Goal: Task Accomplishment & Management: Complete application form

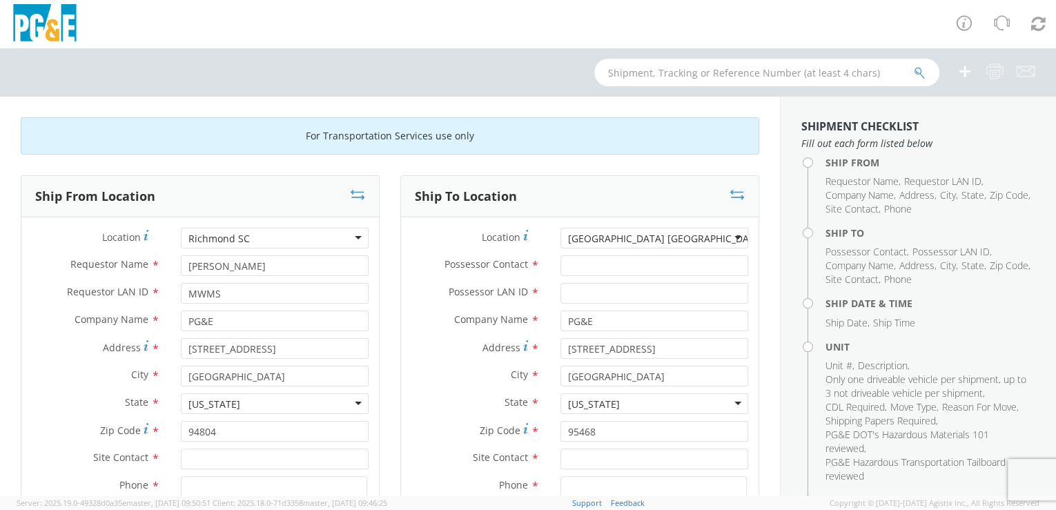
scroll to position [84, 0]
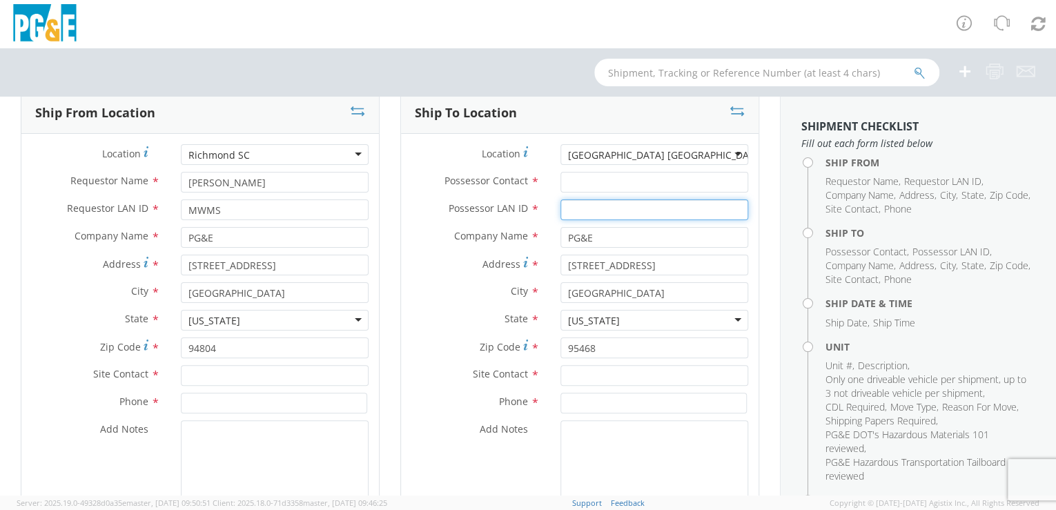
click at [583, 207] on input "Possessor LAN ID *" at bounding box center [655, 210] width 188 height 21
paste input "B41169"
drag, startPoint x: 591, startPoint y: 210, endPoint x: 547, endPoint y: 215, distance: 44.5
click at [550, 213] on div "B41169" at bounding box center [654, 210] width 208 height 21
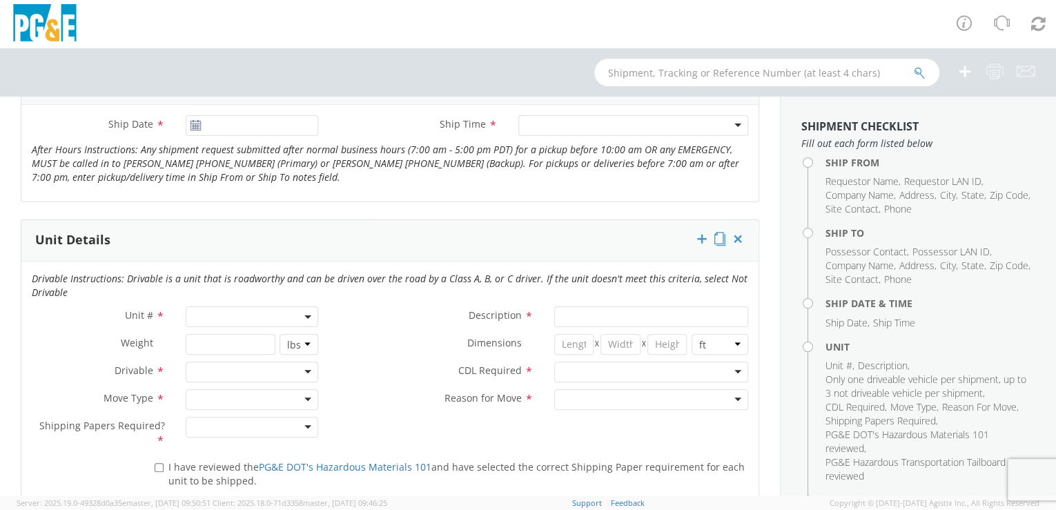
scroll to position [558, 0]
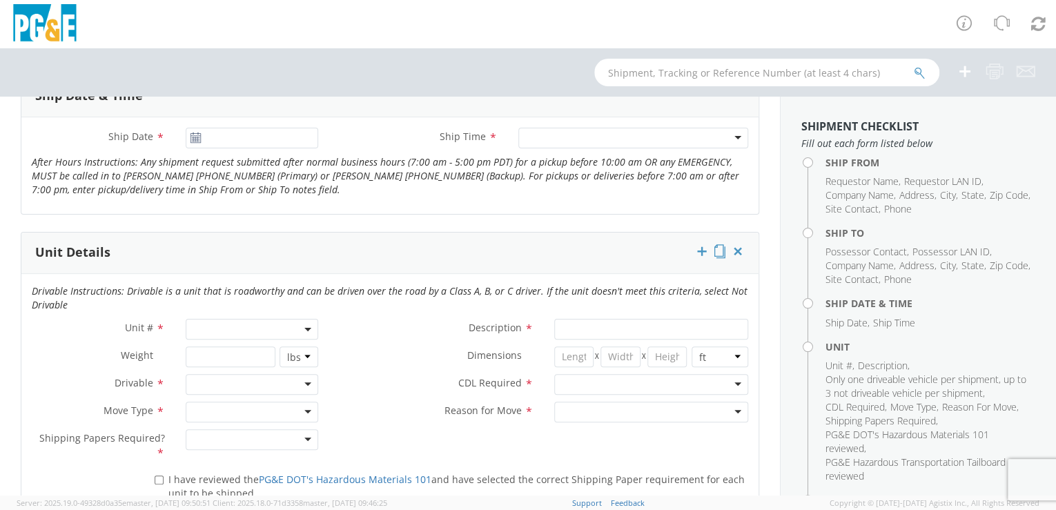
type input "B41169"
click at [210, 328] on span at bounding box center [252, 329] width 133 height 21
click at [203, 351] on input "search" at bounding box center [251, 352] width 124 height 21
paste input "B41169"
type input "B41169"
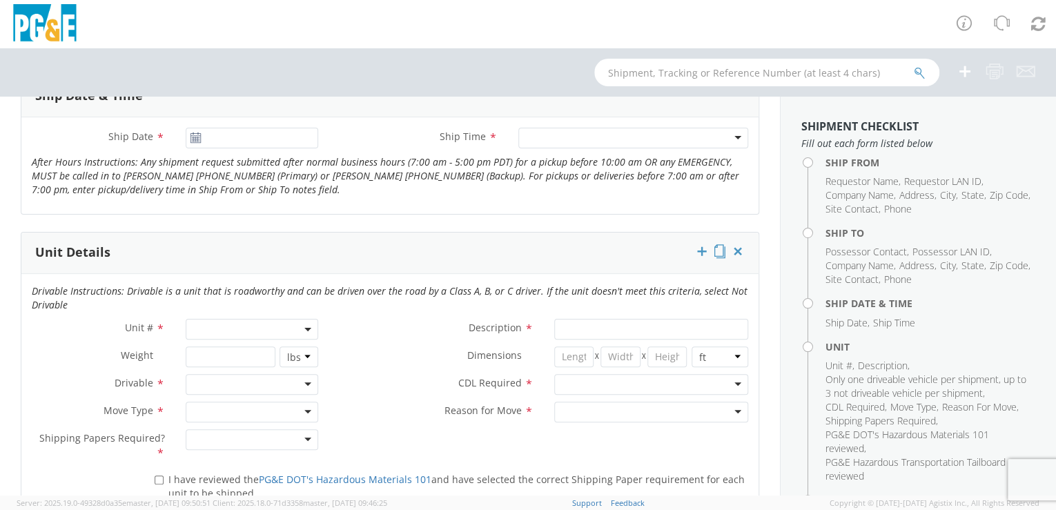
click at [342, 389] on label "CDL Required *" at bounding box center [436, 383] width 215 height 18
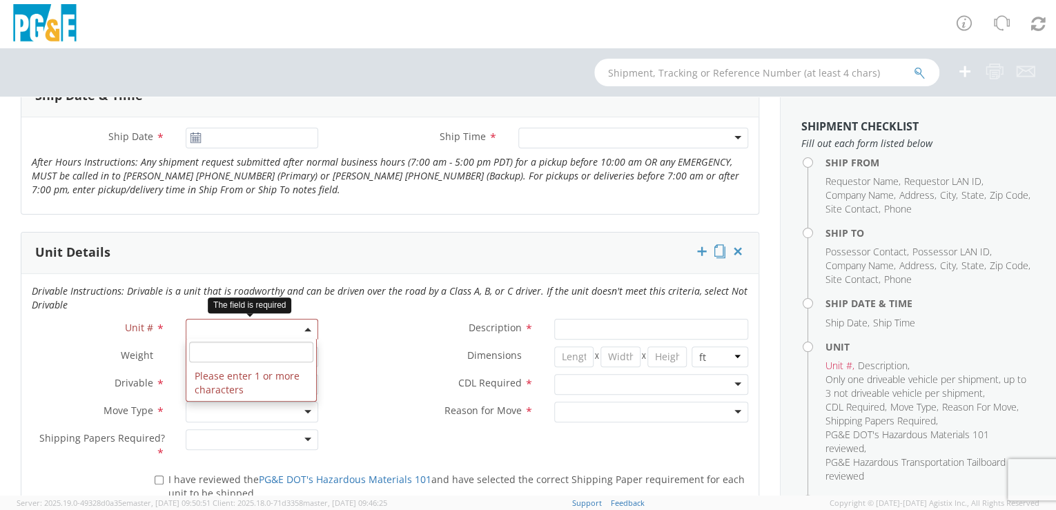
click at [254, 328] on span at bounding box center [252, 329] width 133 height 21
drag, startPoint x: 254, startPoint y: 328, endPoint x: 249, endPoint y: 345, distance: 17.5
click at [249, 345] on input "search" at bounding box center [251, 352] width 124 height 21
paste input "B41169"
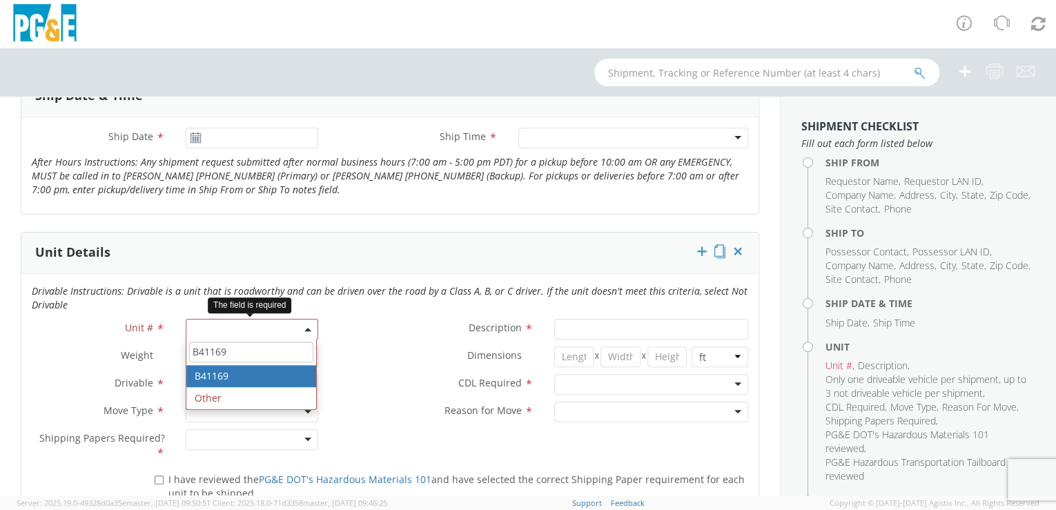
type input "B41169"
type input "VAN; U/G CABLEMAN 16-19.5K 4X2"
type input "19000"
select select "B41169"
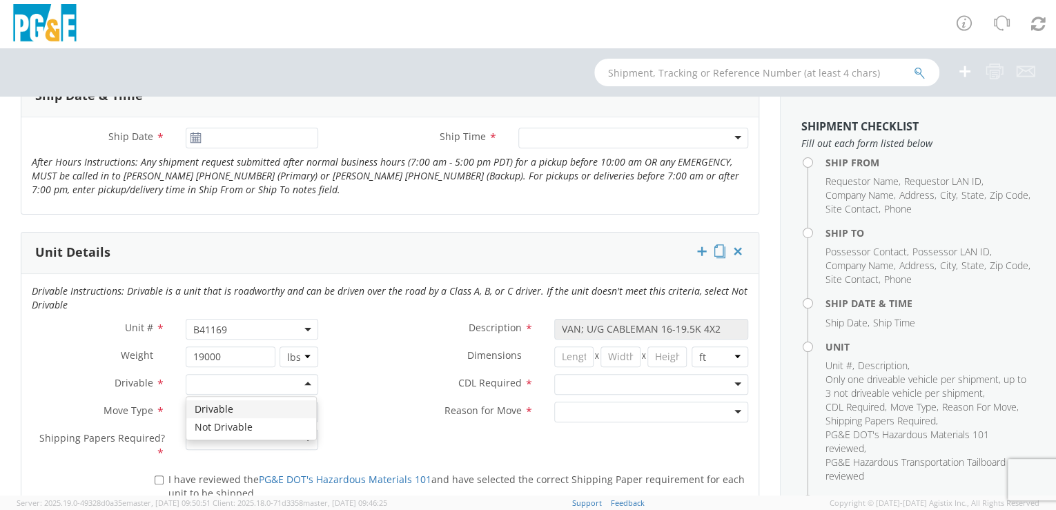
click at [301, 384] on div at bounding box center [252, 384] width 133 height 21
click at [306, 412] on div at bounding box center [252, 412] width 133 height 21
click at [300, 438] on div at bounding box center [252, 439] width 133 height 21
drag, startPoint x: 157, startPoint y: 476, endPoint x: 260, endPoint y: 474, distance: 102.2
click at [159, 476] on input "I have reviewed the PG&E DOT's Hazardous Materials 101 and have selected the co…" at bounding box center [159, 480] width 9 height 9
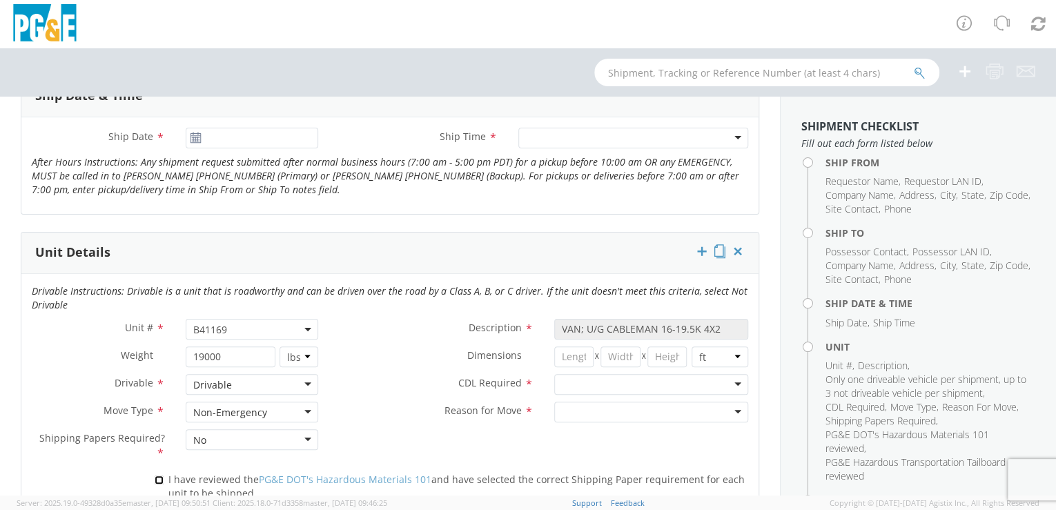
checkbox input "true"
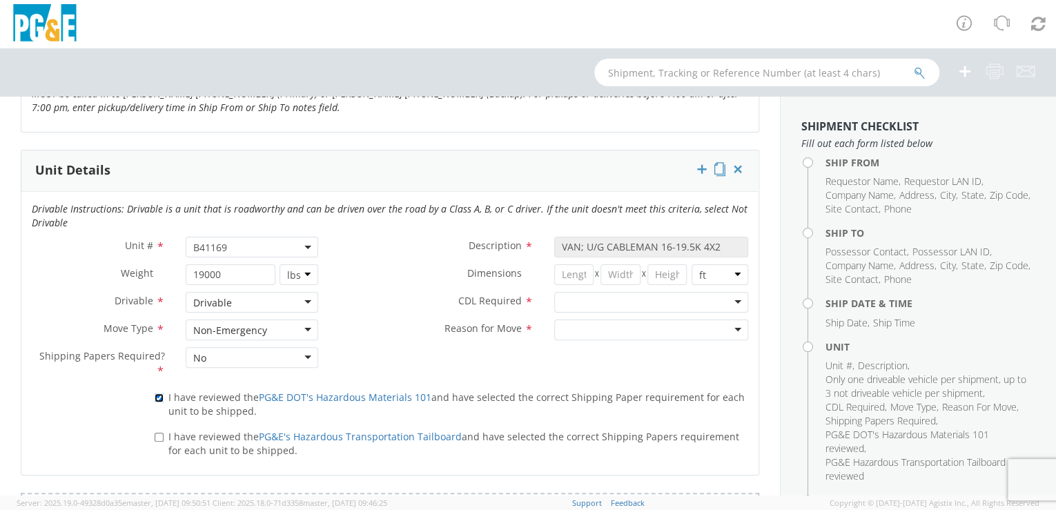
scroll to position [686, 0]
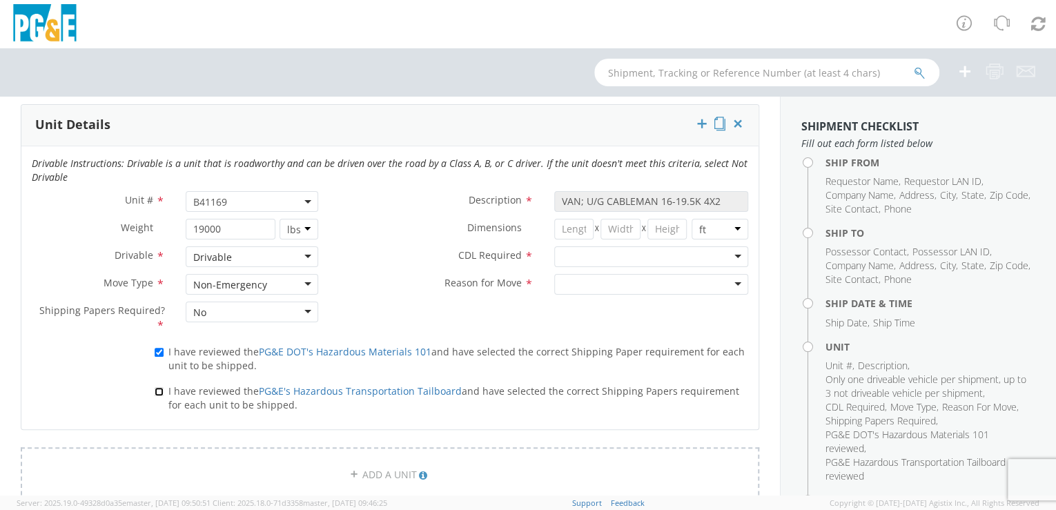
click at [157, 388] on input "I have reviewed the PG&E's Hazardous Transportation Tailboard and have selected…" at bounding box center [159, 391] width 9 height 9
checkbox input "true"
click at [730, 254] on div at bounding box center [651, 256] width 195 height 21
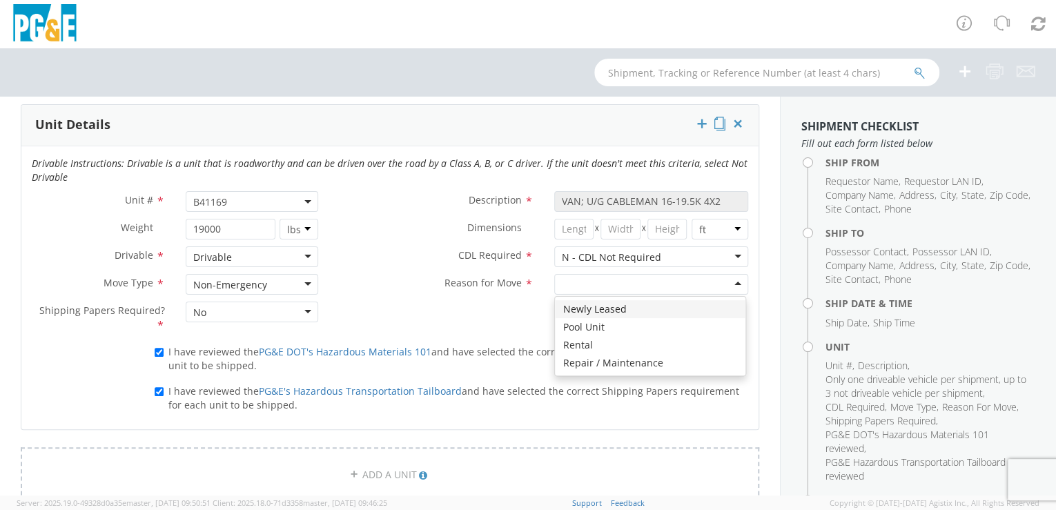
click at [731, 282] on div at bounding box center [651, 284] width 195 height 21
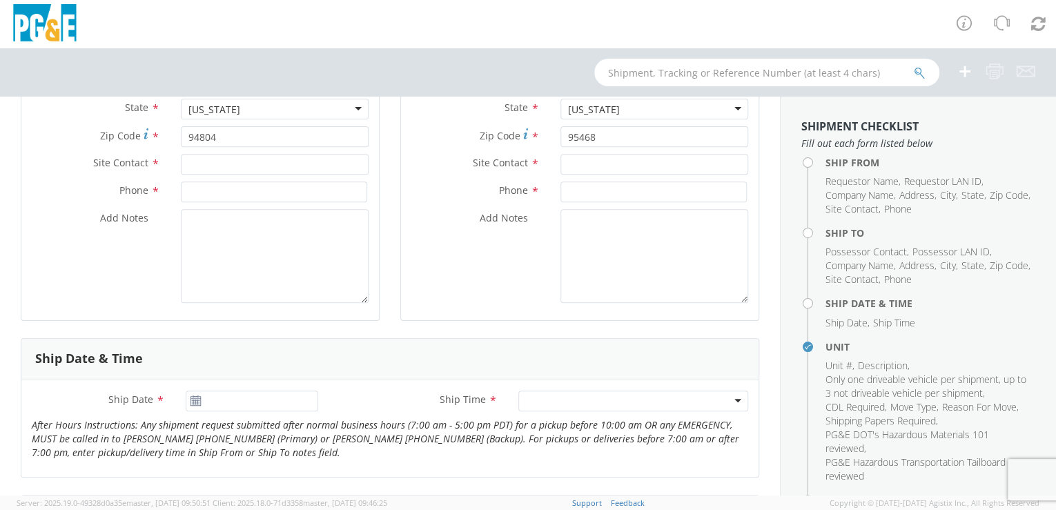
scroll to position [264, 0]
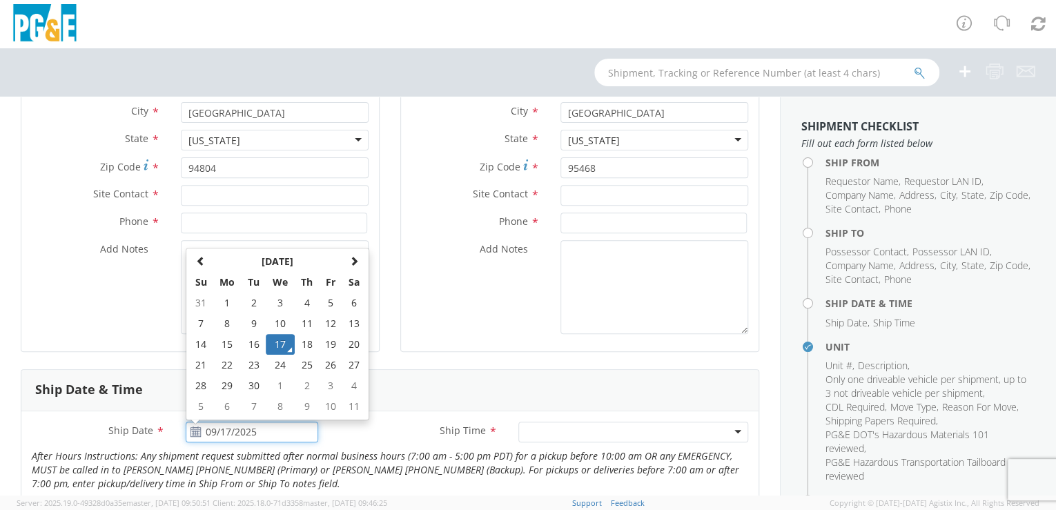
drag, startPoint x: 229, startPoint y: 429, endPoint x: 230, endPoint y: 418, distance: 11.1
click at [229, 428] on input "09/17/2025" at bounding box center [252, 432] width 133 height 21
click at [330, 345] on td "19" at bounding box center [330, 344] width 23 height 21
type input "[DATE]"
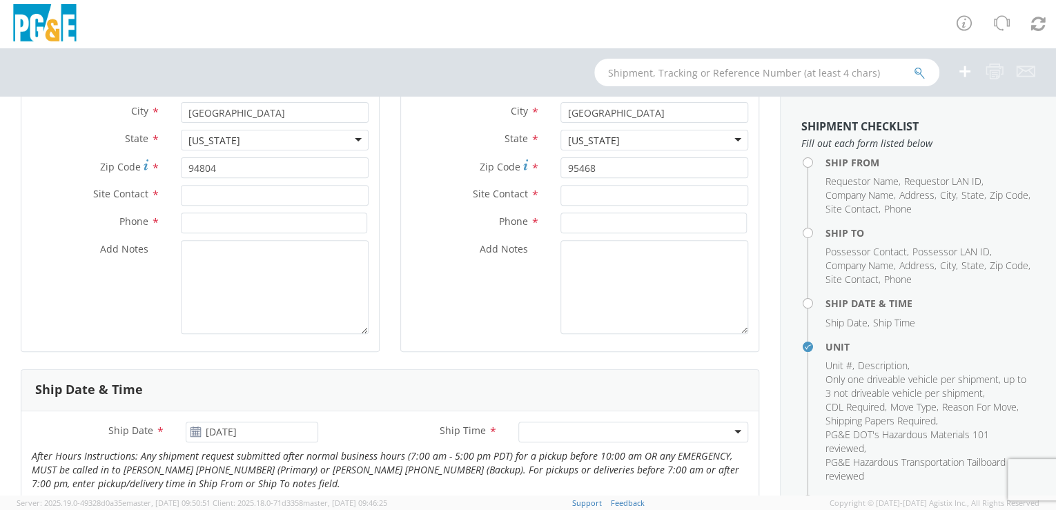
click at [577, 428] on div at bounding box center [633, 432] width 230 height 21
click at [728, 431] on div "Any Time" at bounding box center [633, 432] width 230 height 21
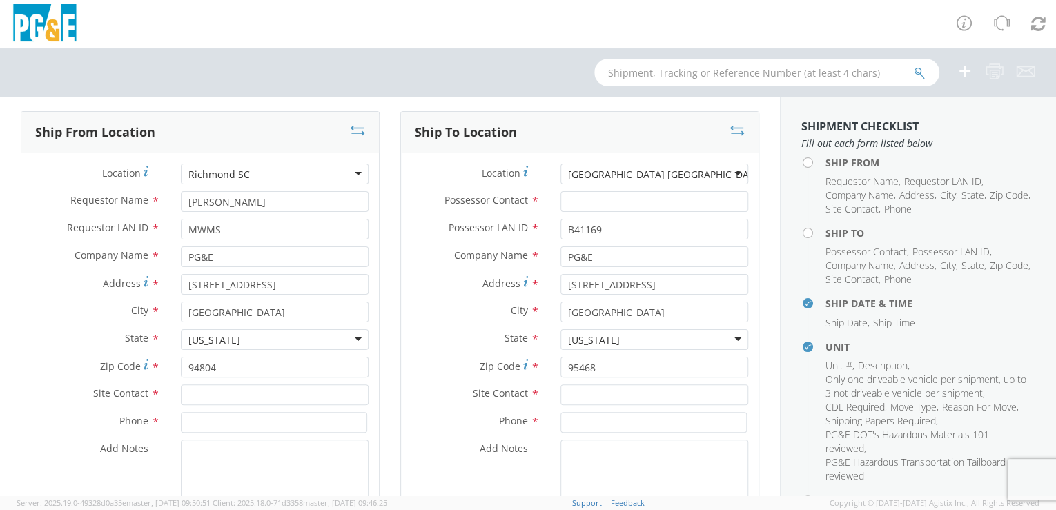
scroll to position [0, 0]
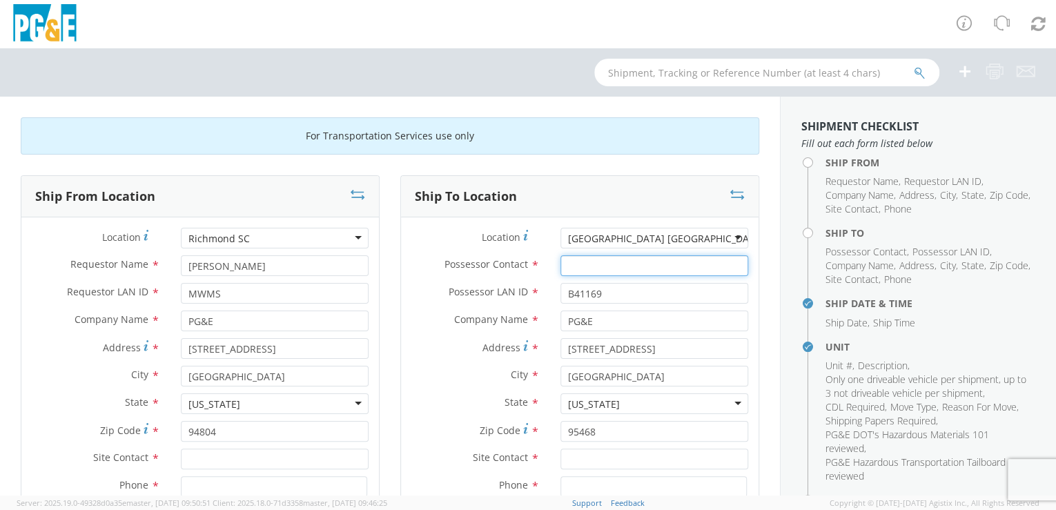
paste input "[PERSON_NAME]"
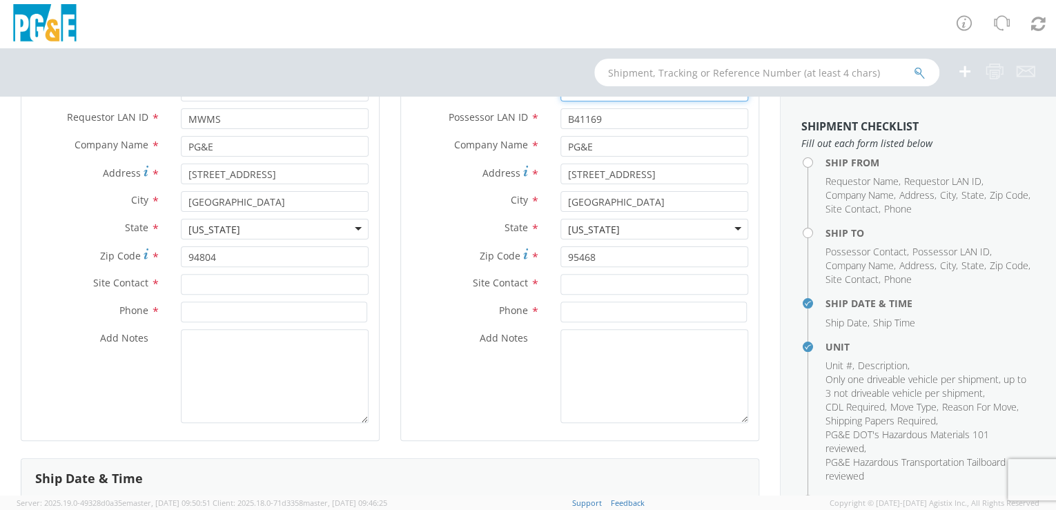
scroll to position [182, 0]
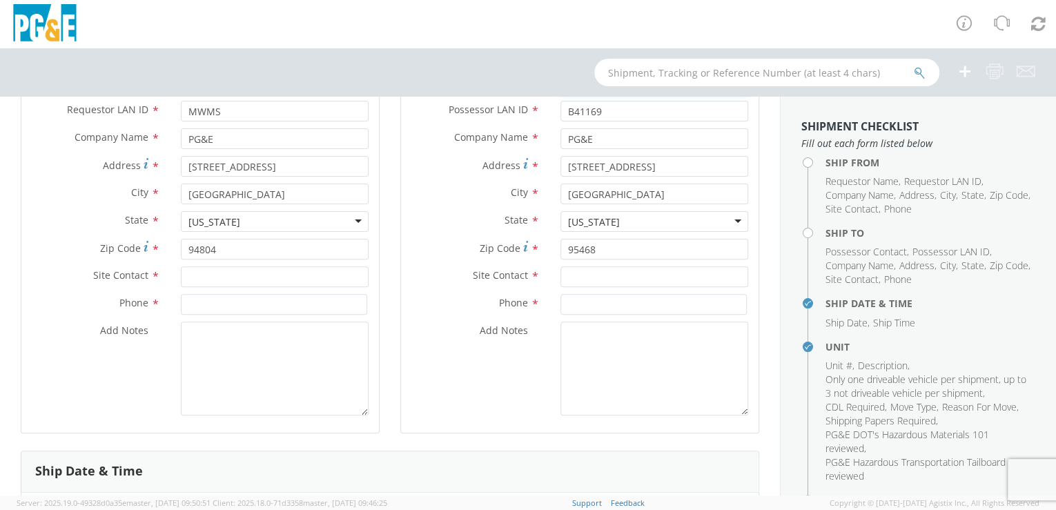
type input "[PERSON_NAME]"
click at [573, 273] on input "text" at bounding box center [655, 276] width 188 height 21
paste input "[PERSON_NAME]"
type input "[PERSON_NAME]"
click at [590, 377] on textarea "Add Notes *" at bounding box center [655, 369] width 188 height 94
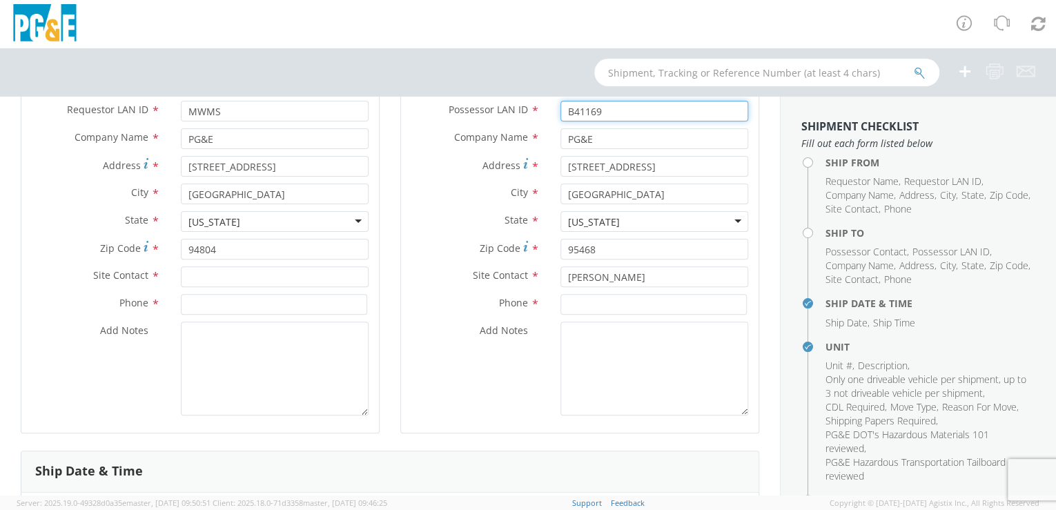
drag, startPoint x: 602, startPoint y: 112, endPoint x: 555, endPoint y: 113, distance: 47.0
click at [561, 113] on input "B41169" at bounding box center [655, 111] width 188 height 21
paste input "WXJJ"
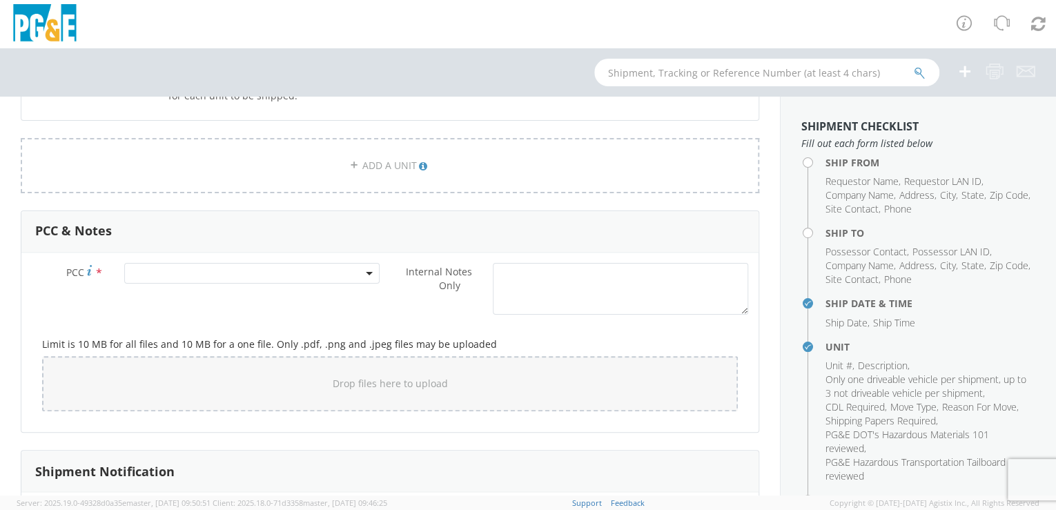
scroll to position [1223, 0]
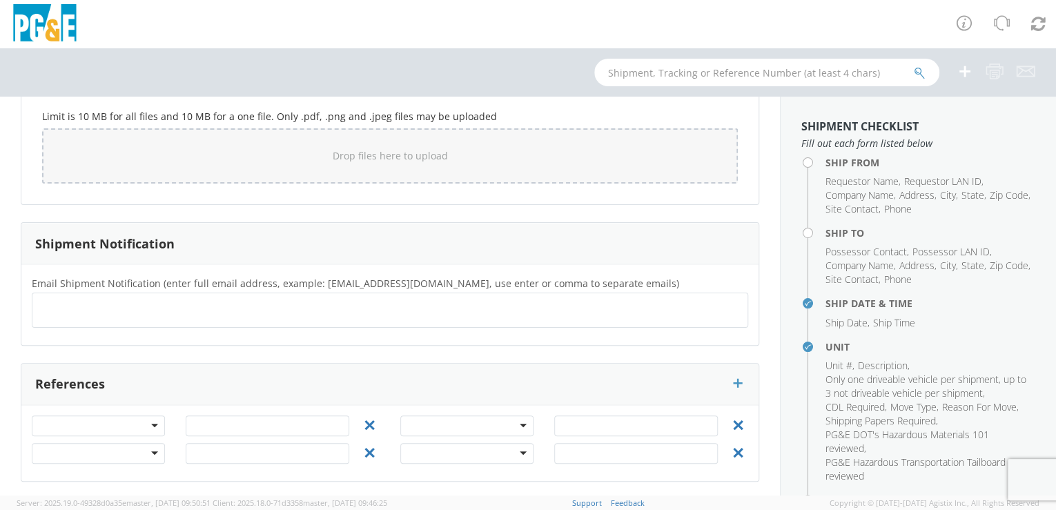
type input "WXJJ"
click at [42, 300] on input "text" at bounding box center [45, 310] width 14 height 20
paste input "WXJJ"
type input "[EMAIL_ADDRESS][DOMAIN_NAME]"
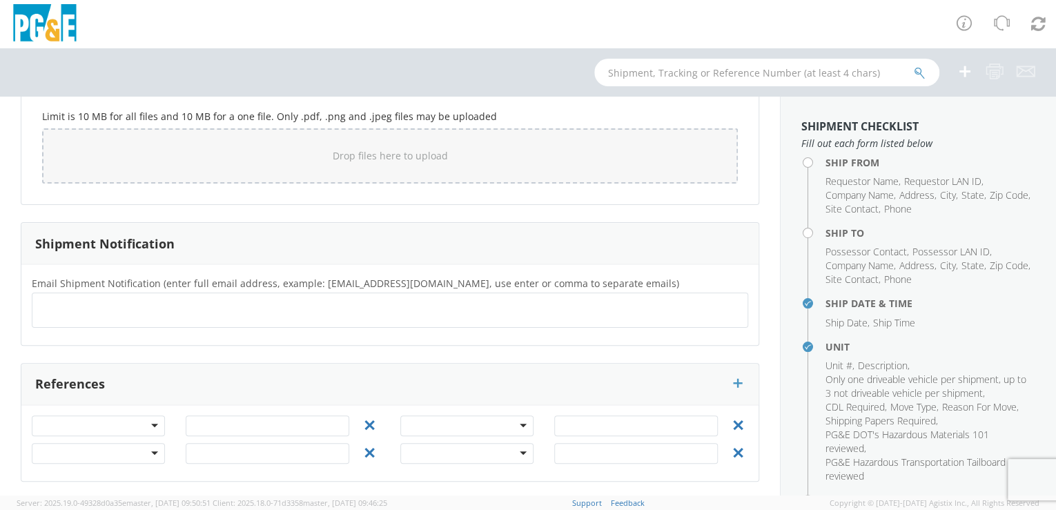
click at [97, 327] on div "Email Shipment Notification (enter full email address, example: [EMAIL_ADDRESS]…" at bounding box center [389, 305] width 737 height 60
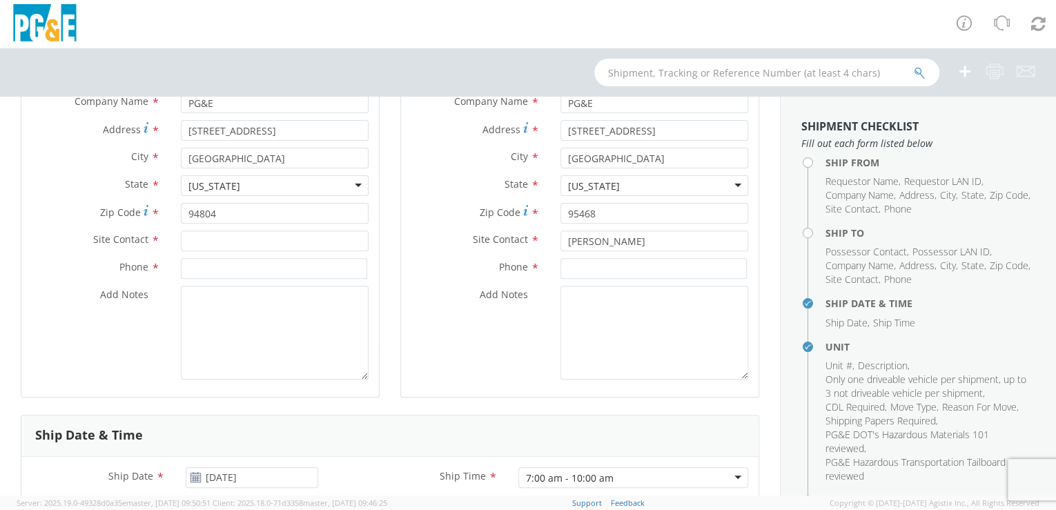
scroll to position [257, 0]
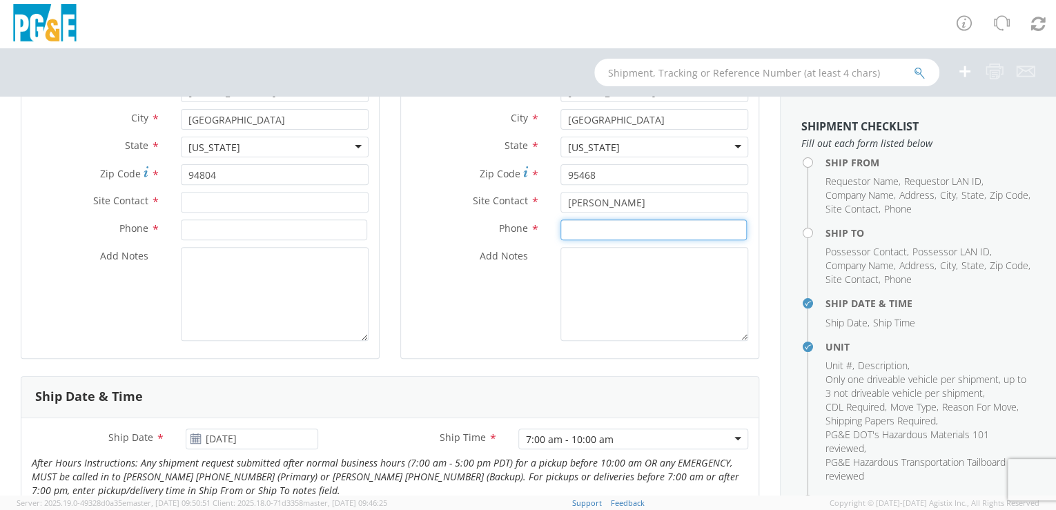
click at [569, 226] on input at bounding box center [654, 230] width 186 height 21
paste input "[PHONE_NUMBER]"
type input "[PHONE_NUMBER]"
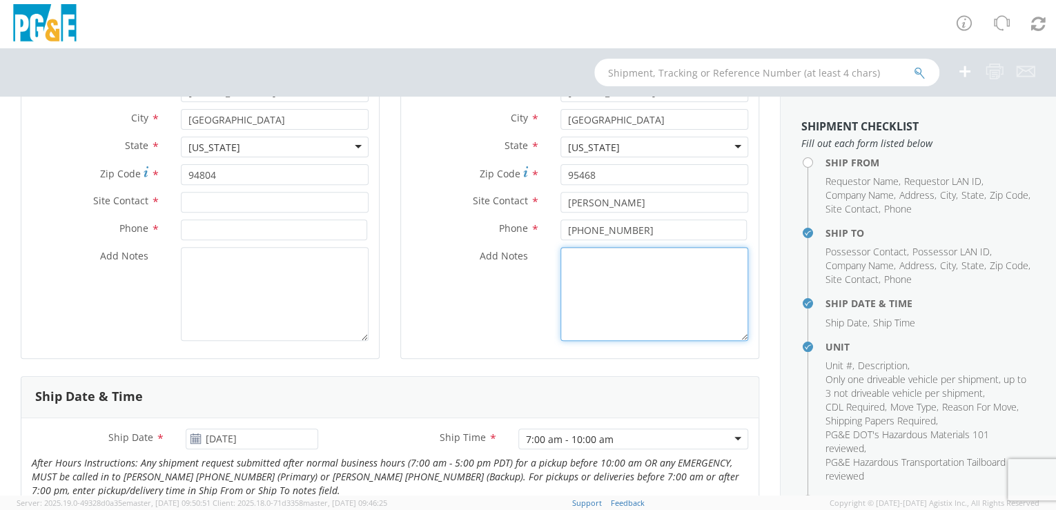
click at [641, 309] on textarea "Add Notes *" at bounding box center [655, 294] width 188 height 94
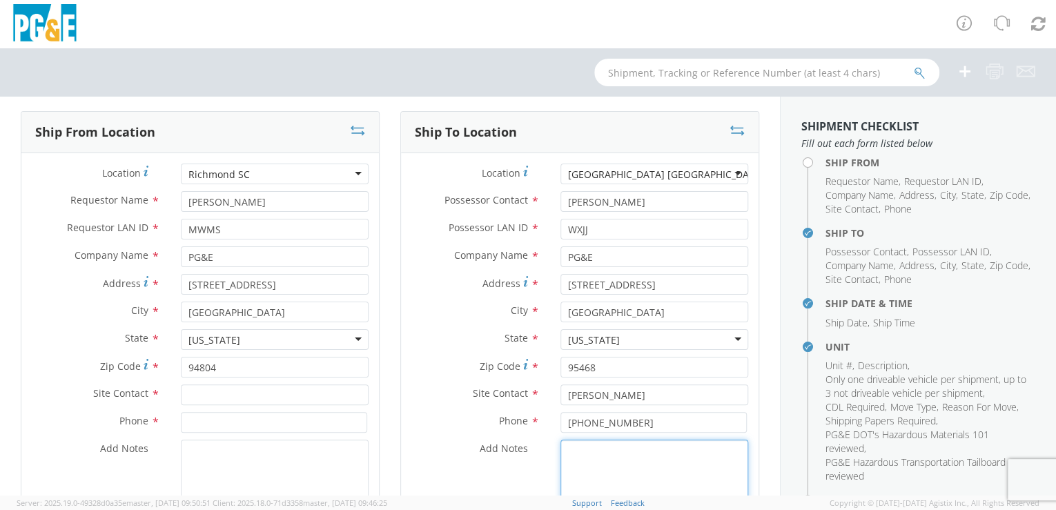
scroll to position [36, 0]
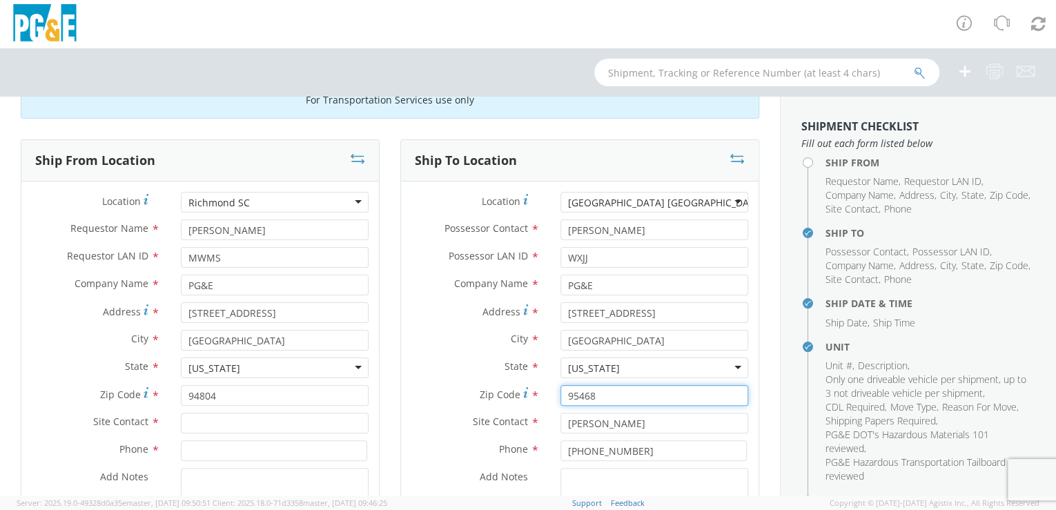
drag, startPoint x: 592, startPoint y: 395, endPoint x: 552, endPoint y: 396, distance: 40.1
click at [541, 395] on div "Zip Code * 95468" at bounding box center [580, 395] width 358 height 21
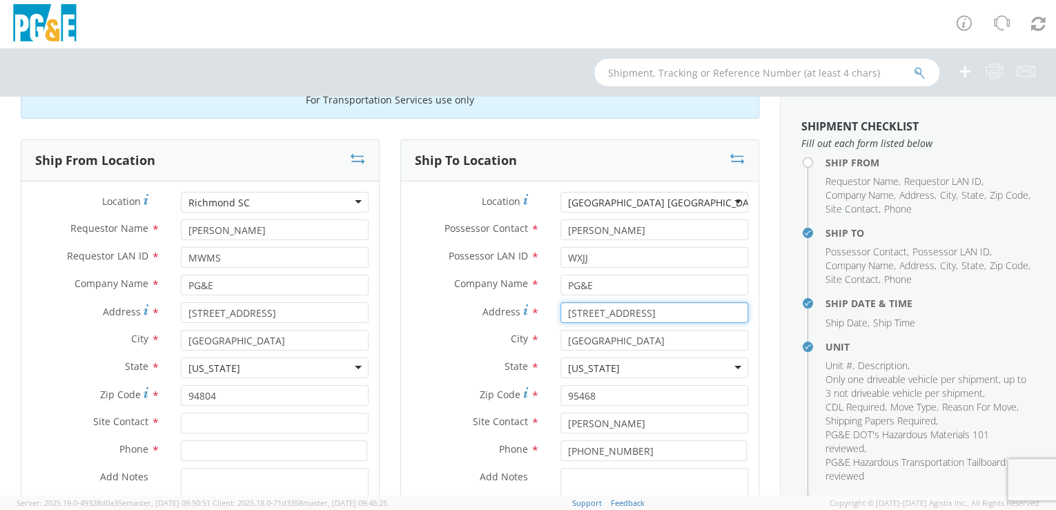
click at [669, 312] on input "[STREET_ADDRESS]" at bounding box center [655, 312] width 188 height 21
type input "[GEOGRAPHIC_DATA]"
type input "[STREET_ADDRESS]"
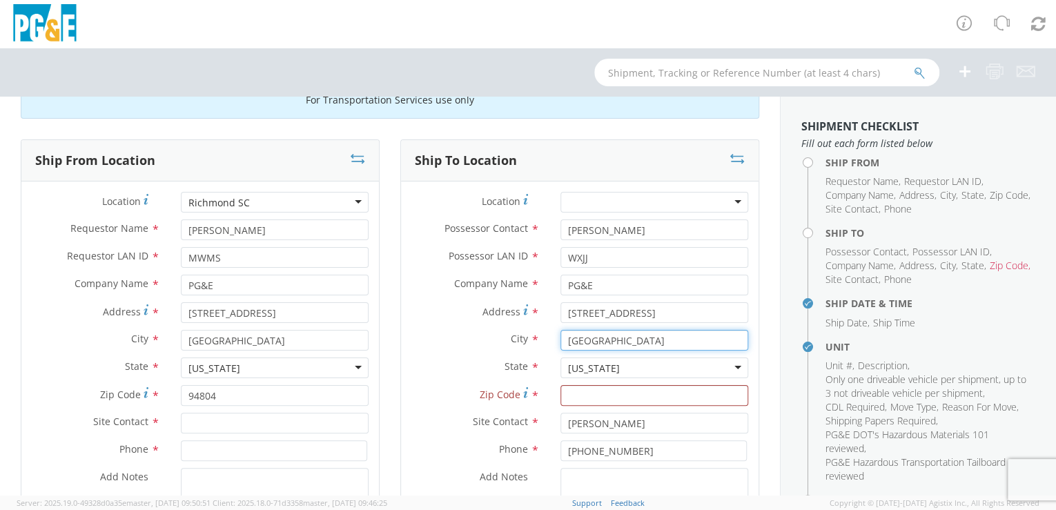
drag, startPoint x: 621, startPoint y: 341, endPoint x: 537, endPoint y: 340, distance: 84.2
click at [537, 340] on div "City * [GEOGRAPHIC_DATA]" at bounding box center [580, 340] width 358 height 21
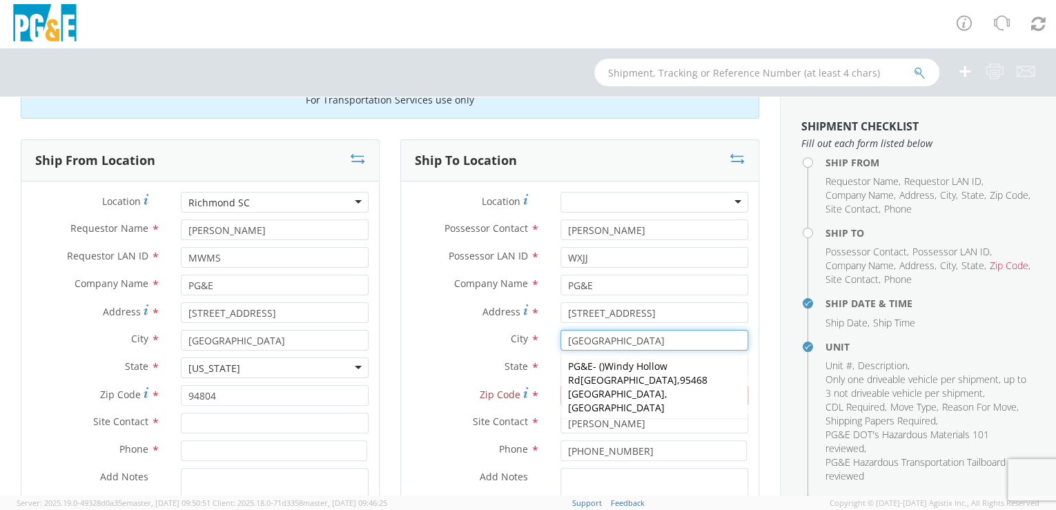
type input "[GEOGRAPHIC_DATA]"
click at [672, 484] on textarea "Add Notes *" at bounding box center [655, 515] width 188 height 94
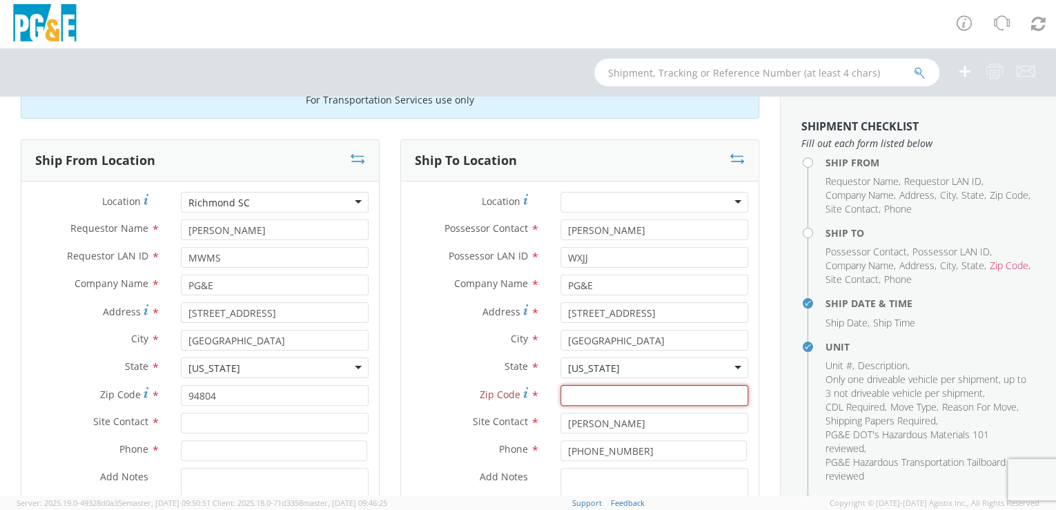
paste input "95468"
type input "95468"
click at [677, 479] on textarea "Add Notes *" at bounding box center [655, 515] width 188 height 94
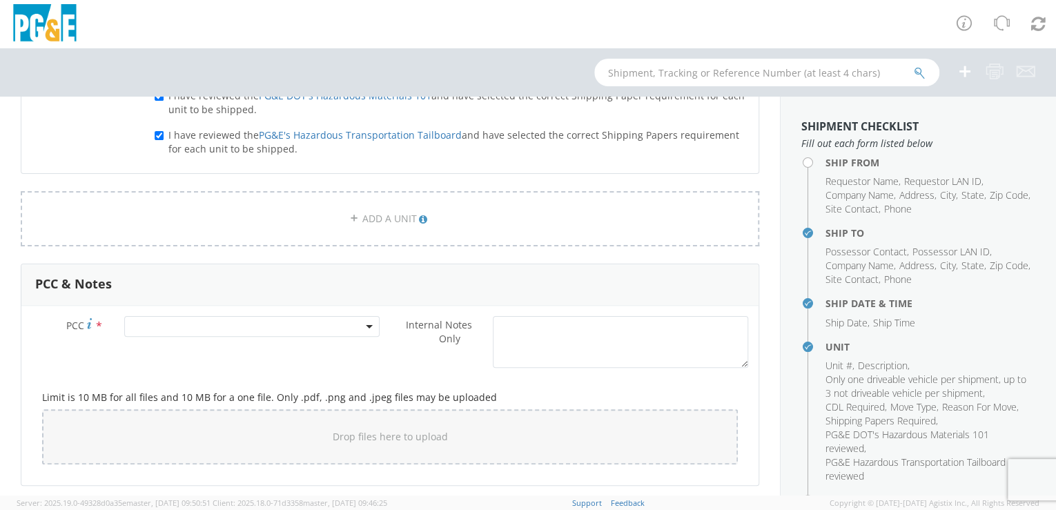
scroll to position [983, 0]
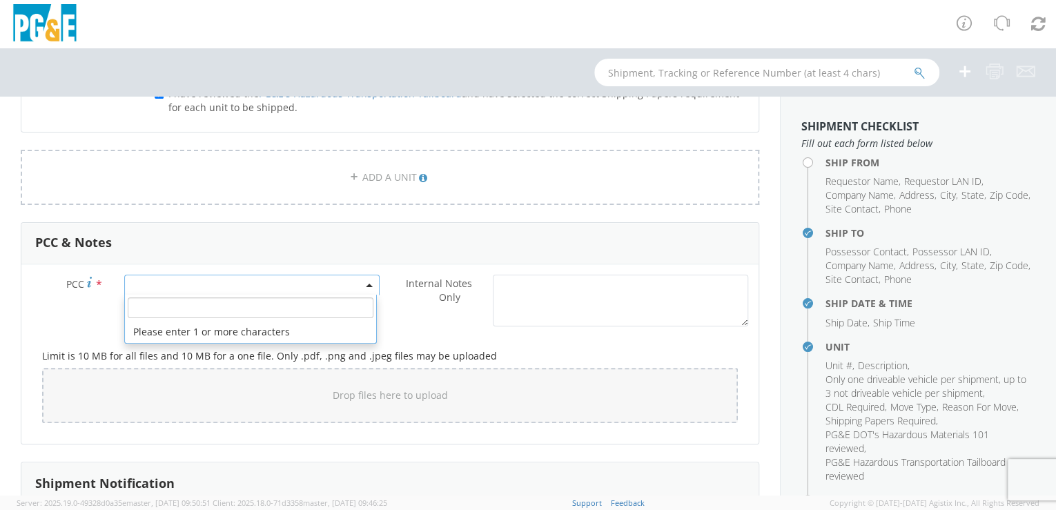
click at [142, 284] on span at bounding box center [252, 285] width 256 height 21
click at [141, 308] on input "number" at bounding box center [251, 308] width 246 height 21
paste input "10863"
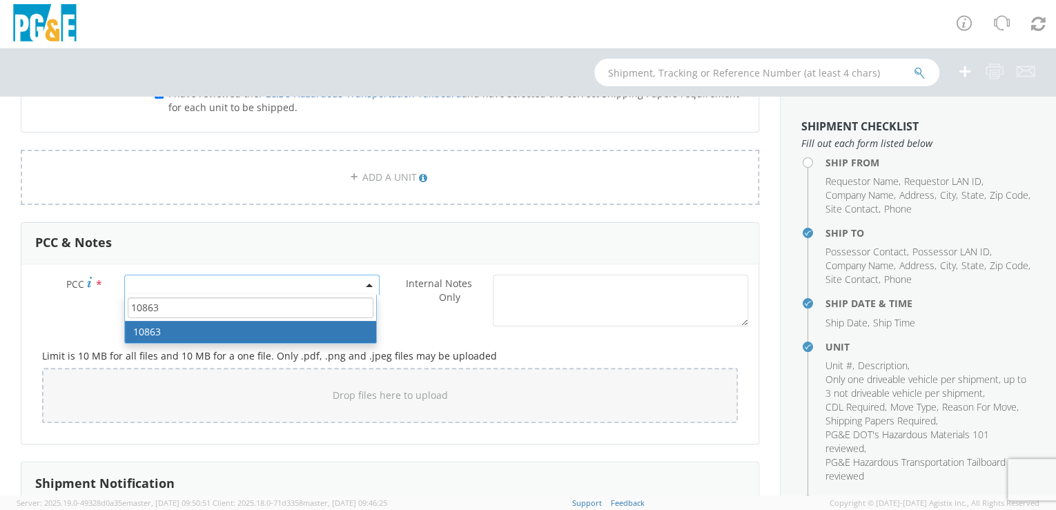
type input "10863"
select select "10863"
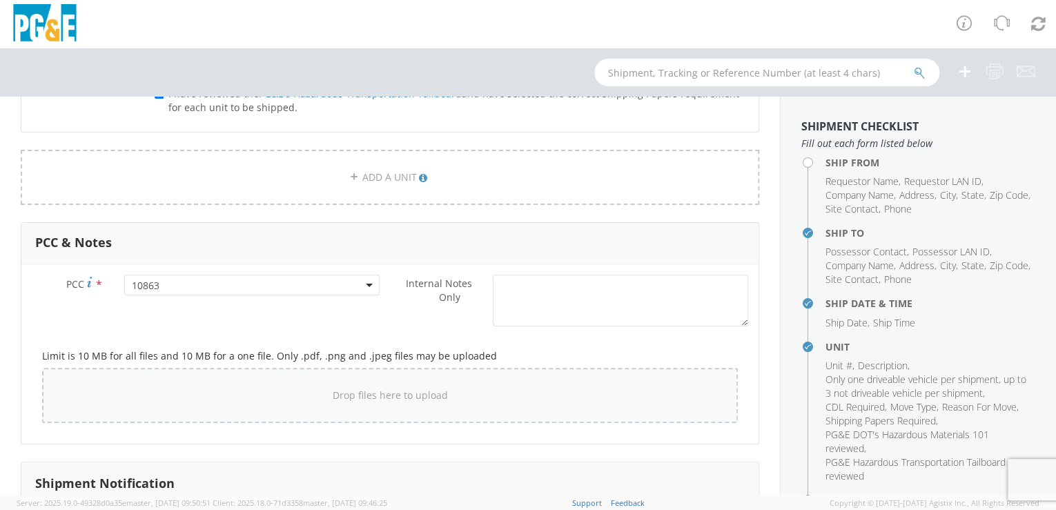
click at [236, 382] on div "Drop files here to upload" at bounding box center [390, 395] width 674 height 33
type input "C:\fakepath\B41169_C.jpg"
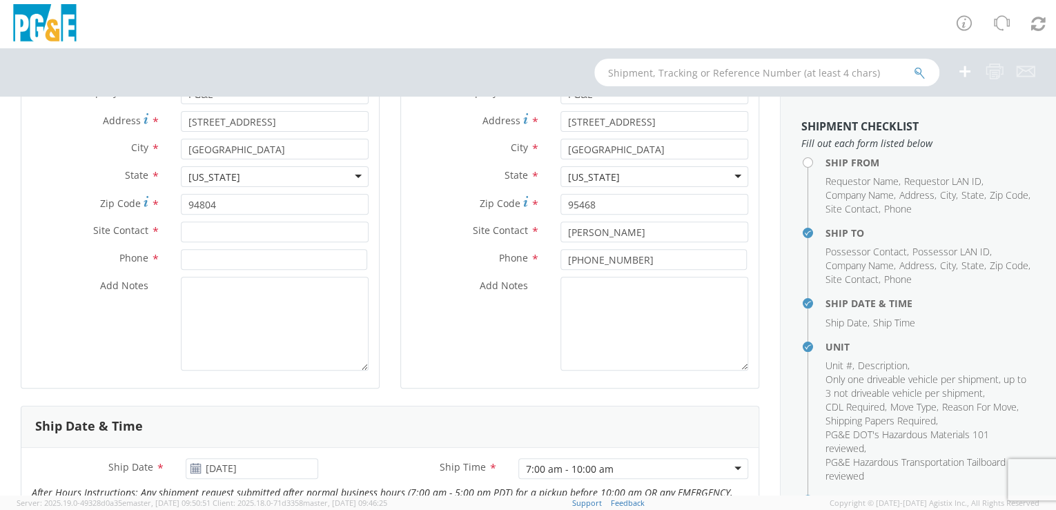
scroll to position [224, 0]
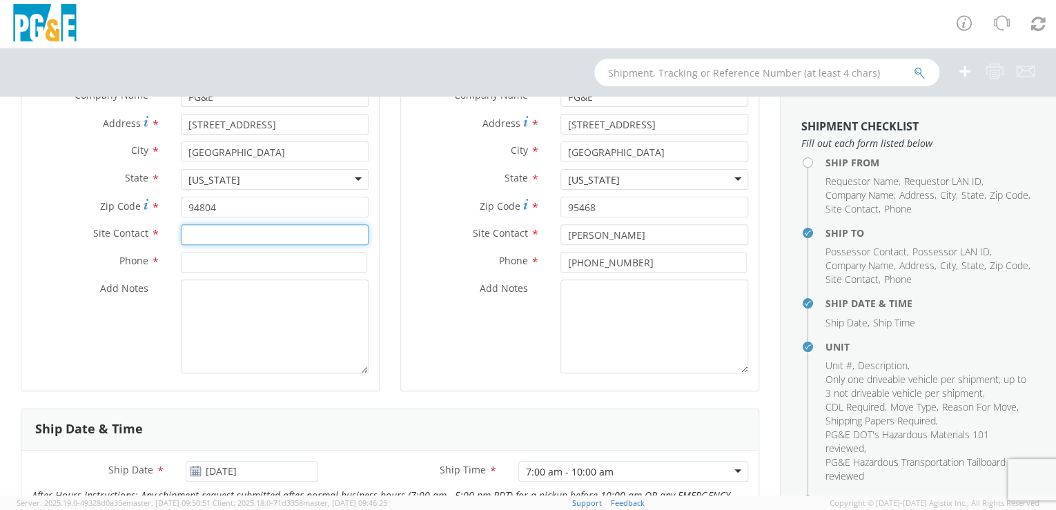
click at [197, 233] on input "text" at bounding box center [275, 234] width 188 height 21
paste input "[PERSON_NAME]"
type input "[PERSON_NAME]"
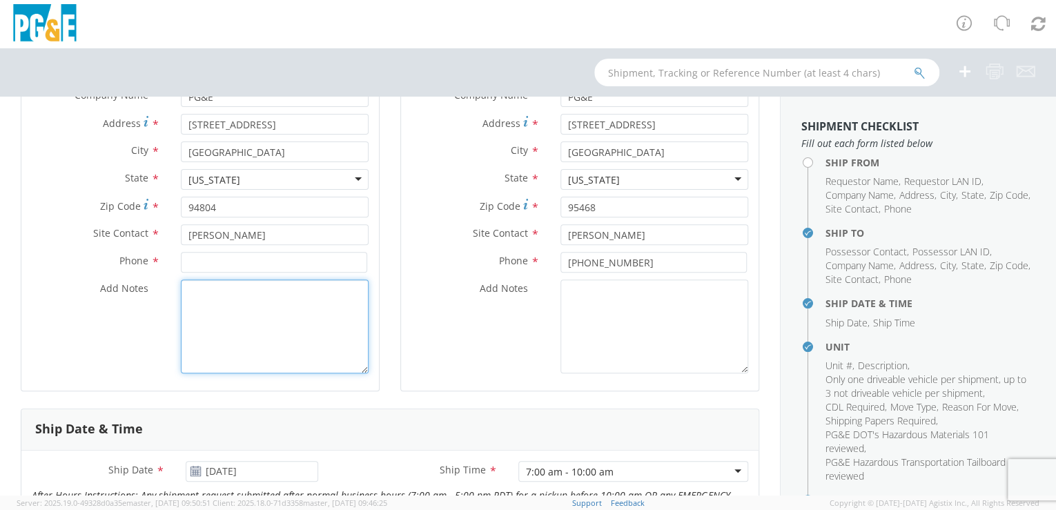
click at [230, 333] on textarea "Add Notes *" at bounding box center [275, 327] width 188 height 94
click at [202, 265] on input at bounding box center [274, 262] width 186 height 21
paste input "[PHONE_NUMBER]"
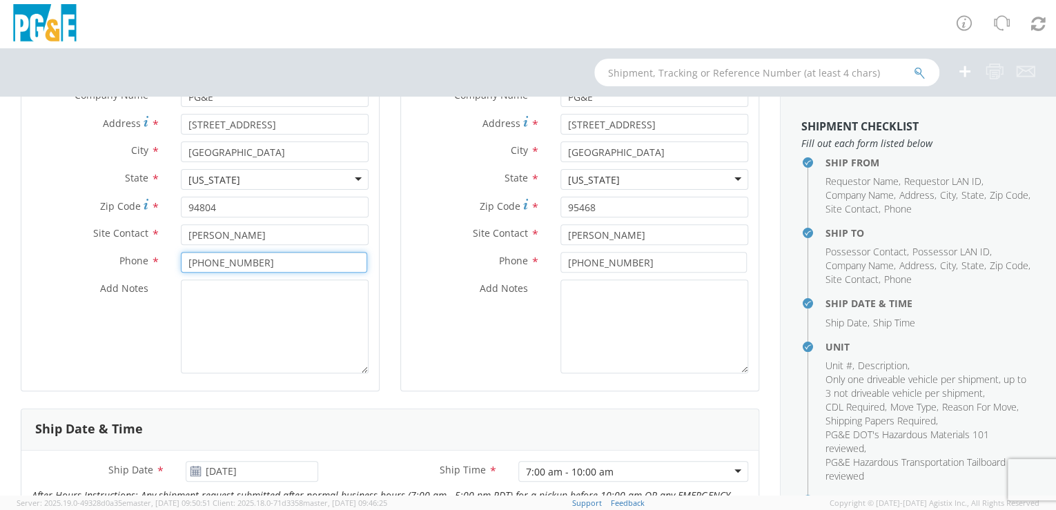
type input "[PHONE_NUMBER]"
click at [251, 341] on textarea "Add Notes *" at bounding box center [275, 327] width 188 height 94
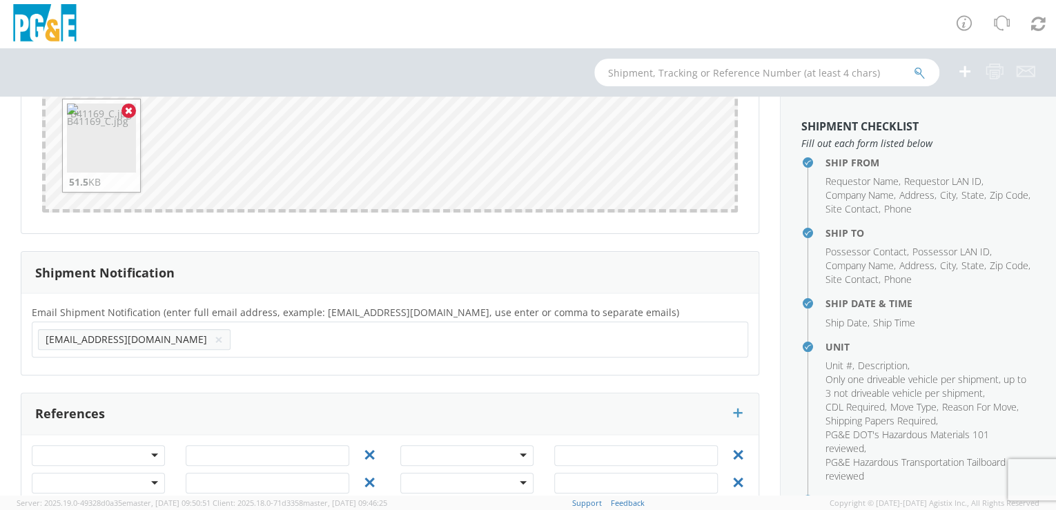
scroll to position [1334, 0]
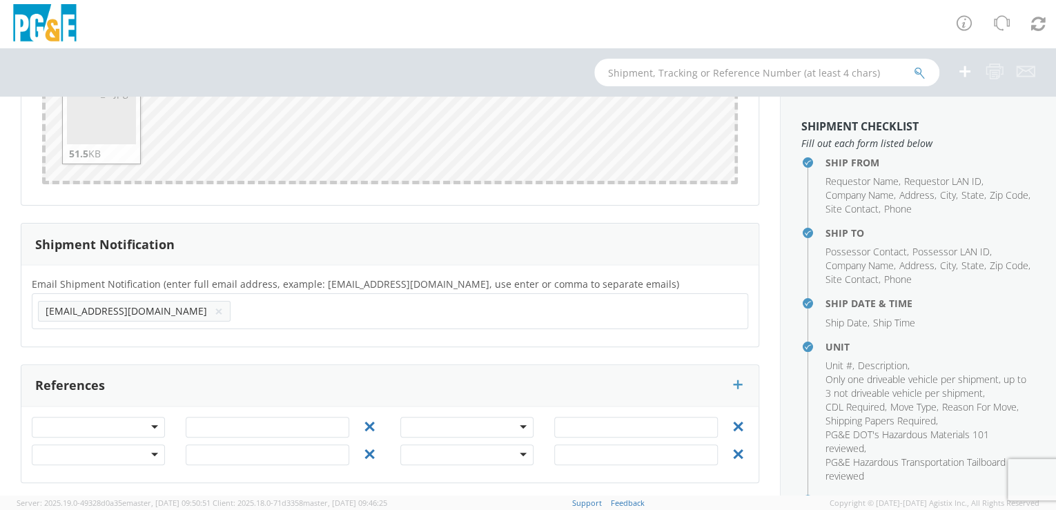
click at [236, 309] on input "text" at bounding box center [279, 311] width 86 height 20
paste input "[EMAIL_ADDRESS][DOMAIN_NAME]"
type input "[EMAIL_ADDRESS][DOMAIN_NAME]"
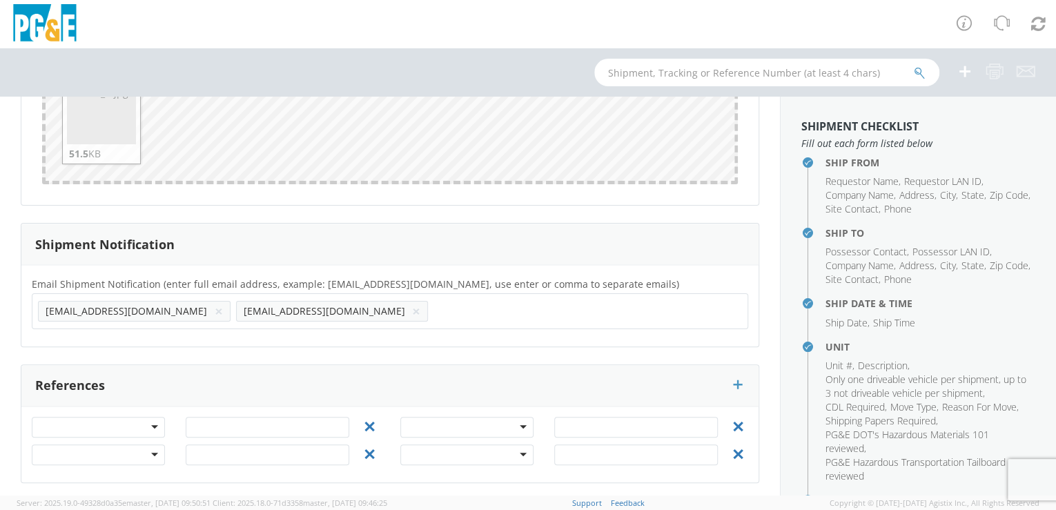
click at [179, 333] on div "Email Shipment Notification (enter full email address, example: [EMAIL_ADDRESS]…" at bounding box center [389, 305] width 737 height 81
click at [434, 311] on input "text" at bounding box center [477, 311] width 86 height 20
paste input "[EMAIL_ADDRESS][DOMAIN_NAME]"
type input "[EMAIL_ADDRESS][DOMAIN_NAME]"
click at [315, 331] on div "Email Shipment Notification (enter full email address, example: [EMAIL_ADDRESS]…" at bounding box center [389, 305] width 737 height 61
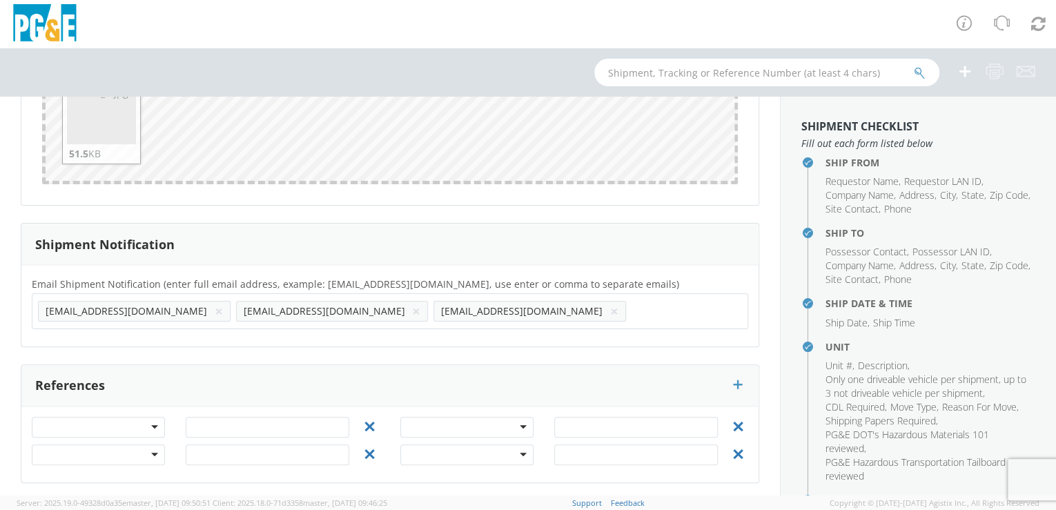
click at [632, 309] on input "text" at bounding box center [675, 311] width 86 height 20
paste input "[EMAIL_ADDRESS][DOMAIN_NAME]"
type input "[EMAIL_ADDRESS][DOMAIN_NAME]"
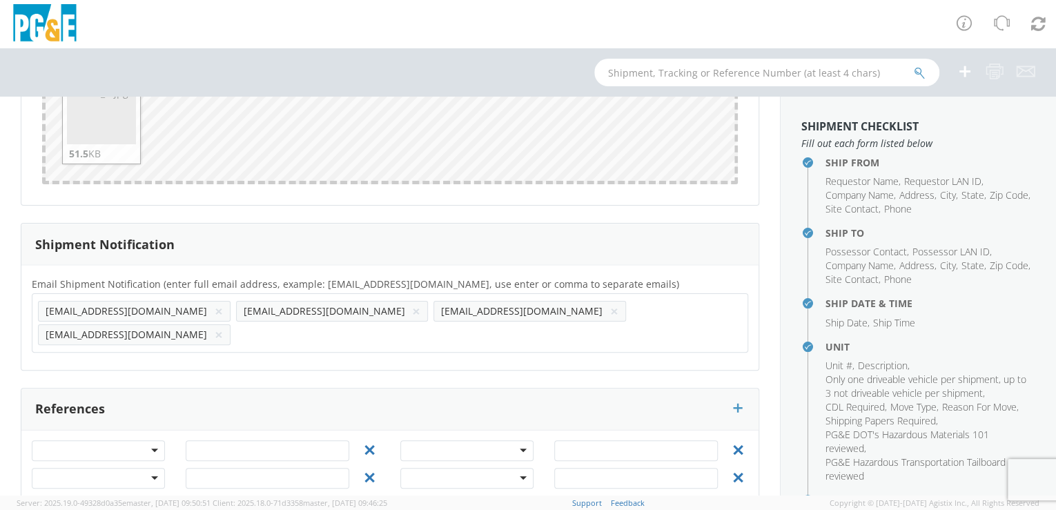
click at [369, 337] on div "Email Shipment Notification (enter full email address, example: [EMAIL_ADDRESS]…" at bounding box center [389, 317] width 737 height 105
paste input "[EMAIL_ADDRESS][DOMAIN_NAME]"
type input "[EMAIL_ADDRESS][DOMAIN_NAME]"
click at [519, 324] on input "text" at bounding box center [477, 334] width 86 height 20
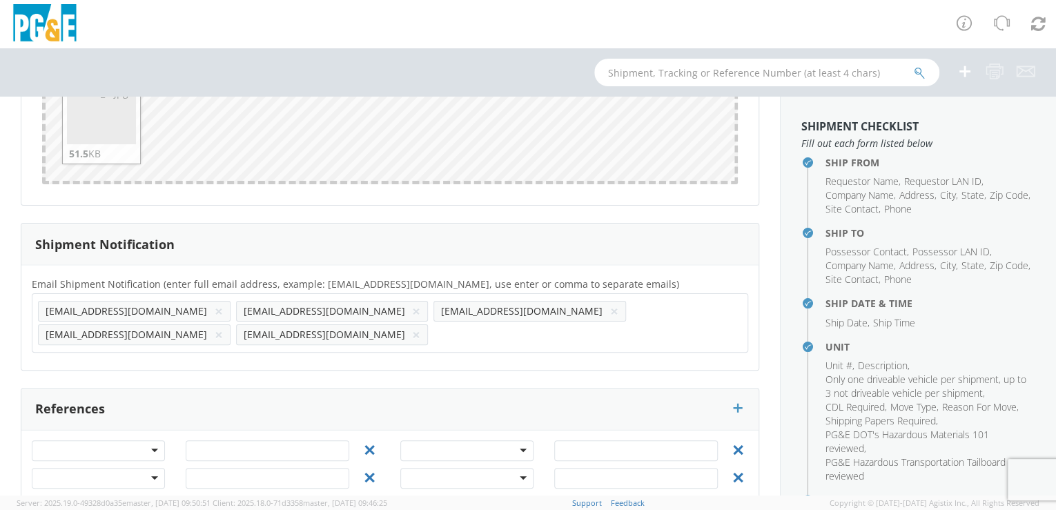
paste input "[EMAIL_ADDRESS][DOMAIN_NAME]"
type input "[EMAIL_ADDRESS][DOMAIN_NAME]"
click at [579, 337] on div "Email Shipment Notification (enter full email address, example: [EMAIL_ADDRESS]…" at bounding box center [389, 317] width 737 height 105
click at [632, 339] on input "text" at bounding box center [675, 334] width 86 height 20
paste input "[EMAIL_ADDRESS][DOMAIN_NAME]"
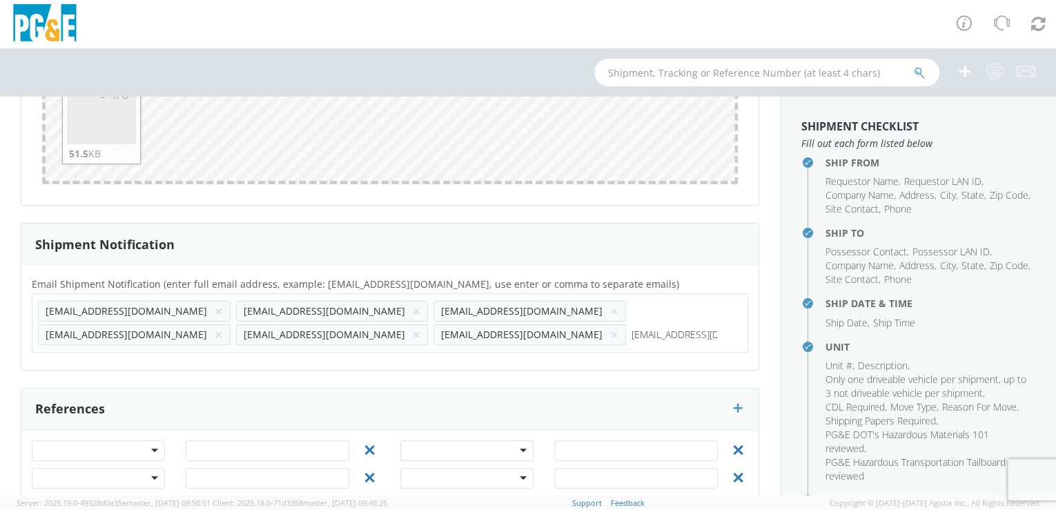
type input "[EMAIL_ADDRESS][DOMAIN_NAME]"
click at [88, 360] on div "Email Shipment Notification (enter full email address, example: [EMAIL_ADDRESS]…" at bounding box center [389, 317] width 737 height 105
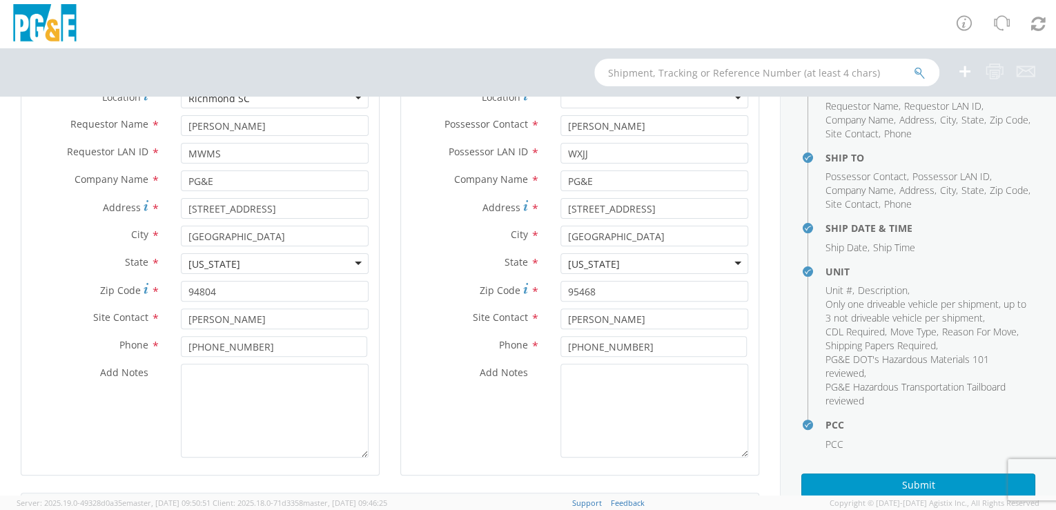
scroll to position [148, 0]
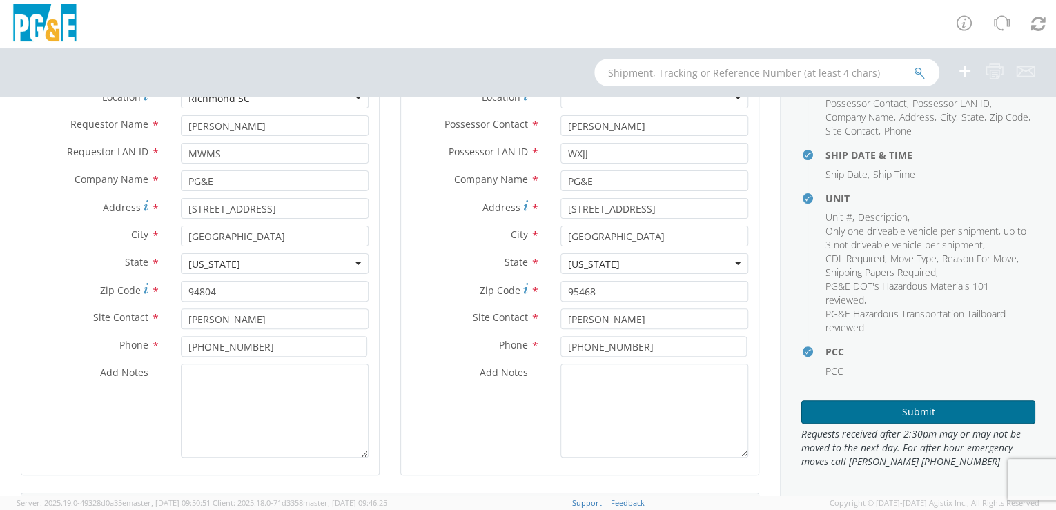
click at [925, 409] on button "Submit" at bounding box center [919, 411] width 234 height 23
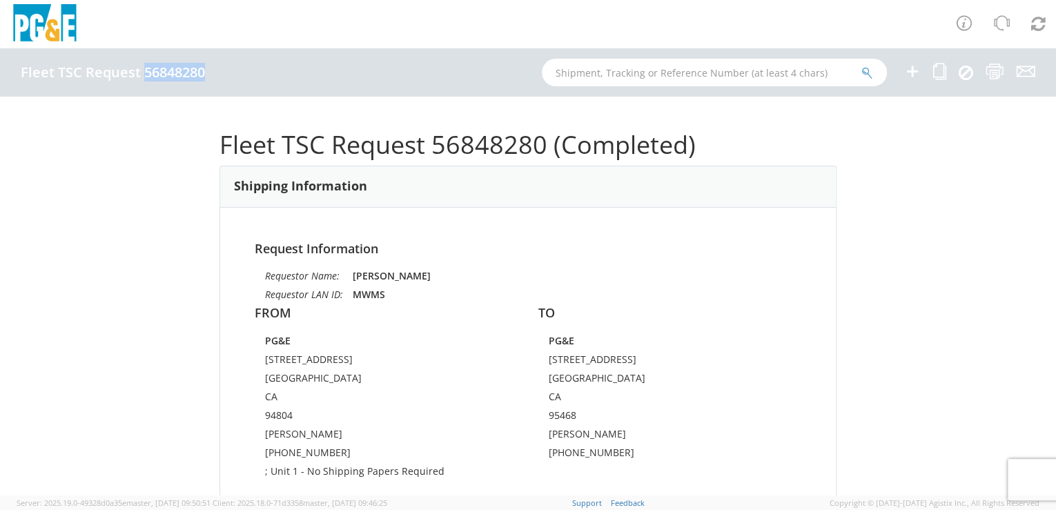
drag, startPoint x: 144, startPoint y: 72, endPoint x: 203, endPoint y: 73, distance: 59.4
click at [203, 73] on h4 "Fleet TSC Request 56848280" at bounding box center [113, 72] width 184 height 15
drag, startPoint x: 203, startPoint y: 73, endPoint x: 188, endPoint y: 74, distance: 15.2
copy h4 "56848280"
click at [914, 72] on icon at bounding box center [912, 71] width 17 height 17
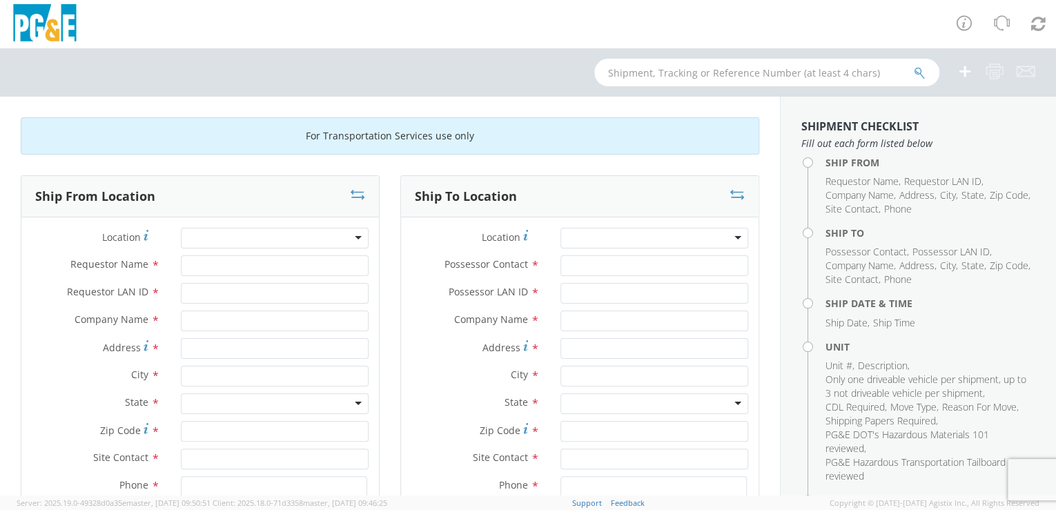
click at [290, 239] on div at bounding box center [275, 238] width 188 height 21
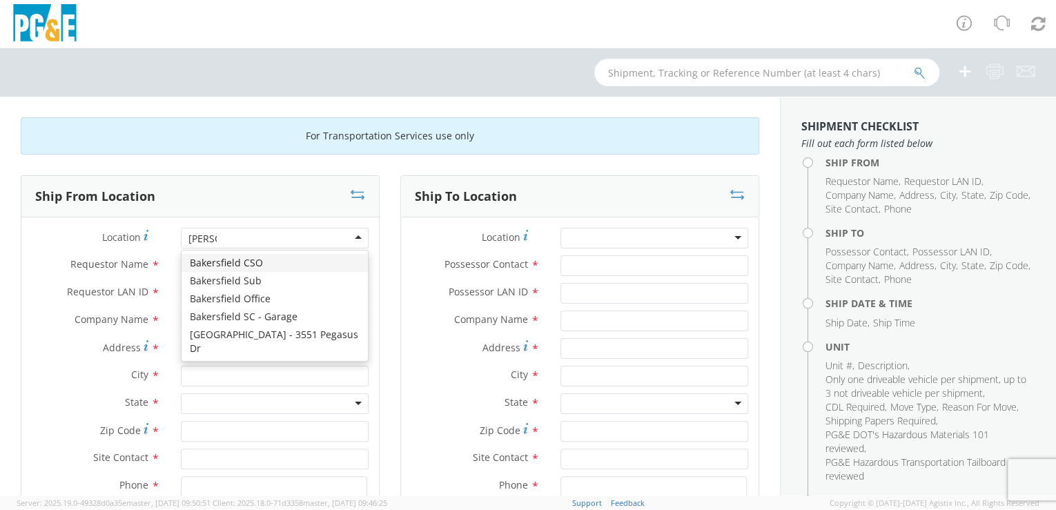
type input "bakers"
type input "PG&E"
type input "[STREET_ADDRESS][PERSON_NAME]"
type input "BAKERSFIELD"
type input "93313"
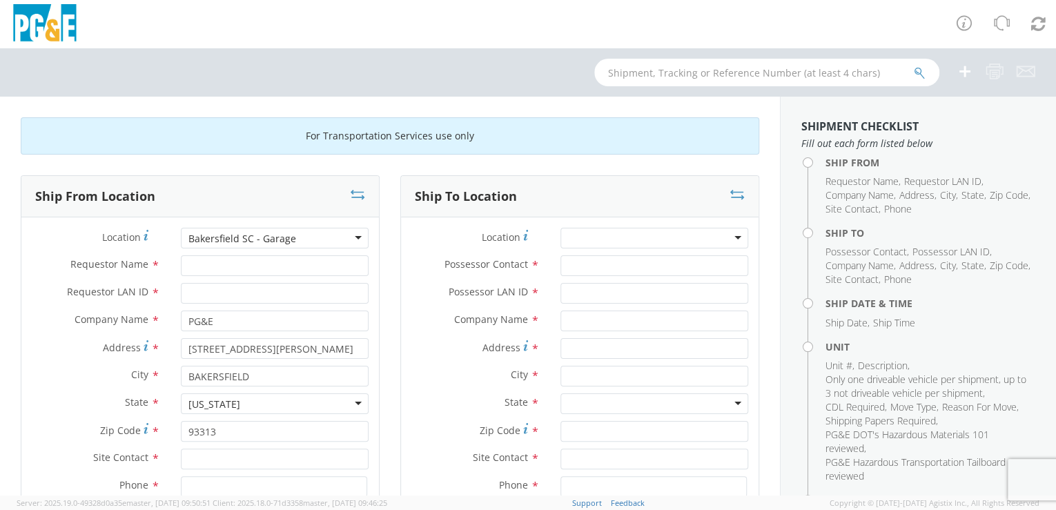
click at [619, 240] on div at bounding box center [655, 238] width 188 height 21
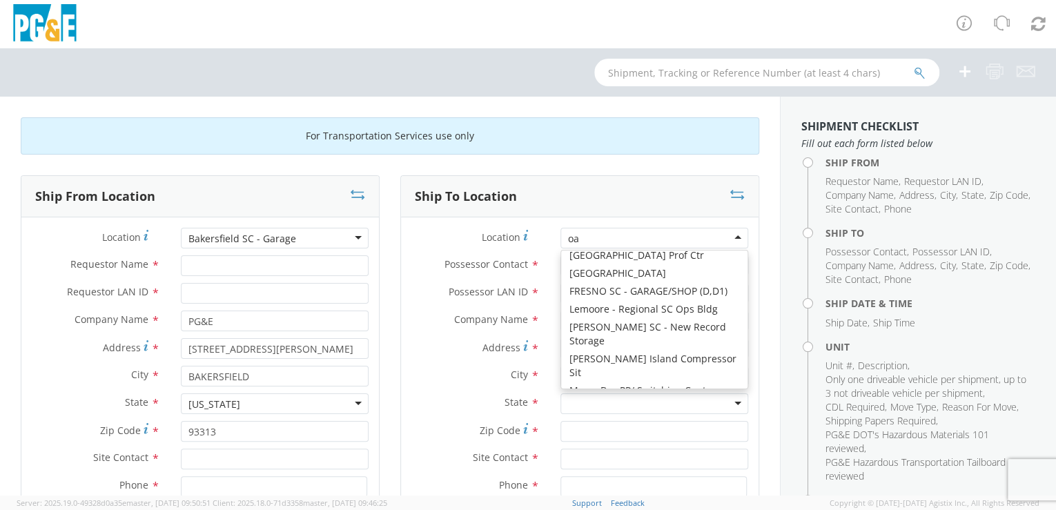
scroll to position [3, 0]
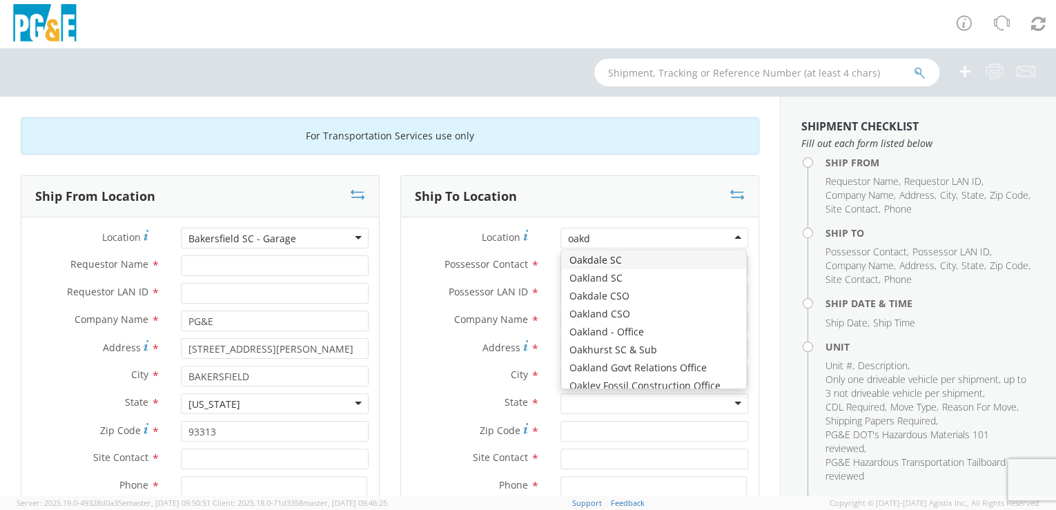
type input "oakda"
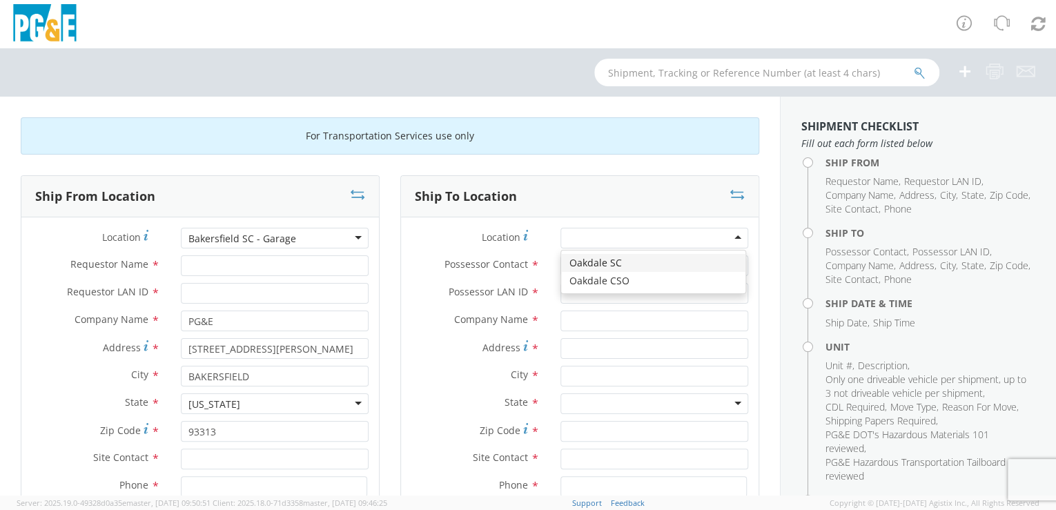
type input "PG&E"
type input "[STREET_ADDRESS][PERSON_NAME]"
type input "Oakdale"
type input "95361"
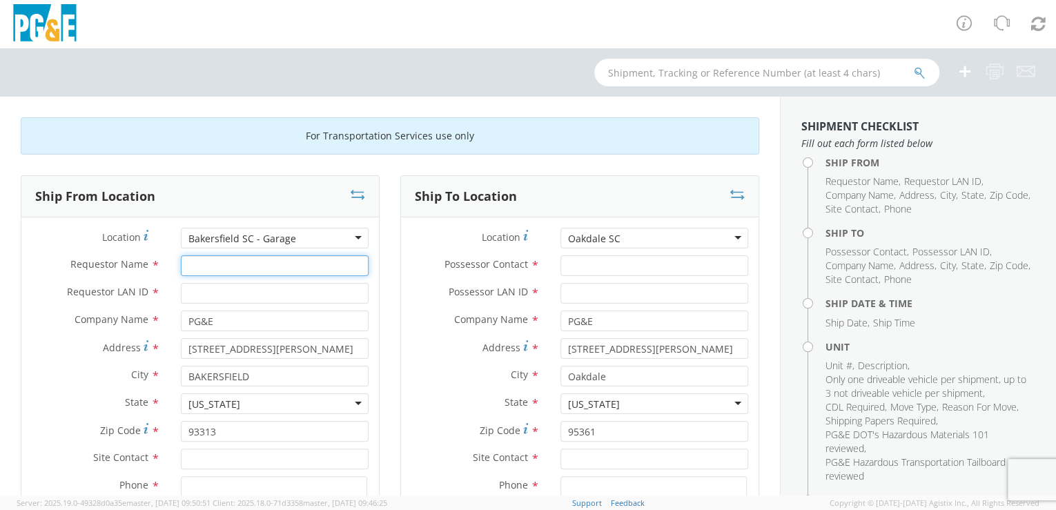
click at [247, 269] on input "Requestor Name *" at bounding box center [275, 265] width 188 height 21
type input "[PERSON_NAME]"
click at [218, 292] on input "Requestor LAN ID *" at bounding box center [275, 293] width 188 height 21
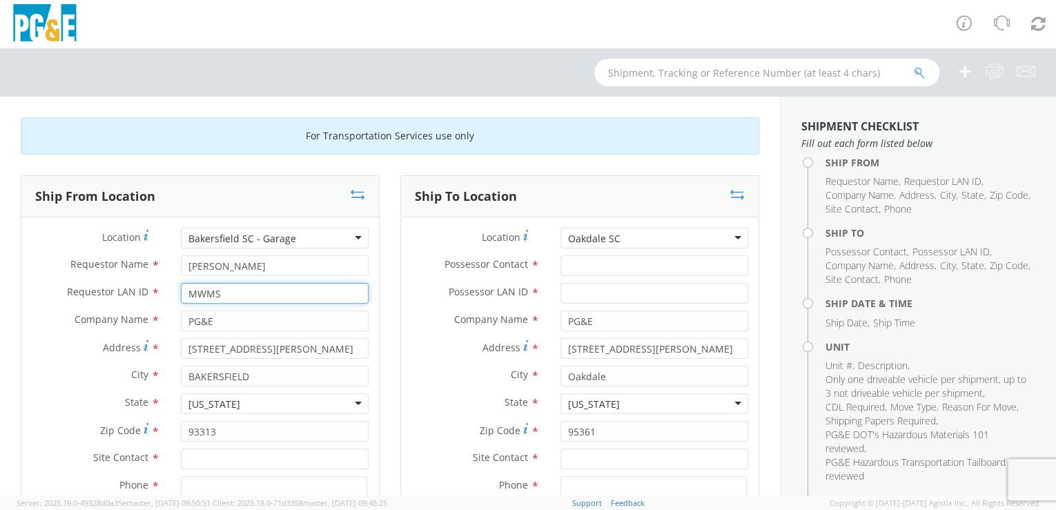
type input "MWMS"
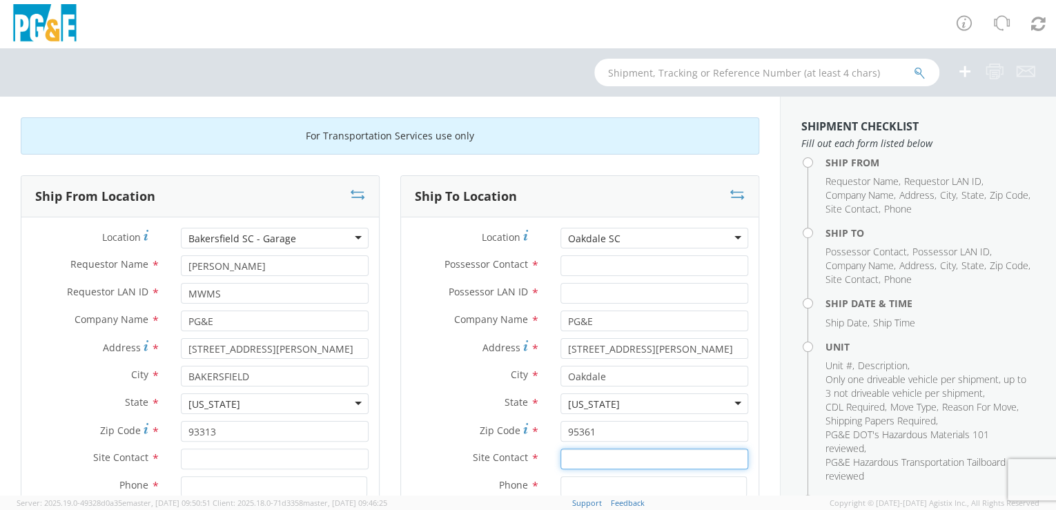
paste input "[PERSON_NAME]"
type input "[PERSON_NAME]"
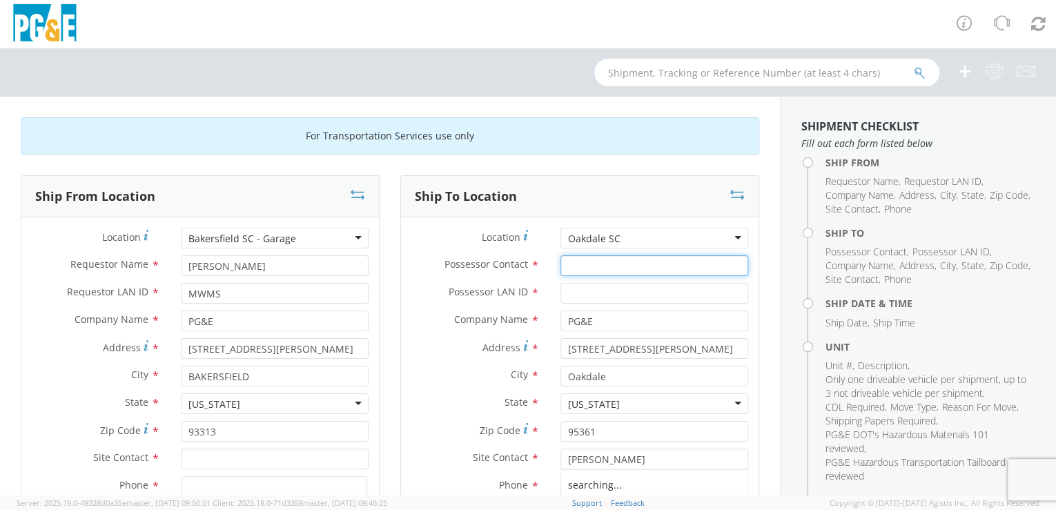
click at [570, 264] on input "Possessor Contact *" at bounding box center [655, 265] width 188 height 21
paste input "[PERSON_NAME]"
type input "[PERSON_NAME]"
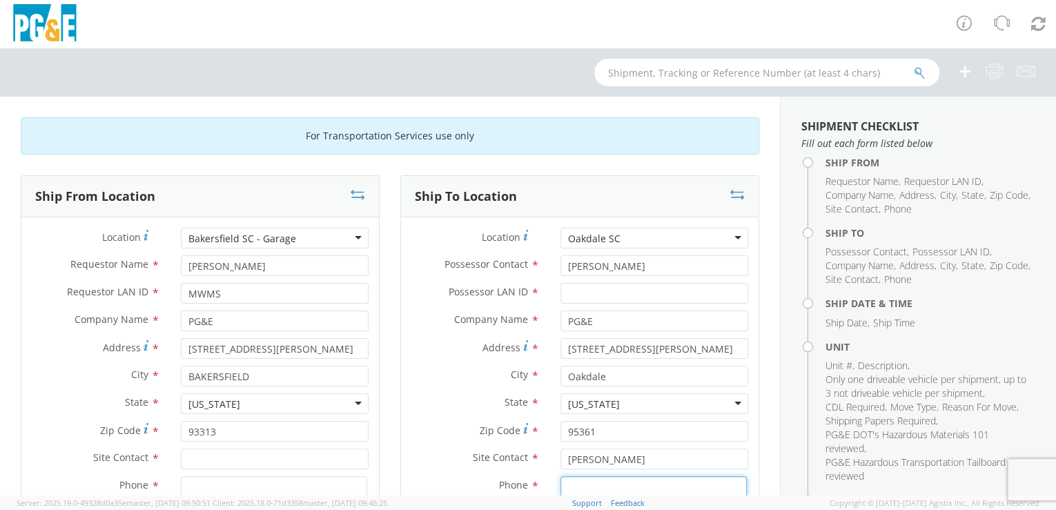
drag, startPoint x: 588, startPoint y: 489, endPoint x: 595, endPoint y: 478, distance: 13.0
click at [590, 487] on input at bounding box center [654, 486] width 186 height 21
paste input "A3CC"
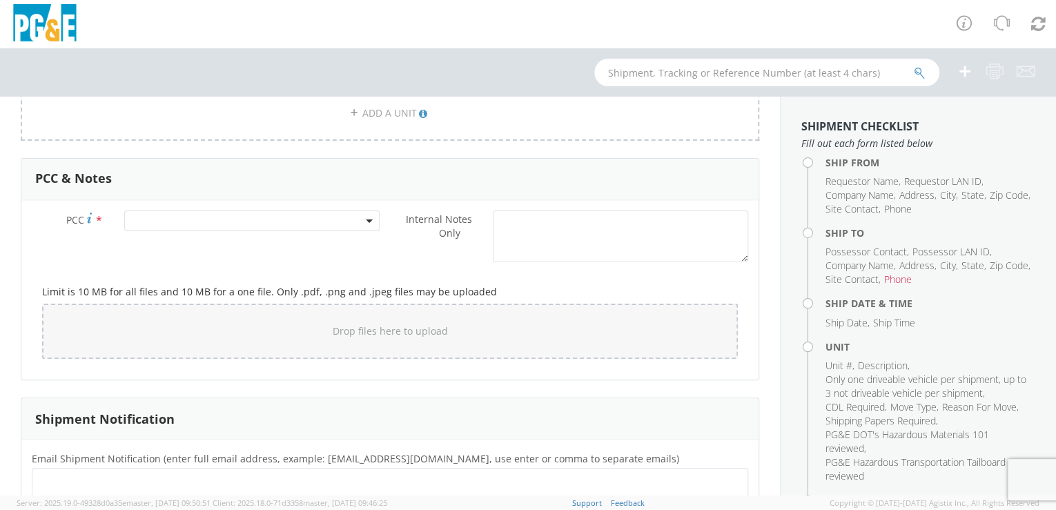
scroll to position [1081, 0]
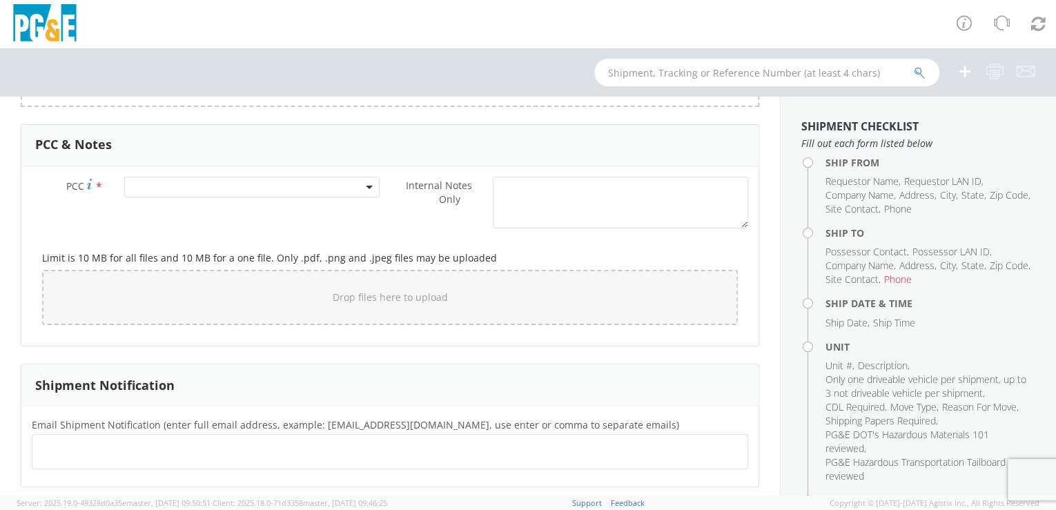
type input "A3CC"
click at [41, 443] on input "text" at bounding box center [45, 452] width 14 height 20
paste input "A3CC"
type input "[EMAIL_ADDRESS][DOMAIN_NAME]"
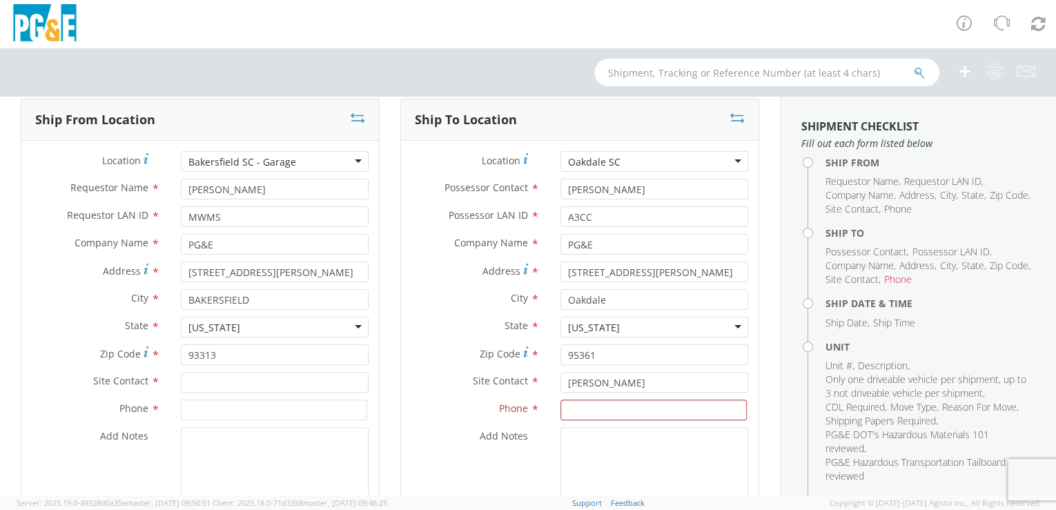
scroll to position [79, 0]
paste input "[PHONE_NUMBER]"
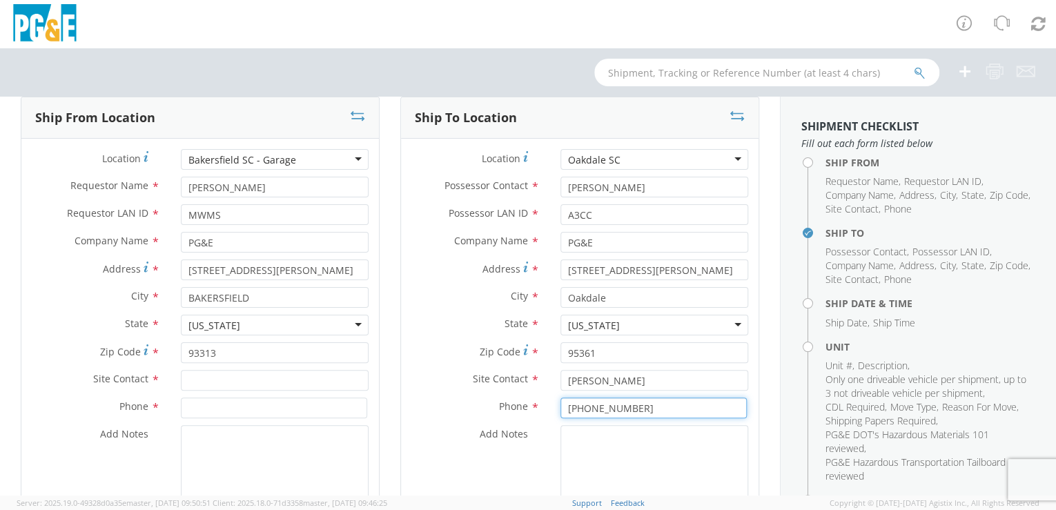
type input "[PHONE_NUMBER]"
click at [613, 482] on textarea "Add Notes *" at bounding box center [655, 472] width 188 height 94
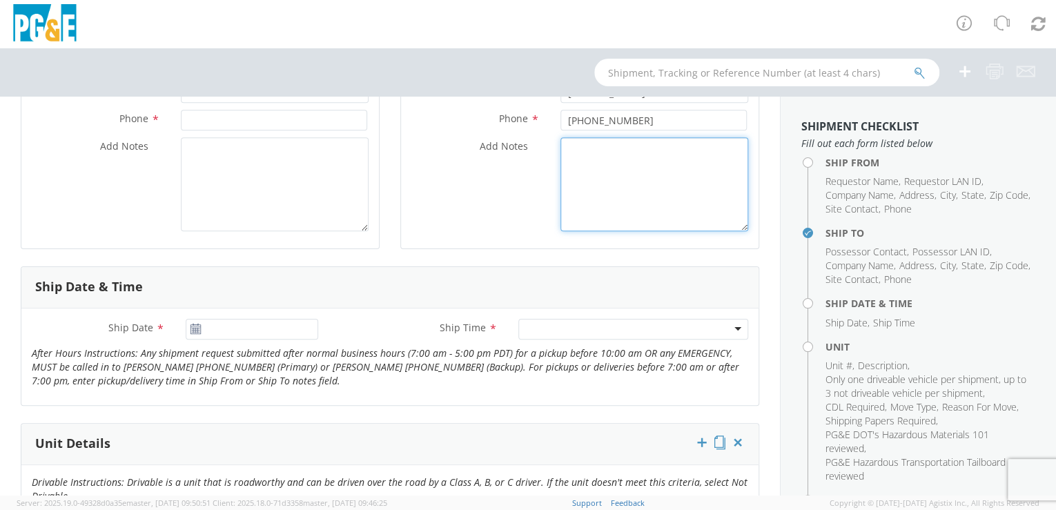
scroll to position [414, 0]
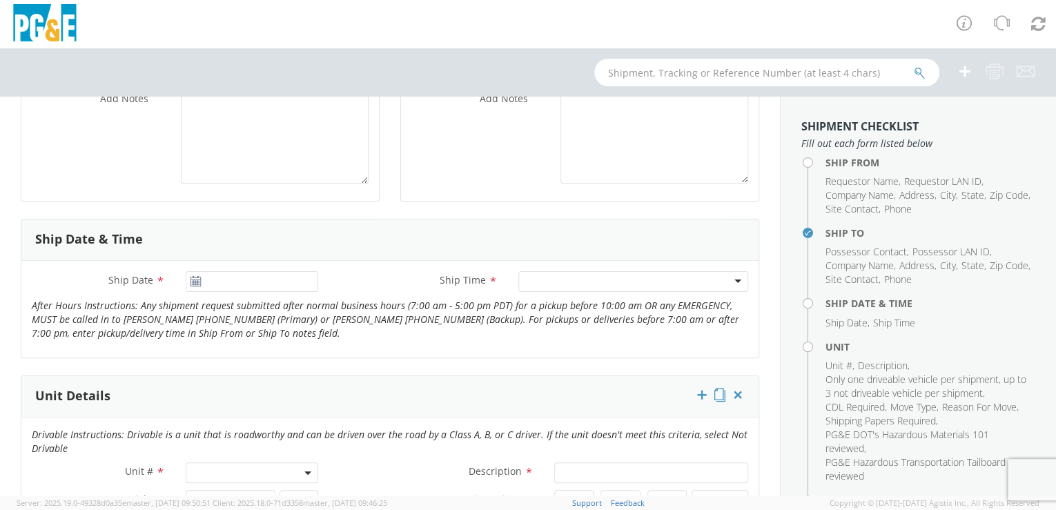
click at [199, 467] on span at bounding box center [252, 473] width 133 height 21
paste input "B34807"
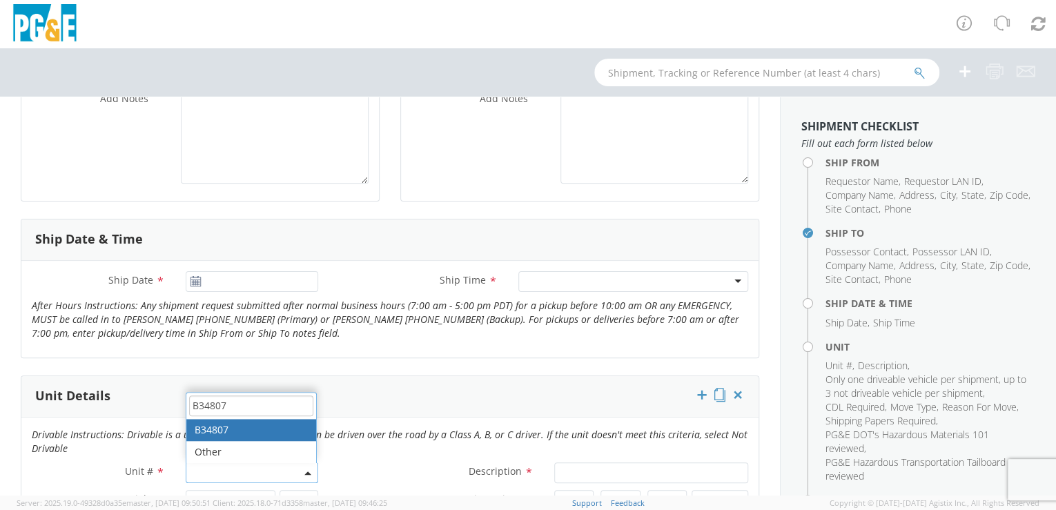
type input "B34807"
type input "PICKUP; COMPACT 4X4"
type input "5600"
select select "B34807"
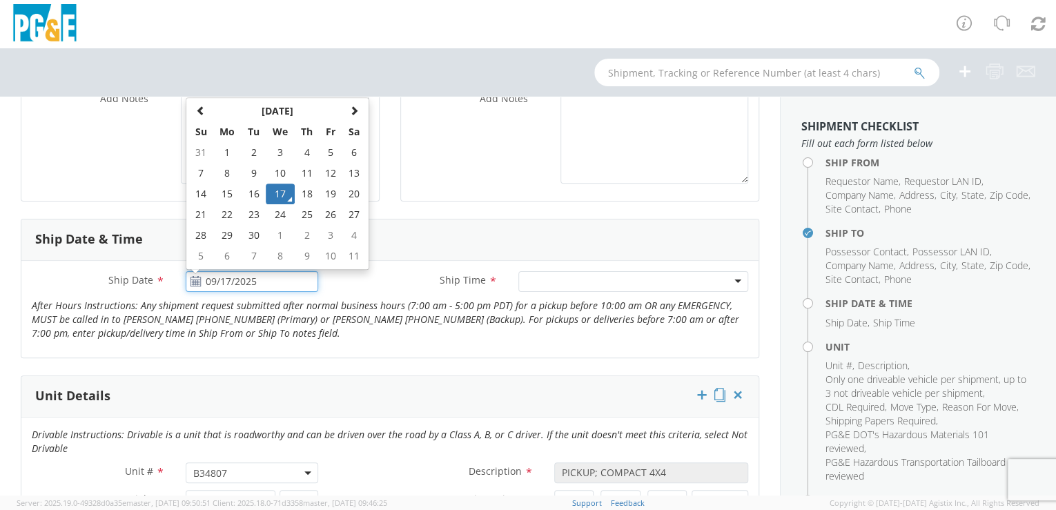
click at [254, 282] on input "09/17/2025" at bounding box center [252, 281] width 133 height 21
click at [329, 193] on td "19" at bounding box center [330, 194] width 23 height 21
type input "[DATE]"
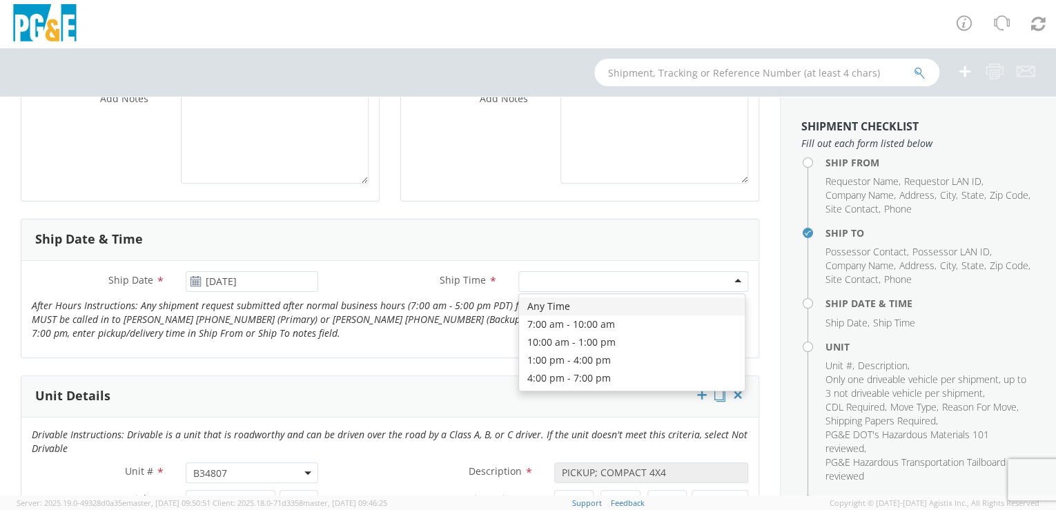
click at [726, 279] on div at bounding box center [633, 281] width 230 height 21
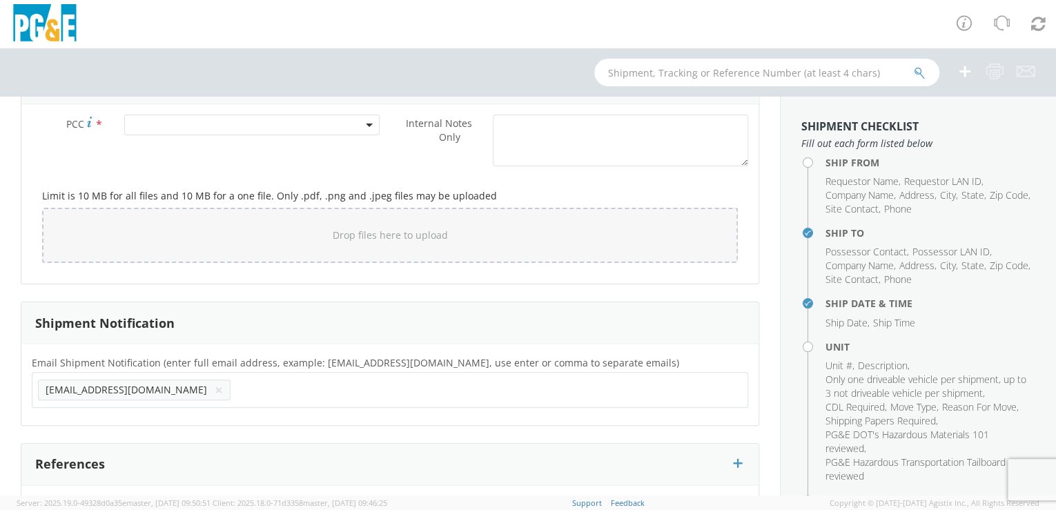
scroll to position [1148, 0]
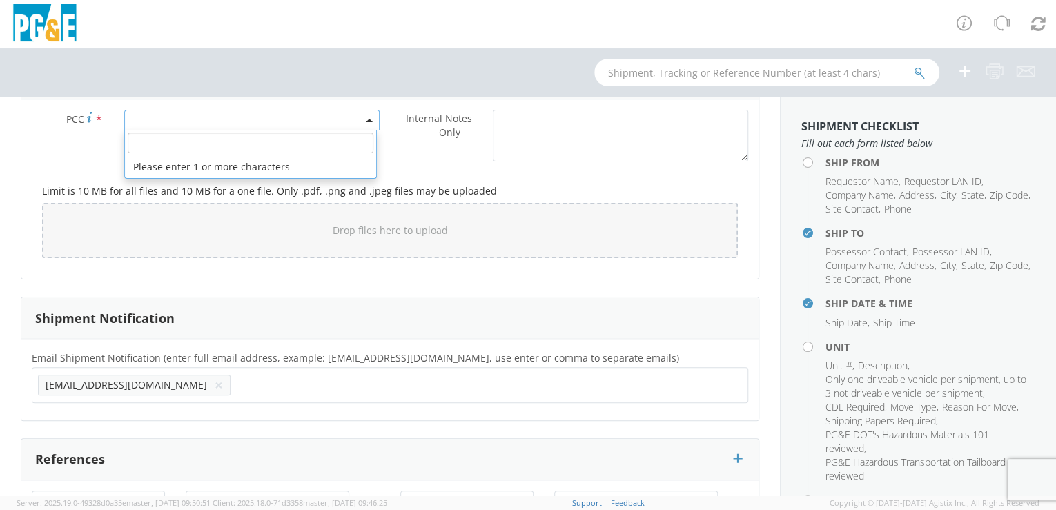
click at [152, 110] on span at bounding box center [252, 120] width 256 height 21
click at [164, 144] on input "number" at bounding box center [251, 143] width 246 height 21
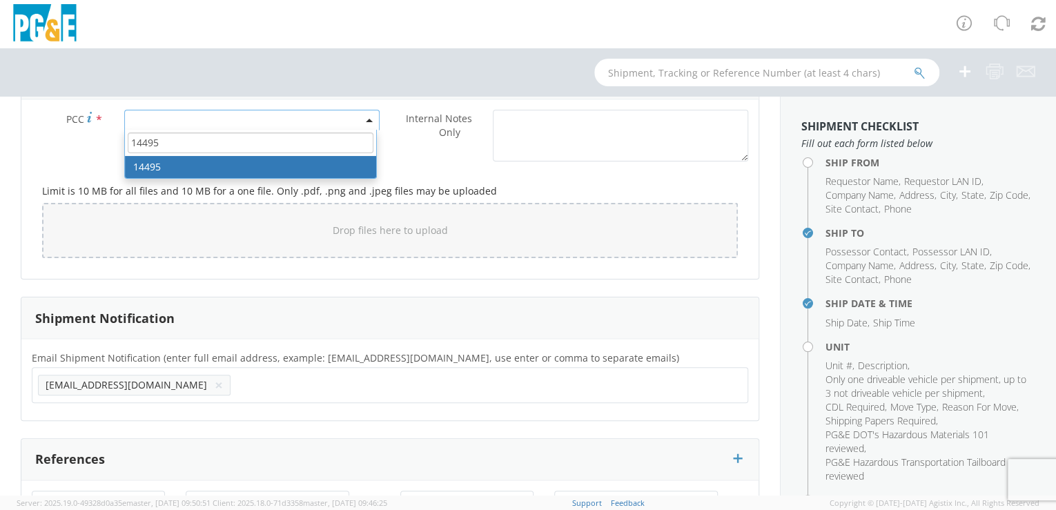
type input "14495"
select select "14495"
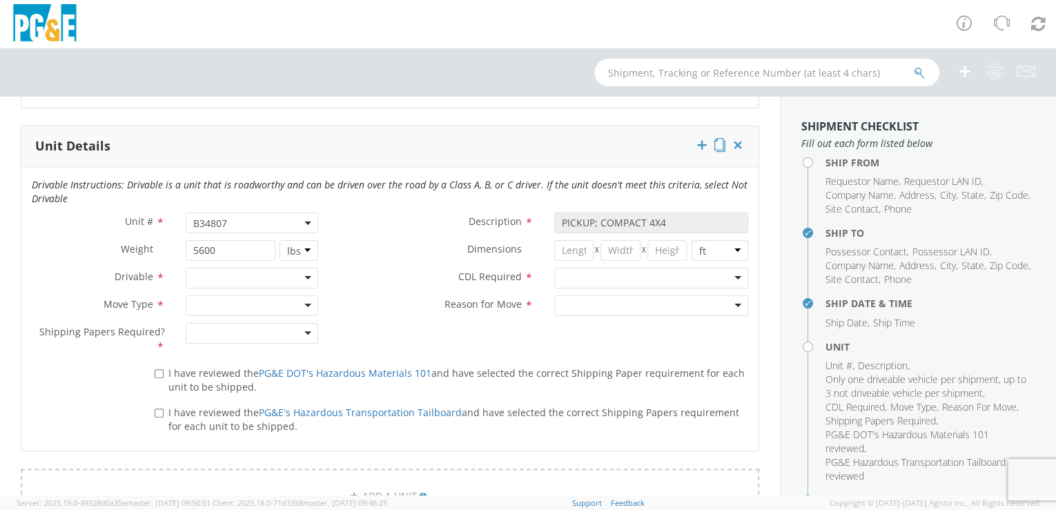
scroll to position [661, 0]
click at [304, 279] on div at bounding box center [252, 281] width 133 height 21
click at [307, 308] on div at bounding box center [252, 308] width 133 height 21
click at [304, 333] on div at bounding box center [252, 336] width 133 height 21
click at [160, 373] on input "I have reviewed the PG&E DOT's Hazardous Materials 101 and have selected the co…" at bounding box center [159, 376] width 9 height 9
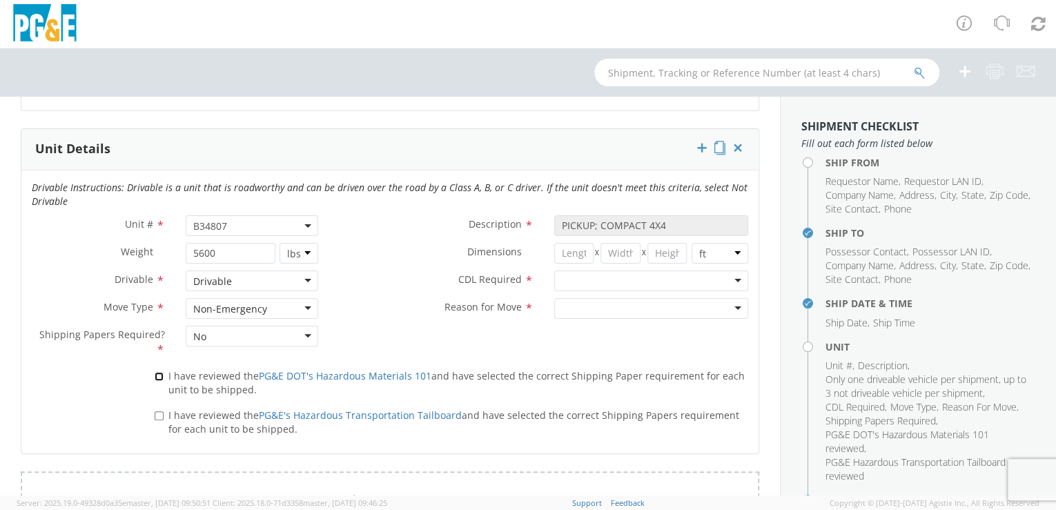
checkbox input "true"
click at [156, 414] on input "I have reviewed the PG&E's Hazardous Transportation Tailboard and have selected…" at bounding box center [159, 415] width 9 height 9
checkbox input "true"
click at [730, 278] on div at bounding box center [651, 281] width 195 height 21
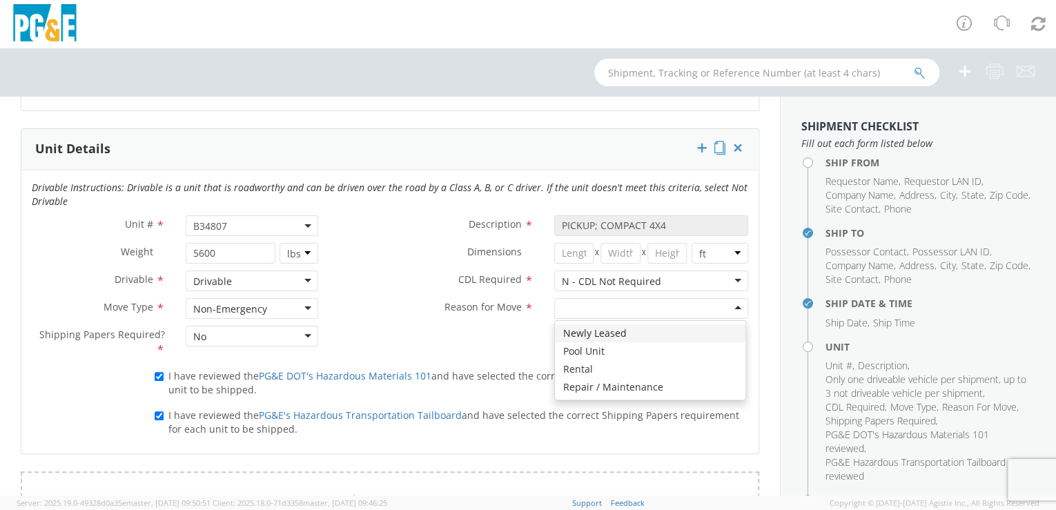
click at [732, 307] on div at bounding box center [651, 308] width 195 height 21
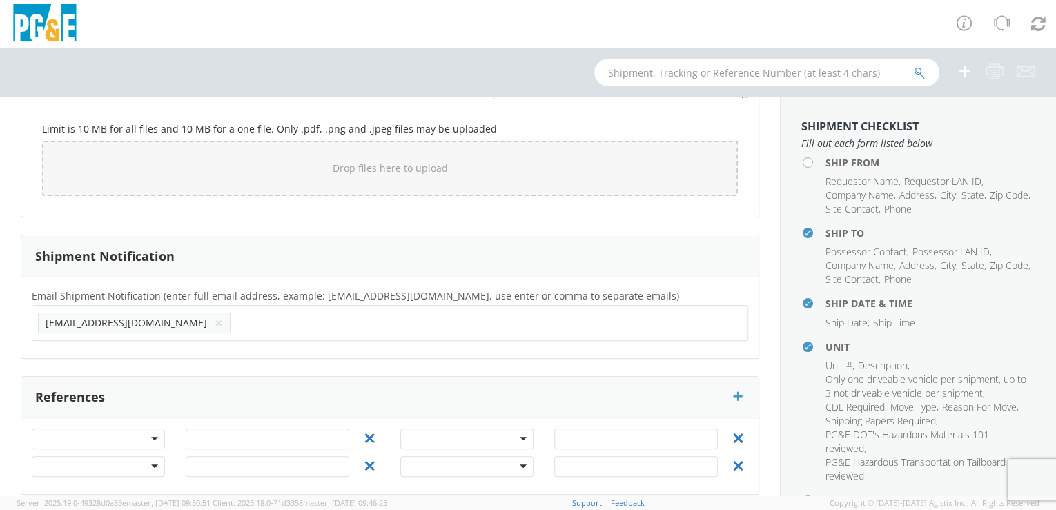
scroll to position [1206, 0]
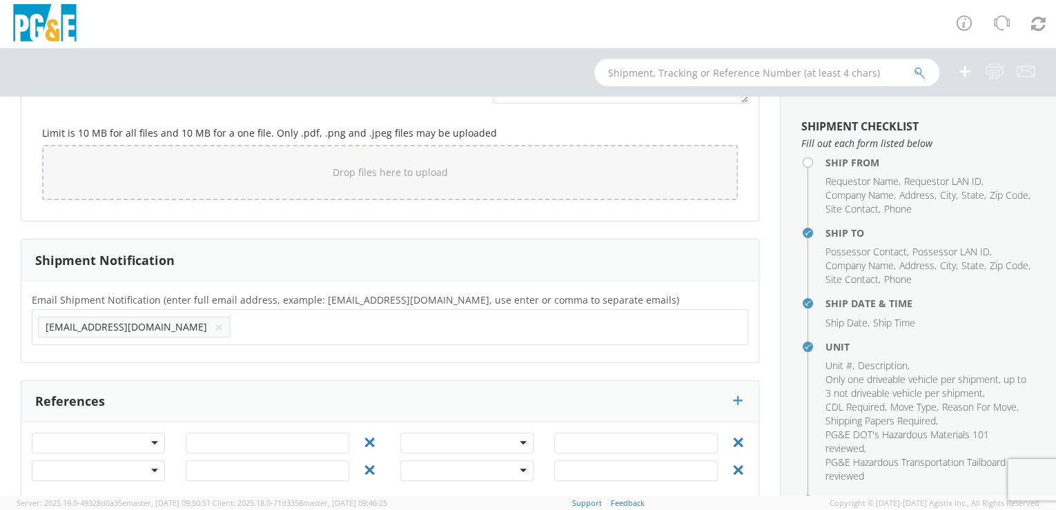
click at [236, 321] on input "text" at bounding box center [281, 327] width 90 height 20
paste input "[EMAIL_ADDRESS][DOMAIN_NAME]"
type input "[EMAIL_ADDRESS][DOMAIN_NAME]"
click at [164, 351] on div "Email Shipment Notification (enter full email address, example: [EMAIL_ADDRESS]…" at bounding box center [389, 321] width 737 height 81
paste input "[EMAIL_ADDRESS][DOMAIN_NAME]"
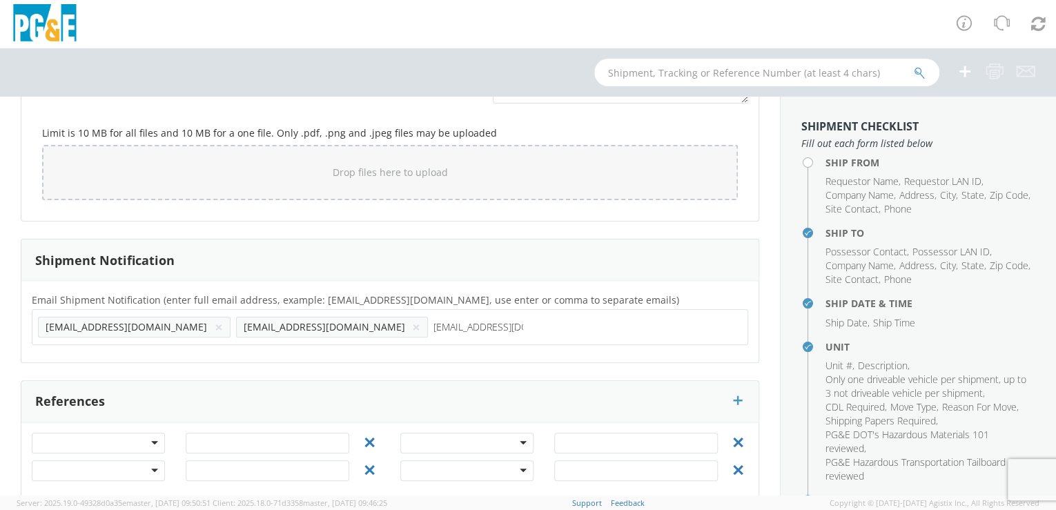
type input "[EMAIL_ADDRESS][DOMAIN_NAME]"
click at [253, 349] on div "Email Shipment Notification (enter full email address, example: [EMAIL_ADDRESS]…" at bounding box center [389, 321] width 737 height 81
click at [632, 329] on input "text" at bounding box center [677, 327] width 90 height 20
paste input "[EMAIL_ADDRESS][DOMAIN_NAME]"
type input "[EMAIL_ADDRESS][DOMAIN_NAME]"
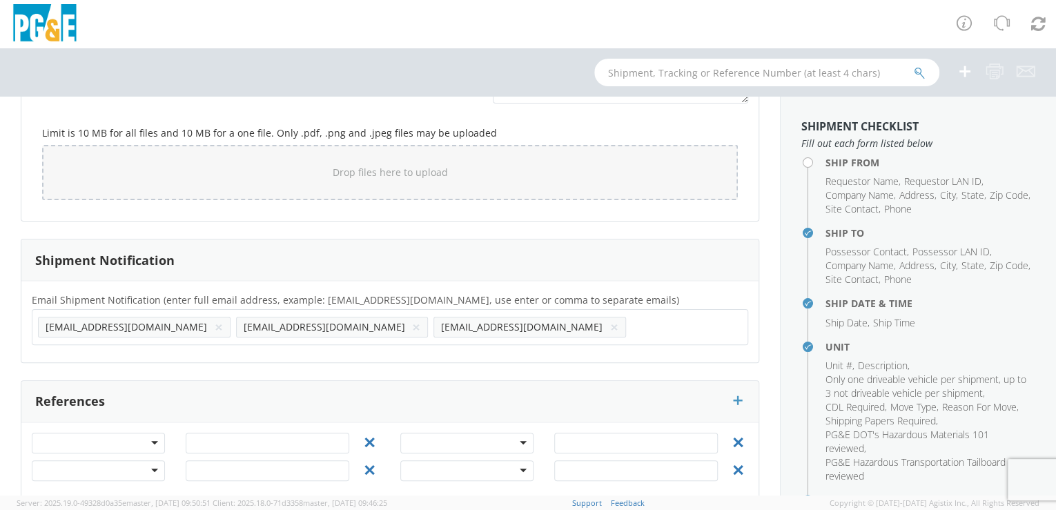
click at [409, 349] on div "Email Shipment Notification (enter full email address, example: [EMAIL_ADDRESS]…" at bounding box center [389, 321] width 737 height 81
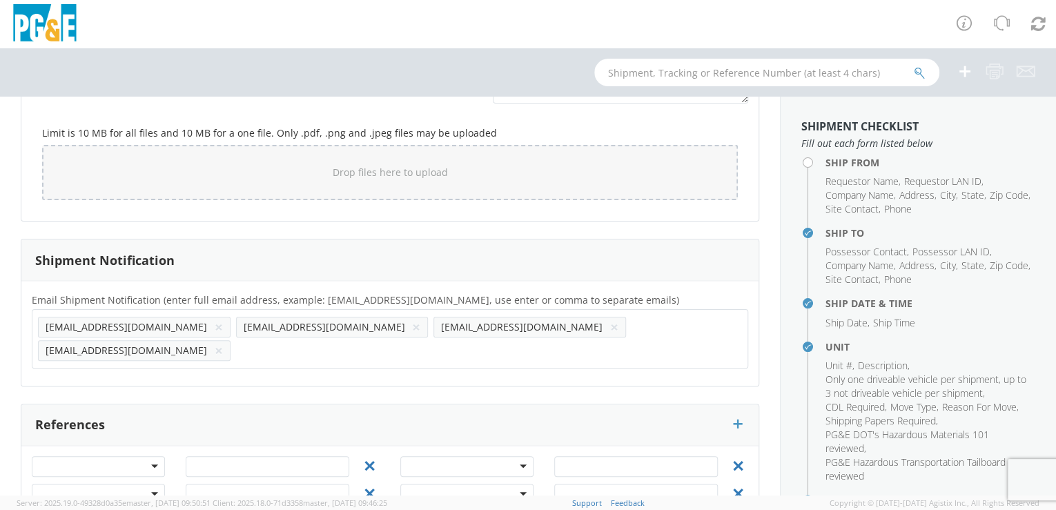
click at [340, 347] on div "Email Shipment Notification (enter full email address, example: [EMAIL_ADDRESS]…" at bounding box center [389, 333] width 737 height 84
click at [326, 340] on input "text" at bounding box center [281, 350] width 90 height 20
paste input "[EMAIL_ADDRESS][DOMAIN_NAME]"
type input "[EMAIL_ADDRESS][DOMAIN_NAME]"
click at [503, 351] on div "Email Shipment Notification (enter full email address, example: [EMAIL_ADDRESS]…" at bounding box center [389, 333] width 737 height 105
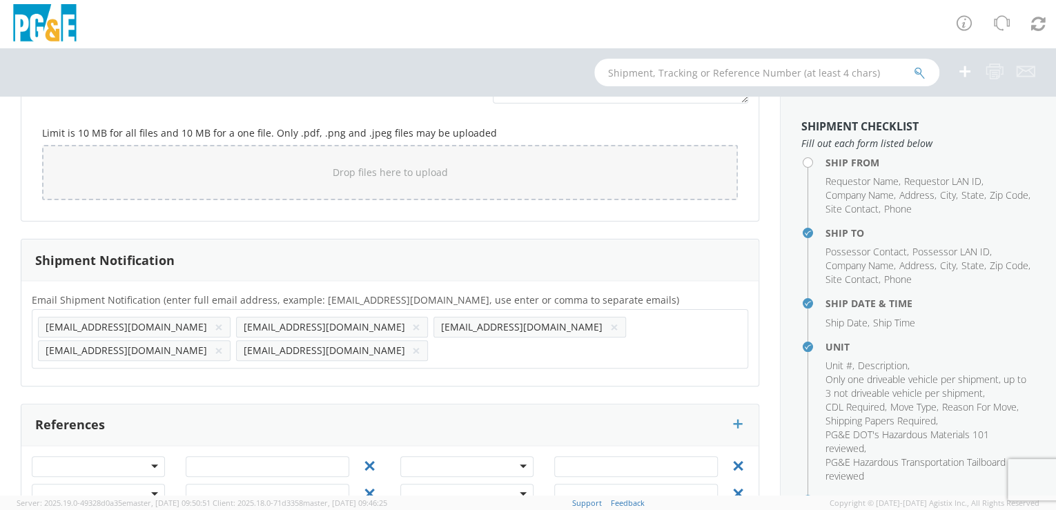
click at [523, 340] on input "text" at bounding box center [479, 350] width 90 height 20
paste input "[EMAIL_ADDRESS][DOMAIN_NAME]"
type input "[EMAIL_ADDRESS][DOMAIN_NAME]"
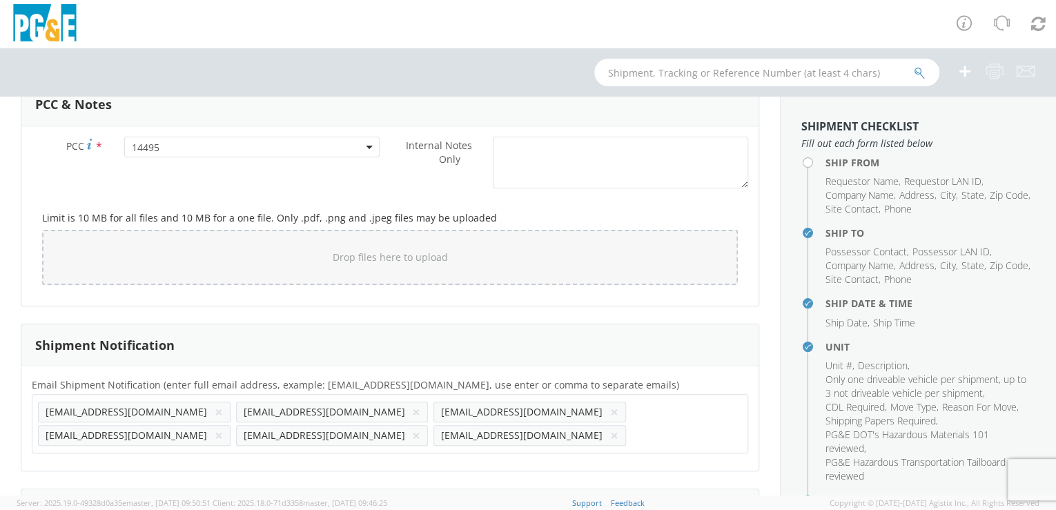
scroll to position [1245, 0]
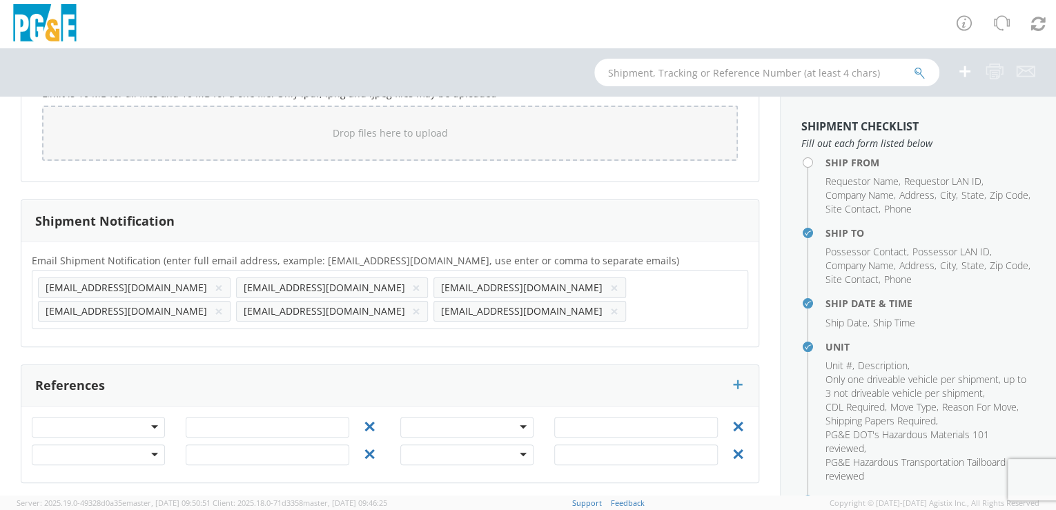
click at [632, 311] on input "text" at bounding box center [677, 311] width 90 height 20
paste input "[EMAIL_ADDRESS][DOMAIN_NAME]"
type input "[EMAIL_ADDRESS][DOMAIN_NAME]"
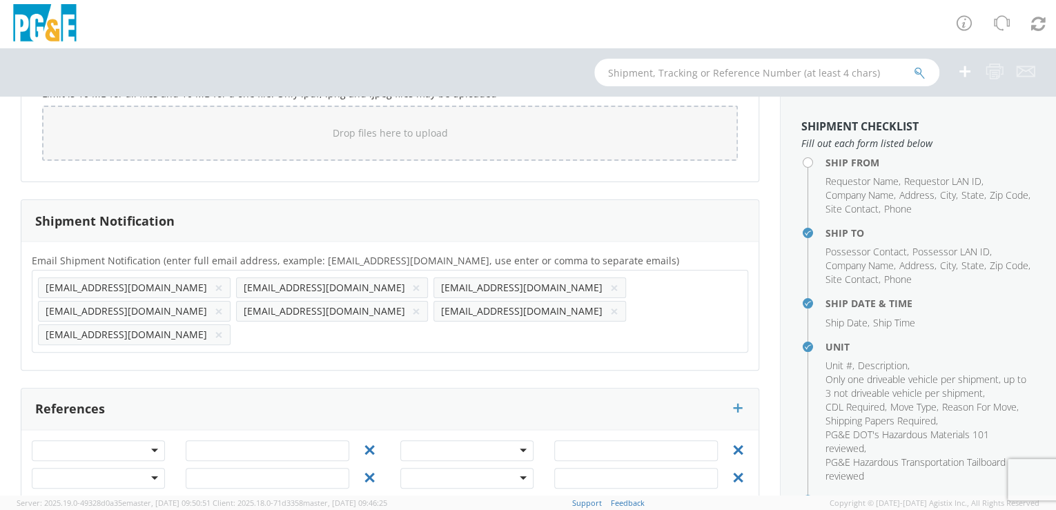
click at [90, 336] on div "Email Shipment Notification (enter full email address, example: [EMAIL_ADDRESS]…" at bounding box center [389, 306] width 737 height 128
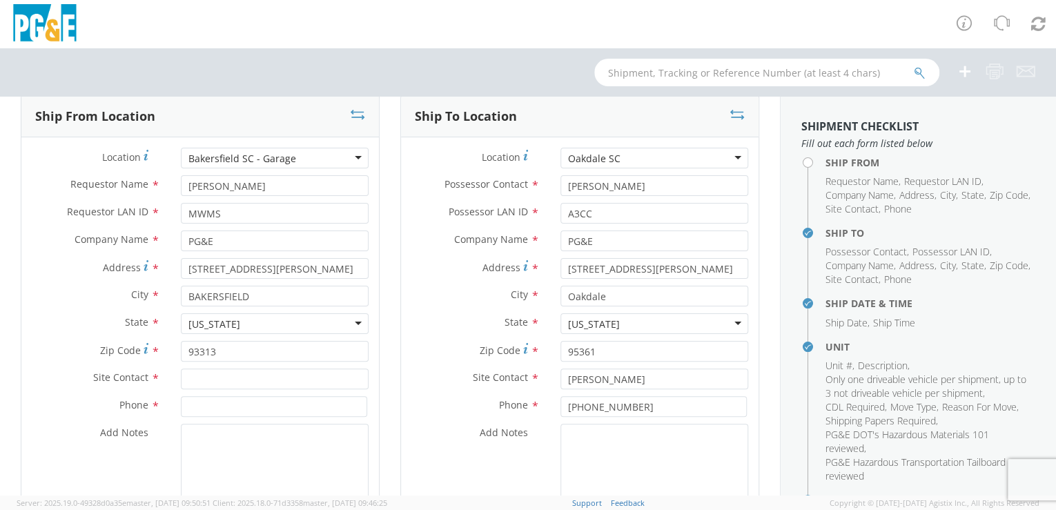
scroll to position [72, 0]
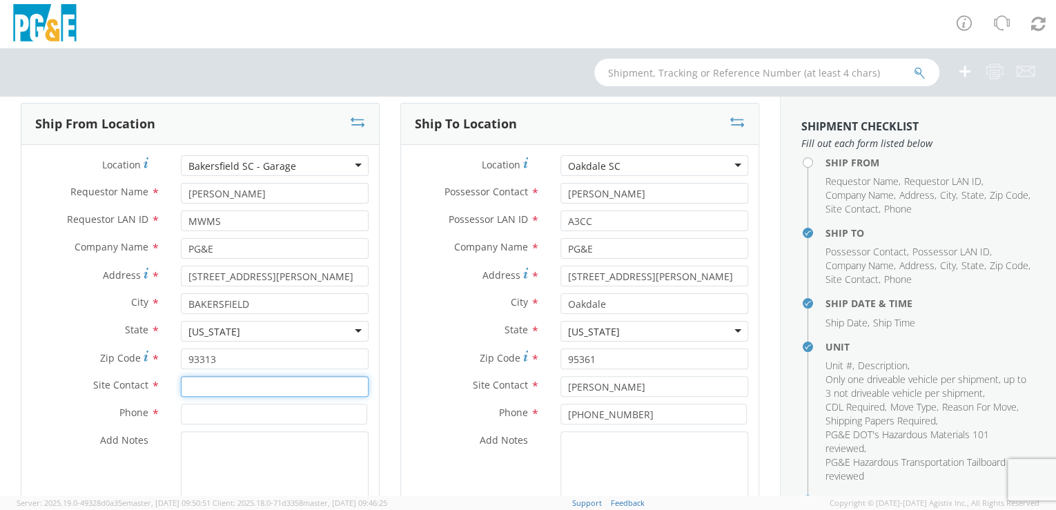
click at [196, 384] on input "text" at bounding box center [275, 386] width 188 height 21
paste input "[PERSON_NAME]"
type input "[PERSON_NAME]"
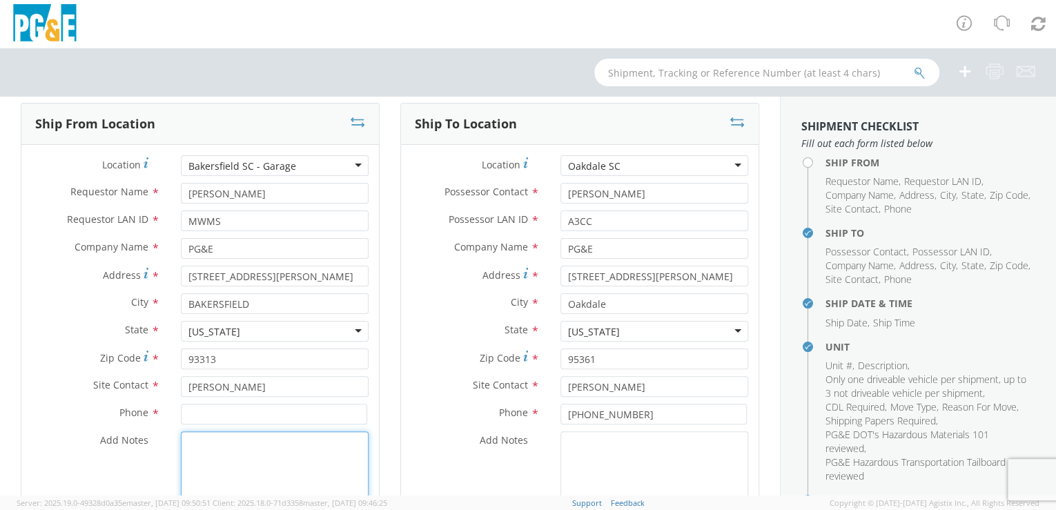
click at [219, 456] on textarea "Add Notes *" at bounding box center [275, 478] width 188 height 94
click at [196, 414] on input at bounding box center [274, 414] width 186 height 21
paste input "[PHONE_NUMBER]"
type input "[PHONE_NUMBER]"
drag, startPoint x: 246, startPoint y: 446, endPoint x: 255, endPoint y: 436, distance: 13.2
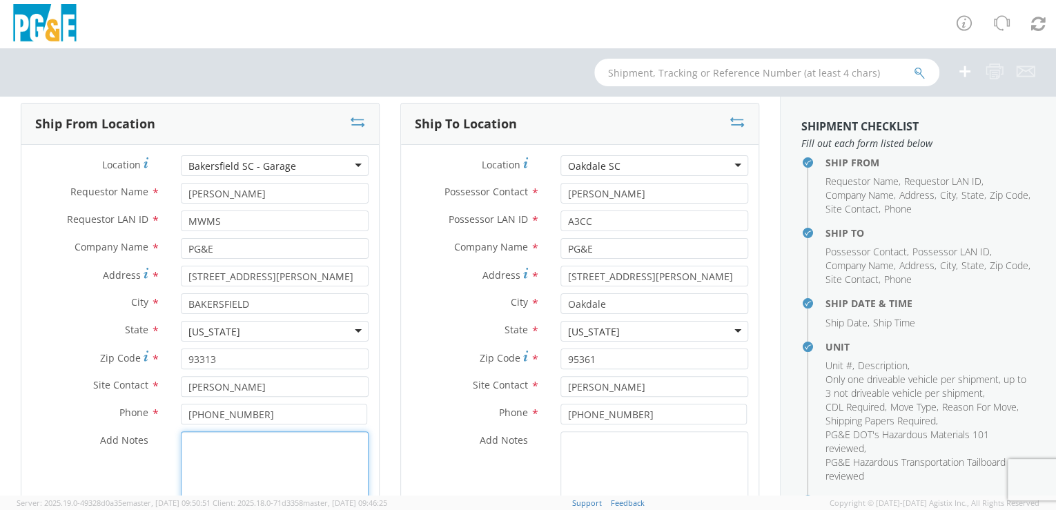
click at [246, 447] on textarea "Add Notes *" at bounding box center [275, 478] width 188 height 94
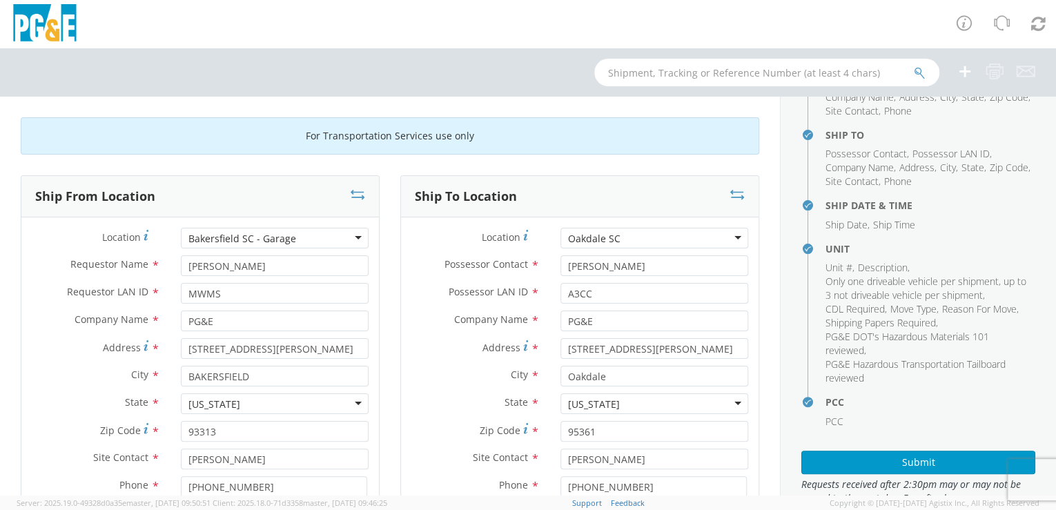
scroll to position [148, 0]
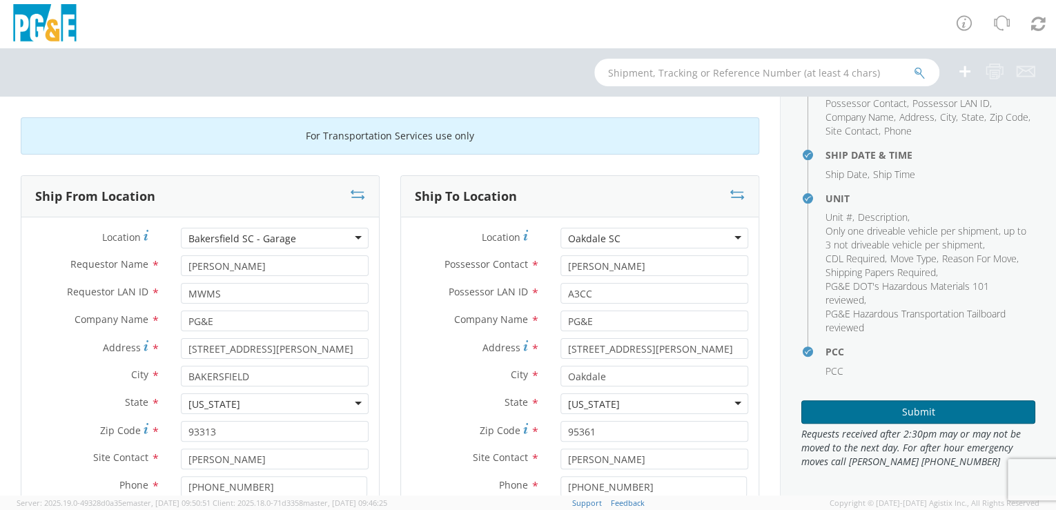
click at [944, 412] on button "Submit" at bounding box center [919, 411] width 234 height 23
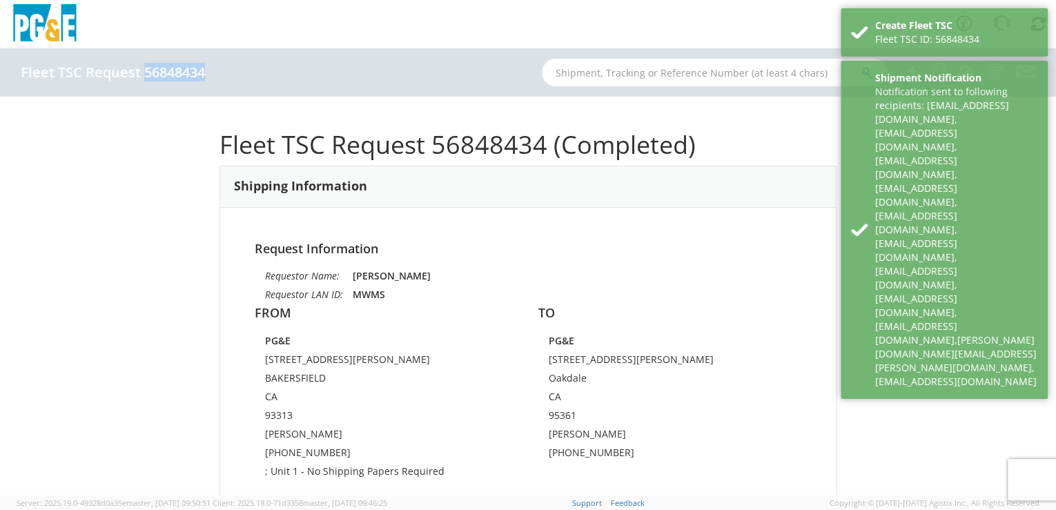
drag, startPoint x: 145, startPoint y: 73, endPoint x: 205, endPoint y: 75, distance: 60.1
click at [205, 75] on h4 "Fleet TSC Request 56848434" at bounding box center [113, 72] width 184 height 15
drag, startPoint x: 205, startPoint y: 75, endPoint x: 188, endPoint y: 74, distance: 17.3
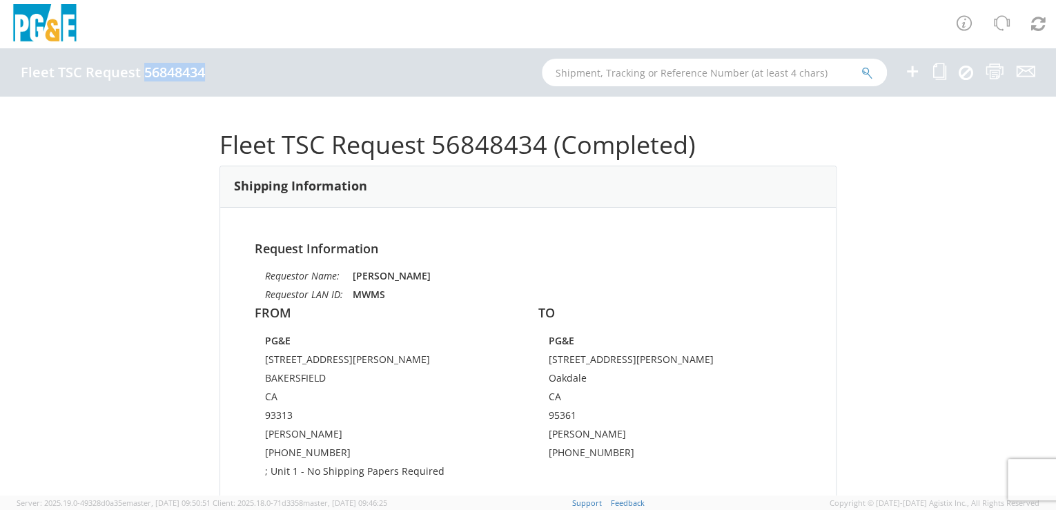
copy h4 "56848434"
click at [620, 69] on input "text" at bounding box center [714, 73] width 345 height 28
paste input "55778944"
type input "55778944"
click at [866, 71] on icon "submit" at bounding box center [868, 73] width 12 height 12
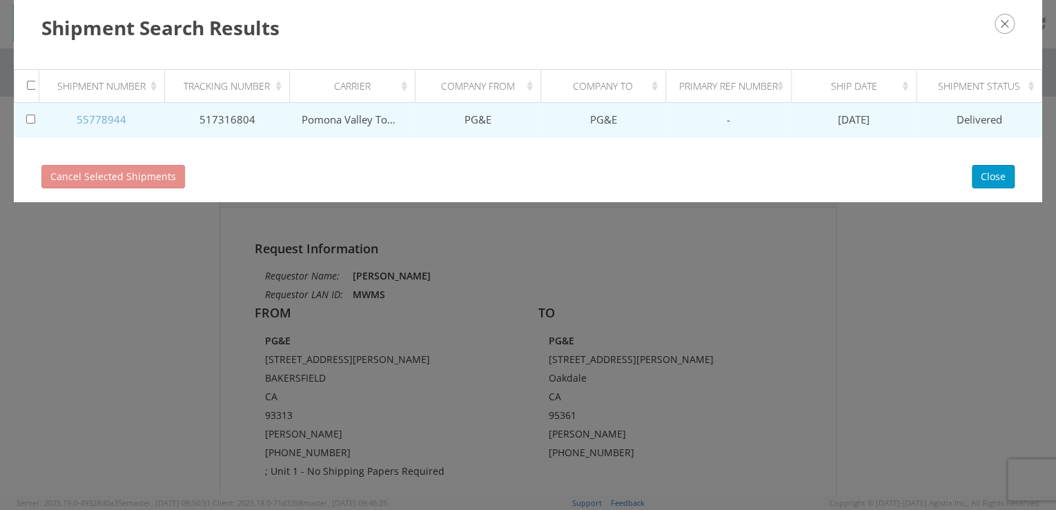
click at [110, 117] on link "55778944" at bounding box center [102, 120] width 50 height 14
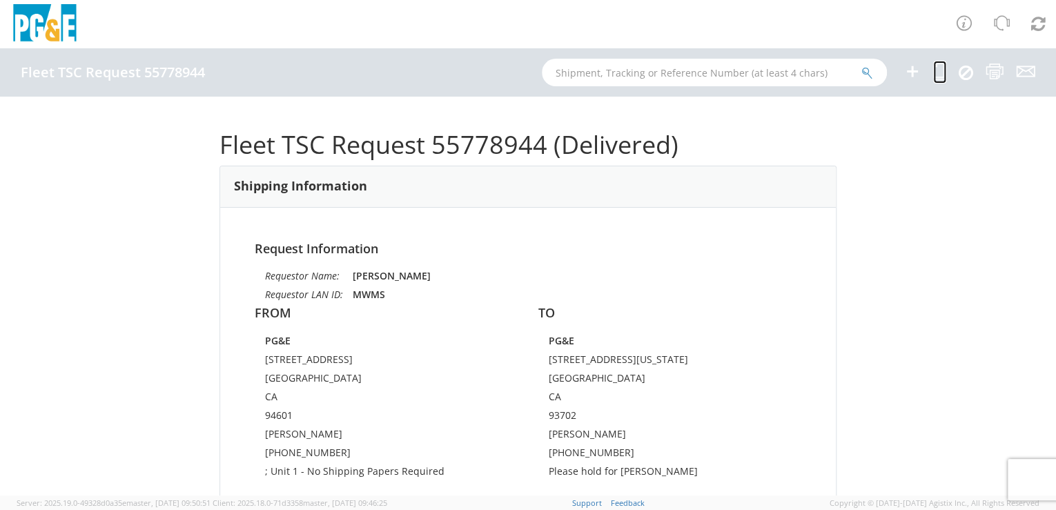
click at [942, 74] on icon at bounding box center [939, 71] width 13 height 17
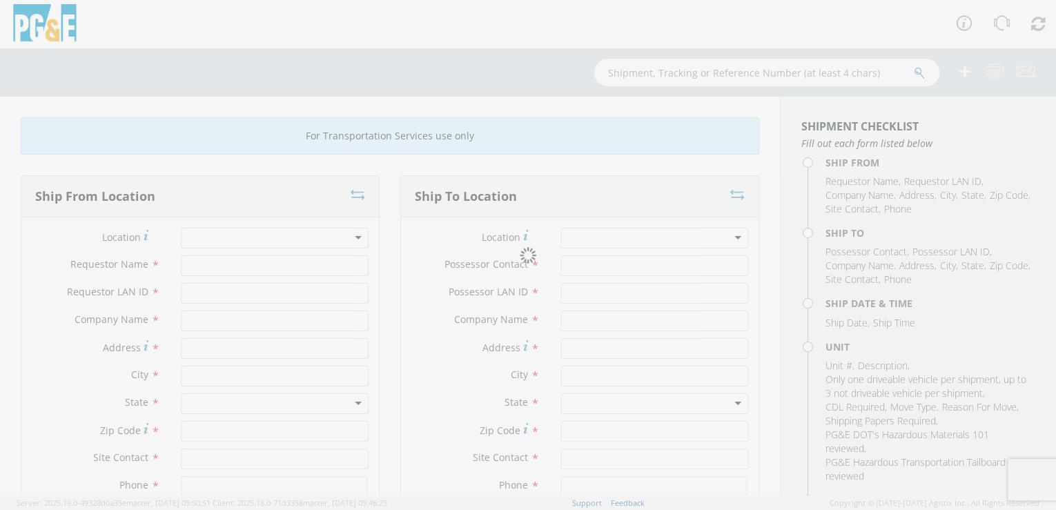
type input "[PERSON_NAME]"
type input "MWMS"
type input "PG&E"
type input "[STREET_ADDRESS]"
type input "[GEOGRAPHIC_DATA]"
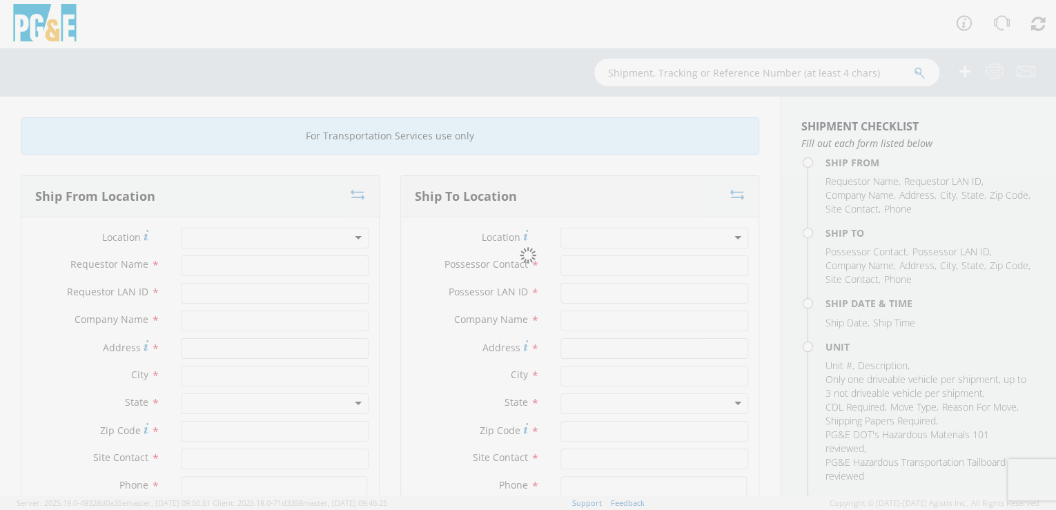
type input "94601"
type input "[PERSON_NAME]"
type input "[PHONE_NUMBER]"
type input "[PERSON_NAME]"
type input "M3GB"
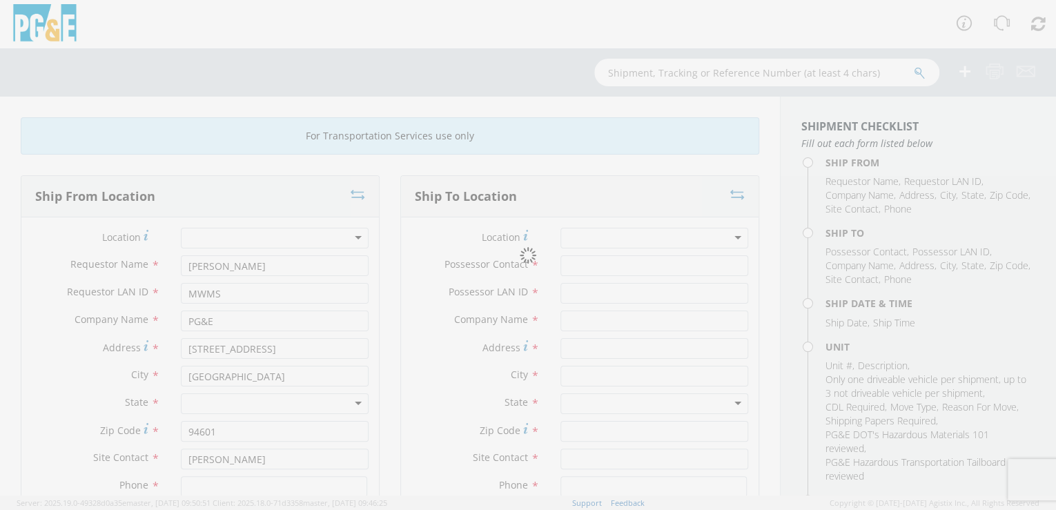
type input "PG&E"
type input "[STREET_ADDRESS][US_STATE]"
type input "[GEOGRAPHIC_DATA]"
type input "93702"
type input "[PERSON_NAME]"
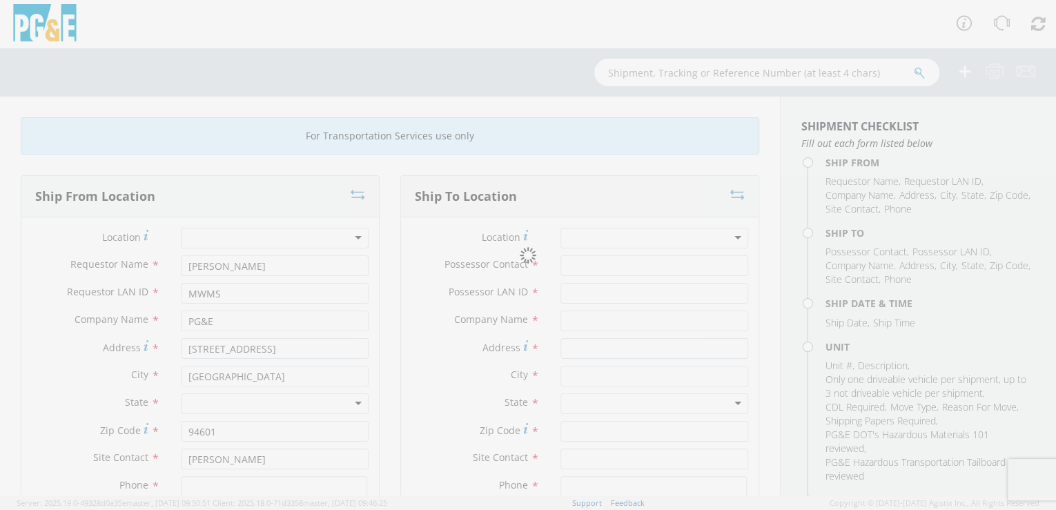
type input "[PHONE_NUMBER]"
type input "[DATE]"
type input "VAN; COMMUNICATION TECH 4X2"
type input "9300"
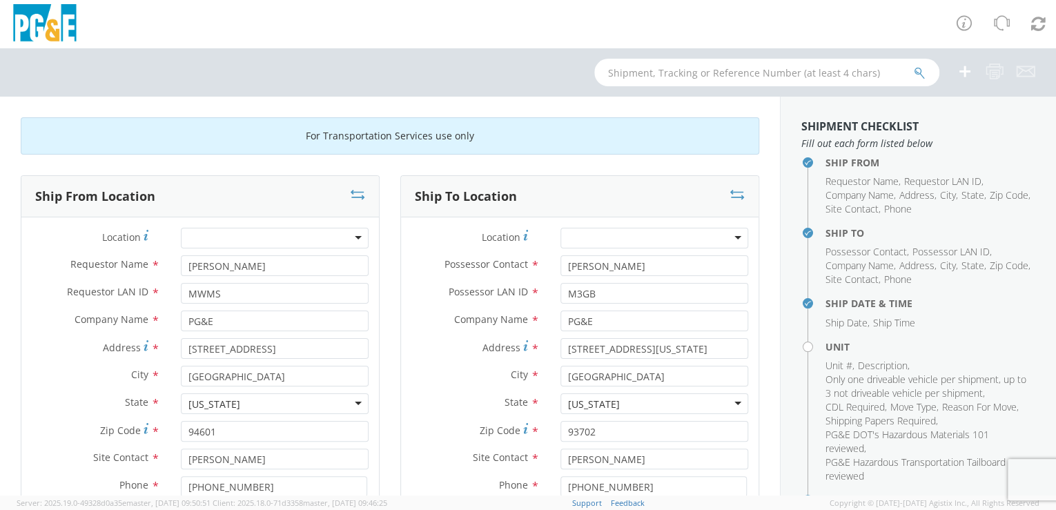
select select "14716"
select select "B26405"
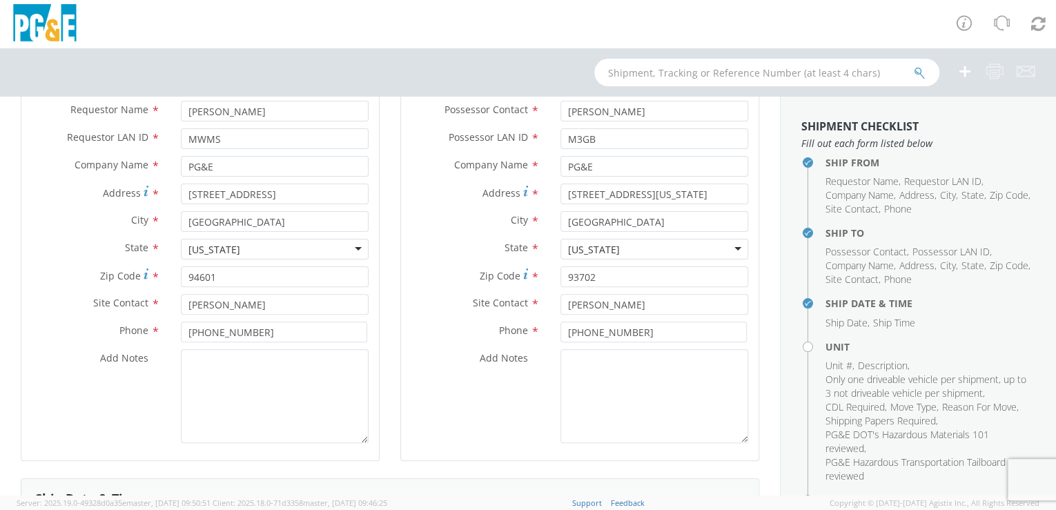
scroll to position [167, 0]
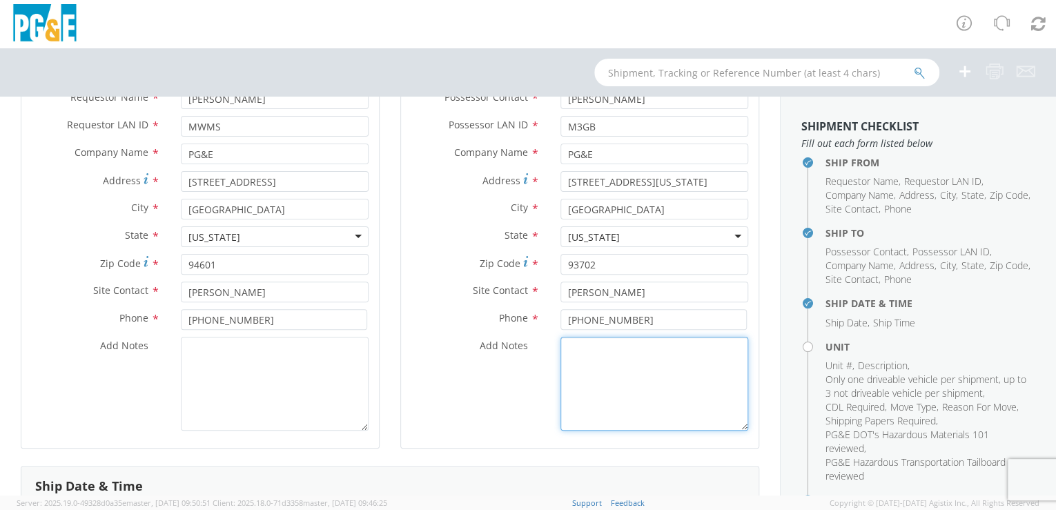
click at [581, 347] on textarea "Add Notes *" at bounding box center [655, 384] width 188 height 94
paste textarea "[PERSON_NAME]"
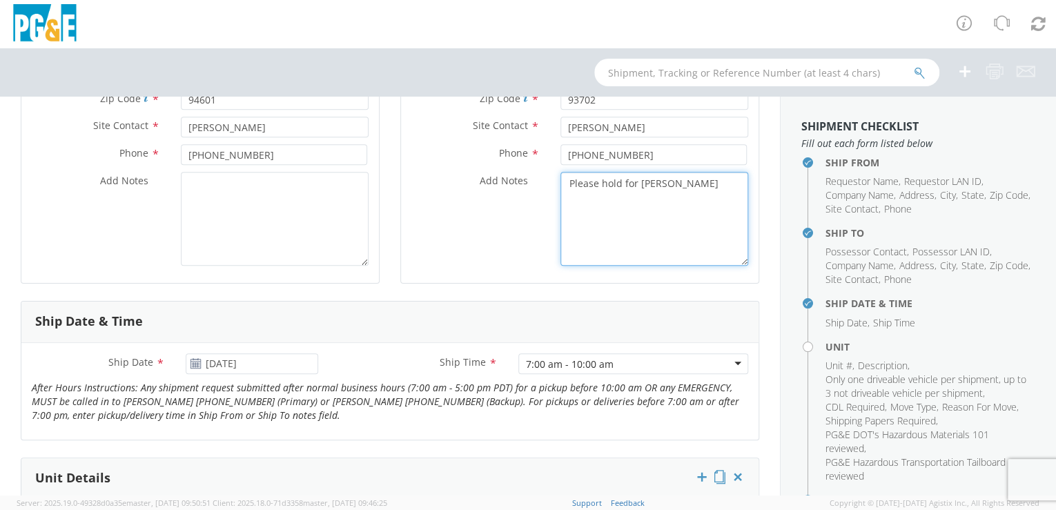
scroll to position [495, 0]
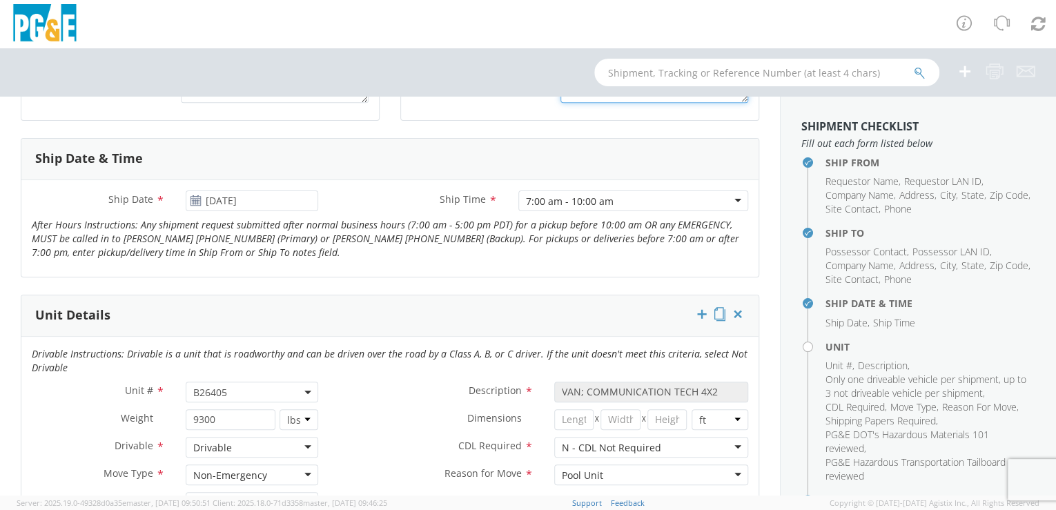
type textarea "Please hold for [PERSON_NAME]"
click at [291, 206] on input "[DATE]" at bounding box center [252, 201] width 133 height 21
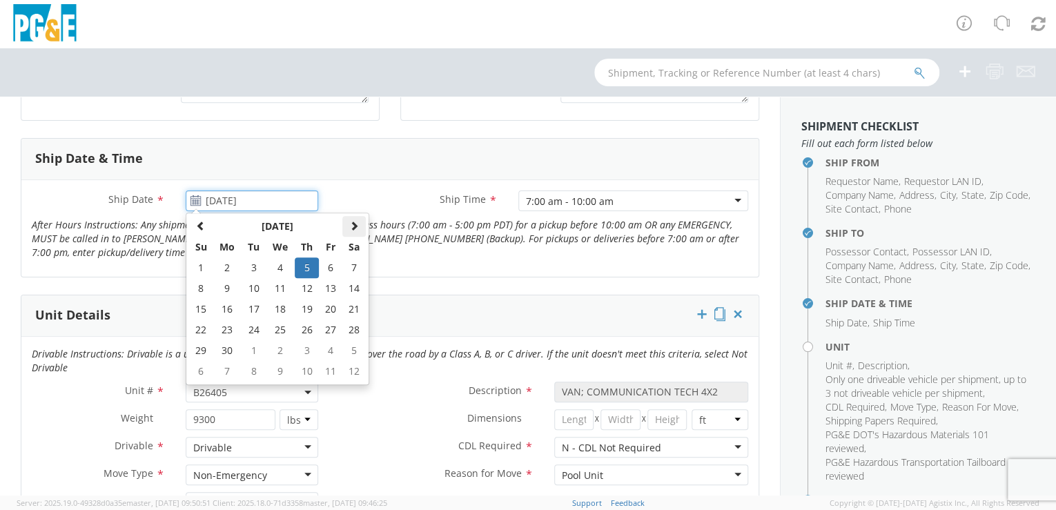
click at [351, 229] on span at bounding box center [354, 226] width 10 height 10
click at [351, 228] on span at bounding box center [354, 226] width 10 height 10
click at [329, 305] on td "19" at bounding box center [330, 309] width 23 height 21
type input "[DATE]"
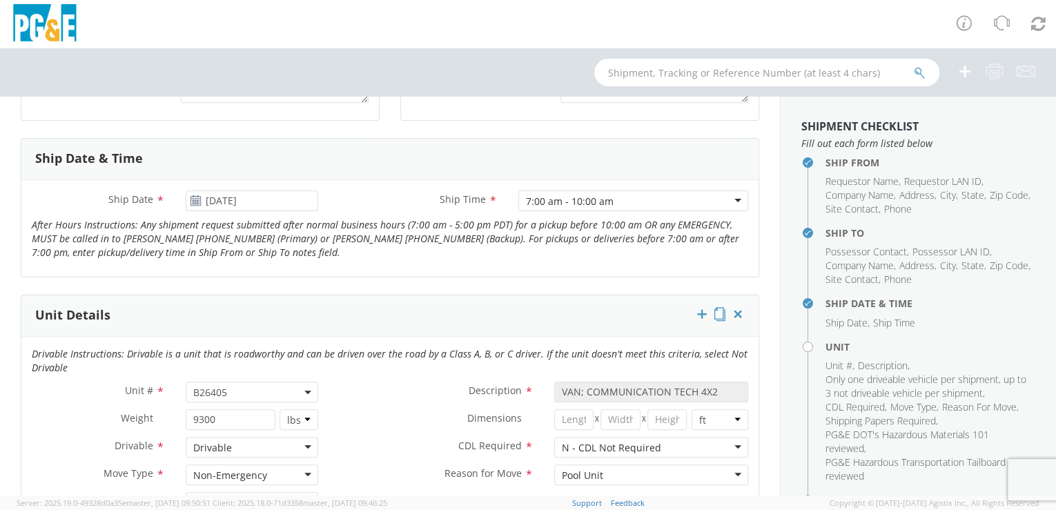
click at [252, 390] on span "B26405" at bounding box center [252, 392] width 118 height 13
click at [217, 417] on input "search" at bounding box center [251, 415] width 124 height 21
paste input "B34745"
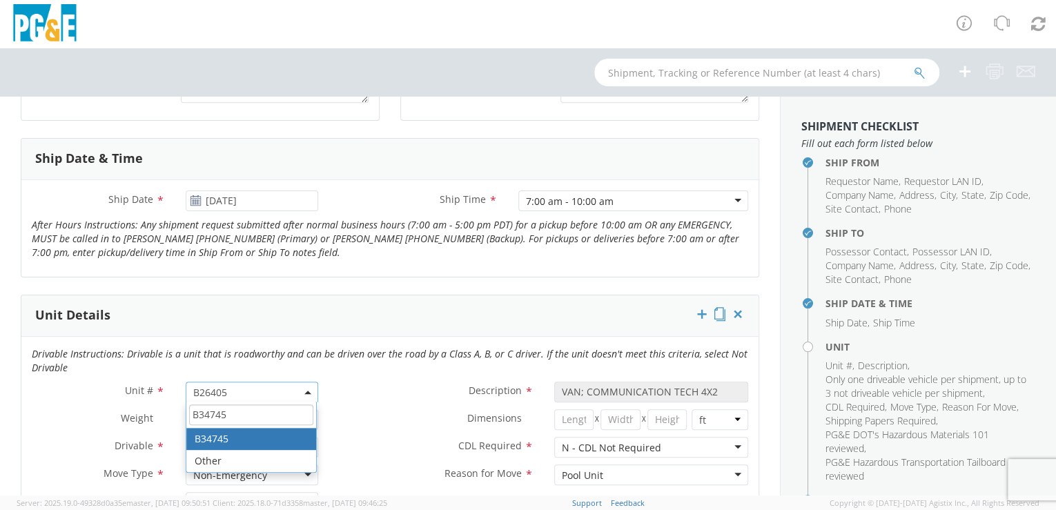
type input "B34745"
select select "B34745"
type input "TRUCK; SERVICE VEH UTILITY 1T 4X4"
type input "11500"
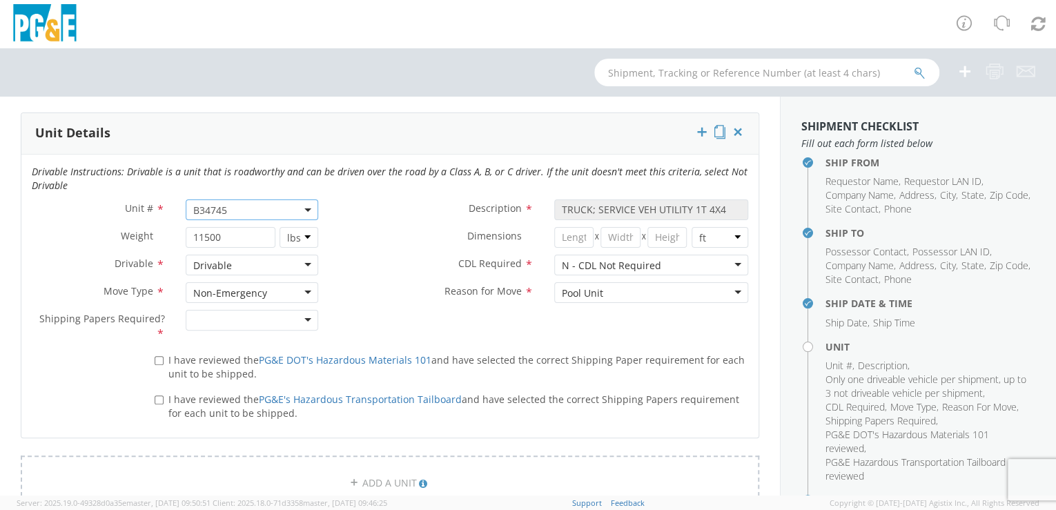
scroll to position [770, 0]
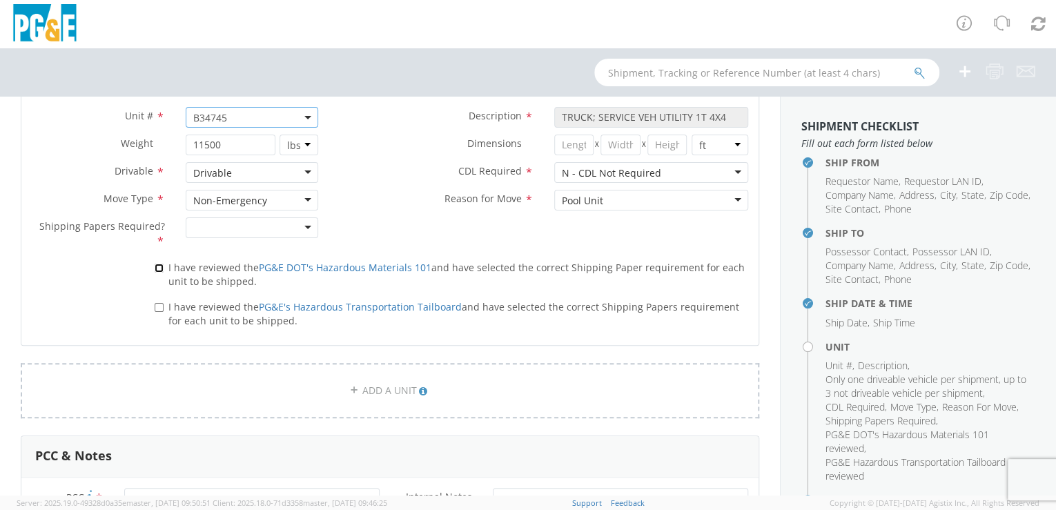
click at [159, 264] on input "I have reviewed the PG&E DOT's Hazardous Materials 101 and have selected the co…" at bounding box center [159, 268] width 9 height 9
checkbox input "true"
click at [157, 307] on input "I have reviewed the PG&E's Hazardous Transportation Tailboard and have selected…" at bounding box center [159, 307] width 9 height 9
checkbox input "true"
click at [301, 224] on div at bounding box center [252, 227] width 133 height 21
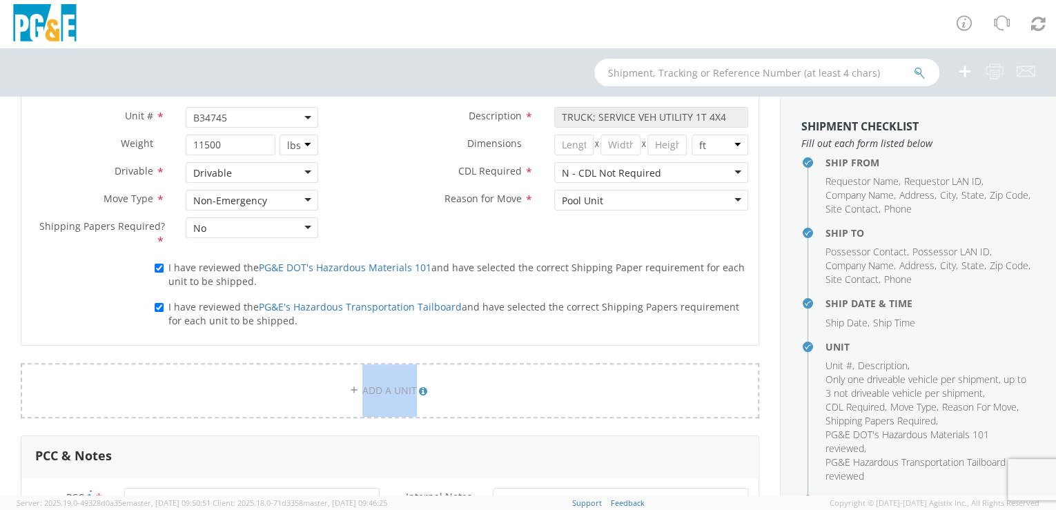
drag, startPoint x: 770, startPoint y: 323, endPoint x: 770, endPoint y: 354, distance: 31.1
click at [770, 354] on div "Ship From Location Location * (OBSOLETE) [GEOGRAPHIC_DATA] SC - GC TRAILER (OBS…" at bounding box center [390, 195] width 780 height 1621
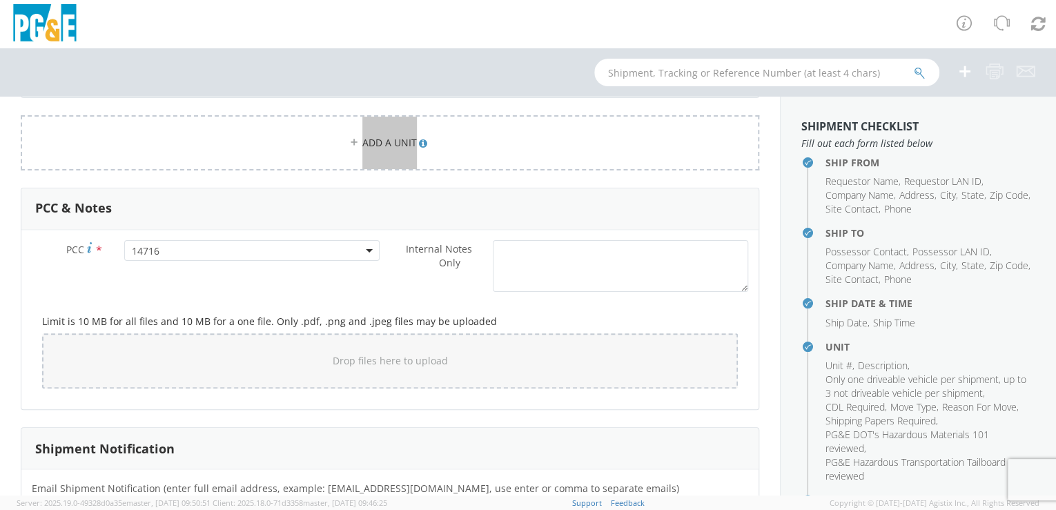
scroll to position [1245, 0]
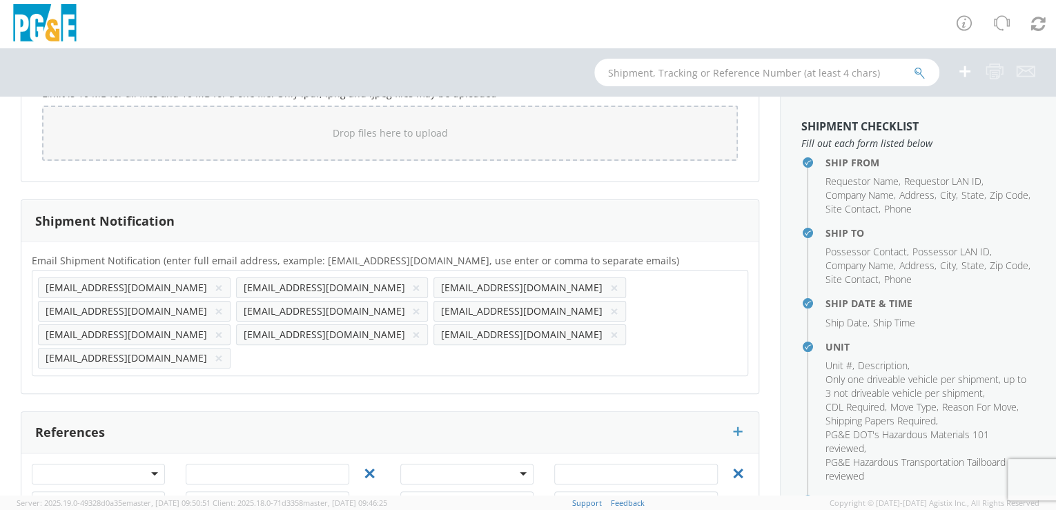
click at [251, 348] on input "text" at bounding box center [243, 358] width 14 height 20
paste input "HCV3"
type input "[EMAIL_ADDRESS][DOMAIN_NAME]"
click at [487, 336] on div "Email Shipment Notification (enter full email address, example: [EMAIL_ADDRESS]…" at bounding box center [389, 318] width 737 height 152
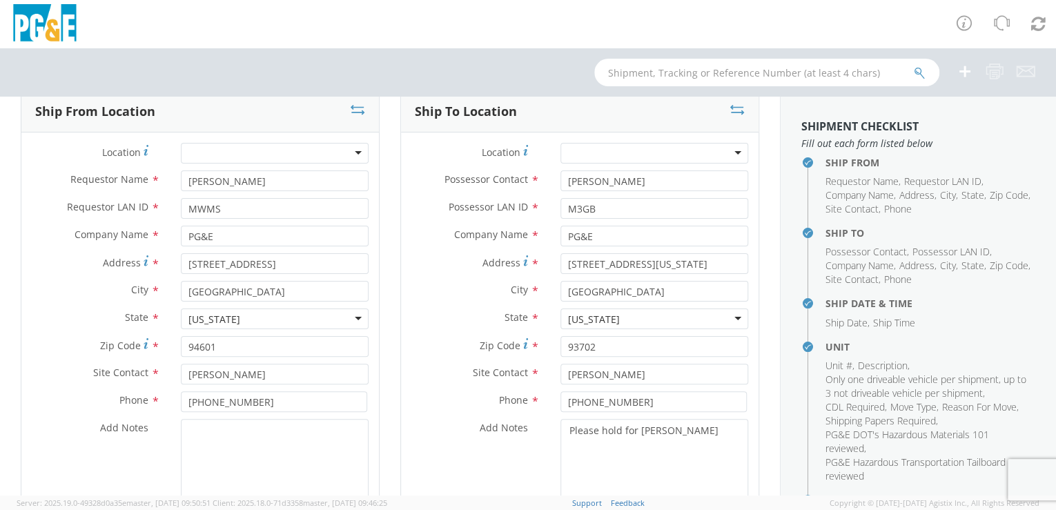
scroll to position [87, 0]
drag, startPoint x: 221, startPoint y: 344, endPoint x: 173, endPoint y: 342, distance: 47.7
click at [173, 342] on div "94601" at bounding box center [275, 344] width 208 height 21
drag, startPoint x: 279, startPoint y: 260, endPoint x: 171, endPoint y: 260, distance: 108.4
click at [171, 260] on div "[STREET_ADDRESS]" at bounding box center [275, 261] width 208 height 21
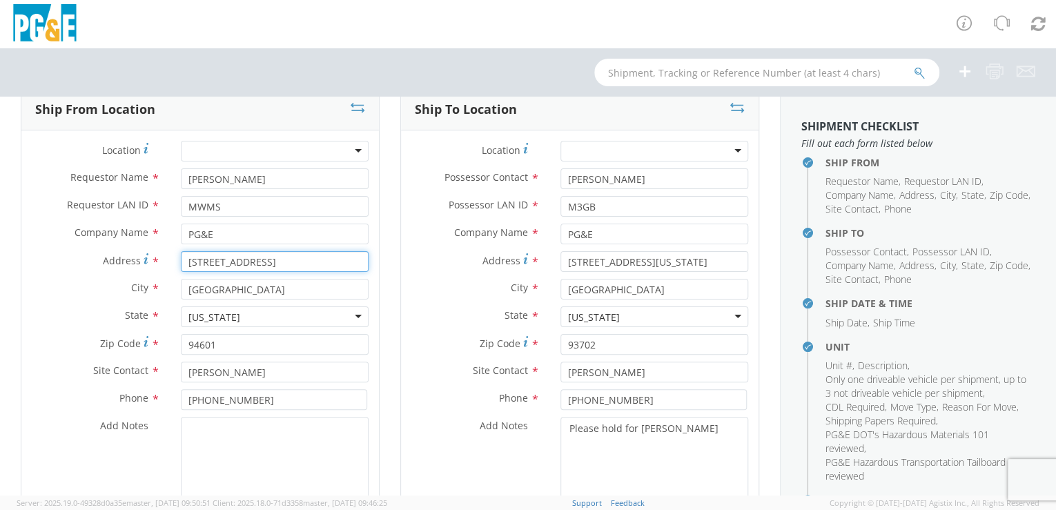
type input "[STREET_ADDRESS]"
click at [271, 291] on input "[GEOGRAPHIC_DATA]" at bounding box center [275, 289] width 188 height 21
type input "O"
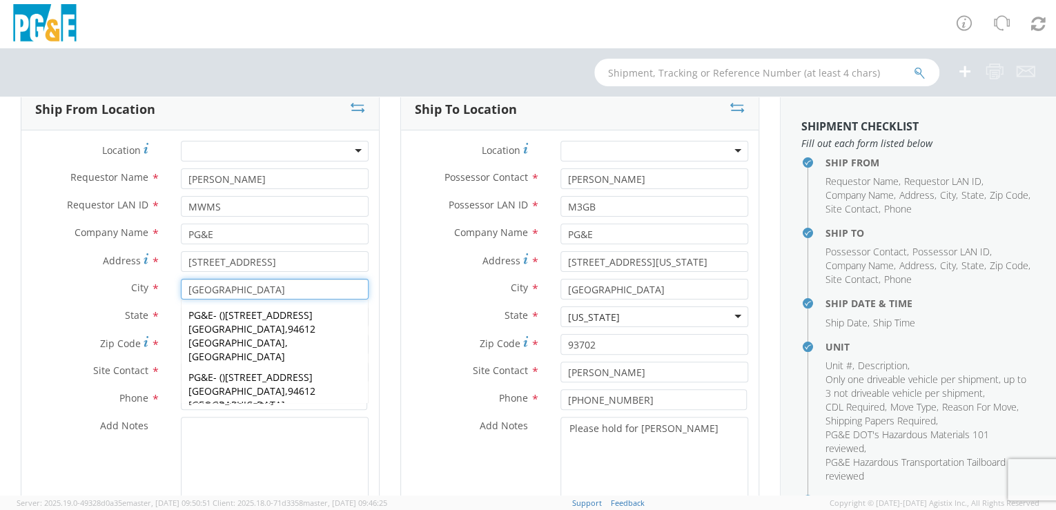
type input "[GEOGRAPHIC_DATA]"
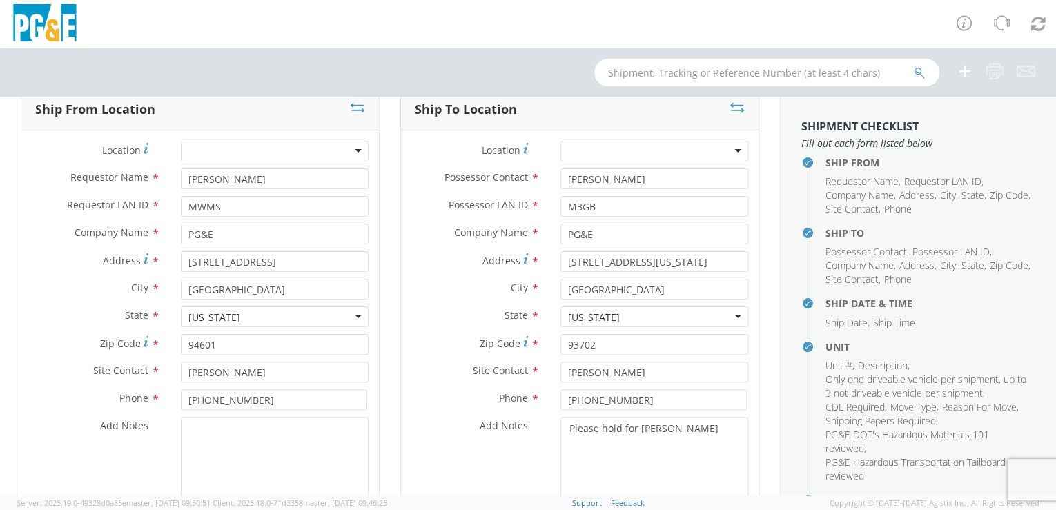
click at [390, 434] on div "Ship To Location Location * (OBSOLETE) [GEOGRAPHIC_DATA] SC - GC TRAILER (OBSOL…" at bounding box center [580, 317] width 380 height 458
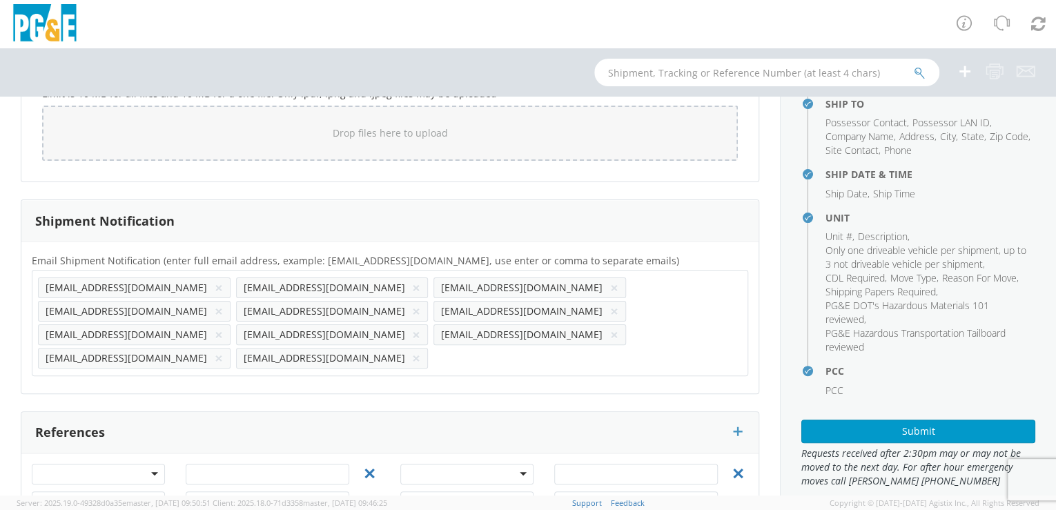
scroll to position [148, 0]
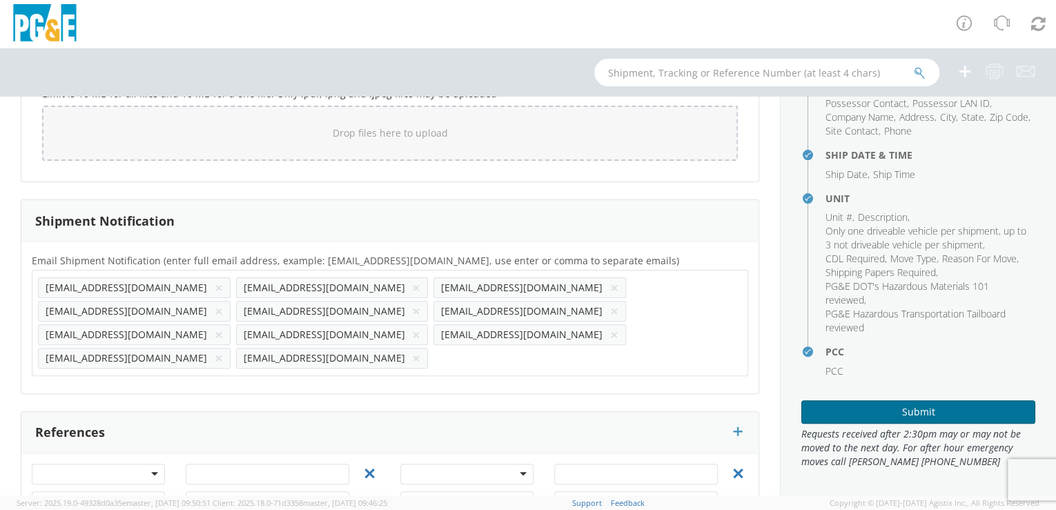
click at [910, 413] on button "Submit" at bounding box center [919, 411] width 234 height 23
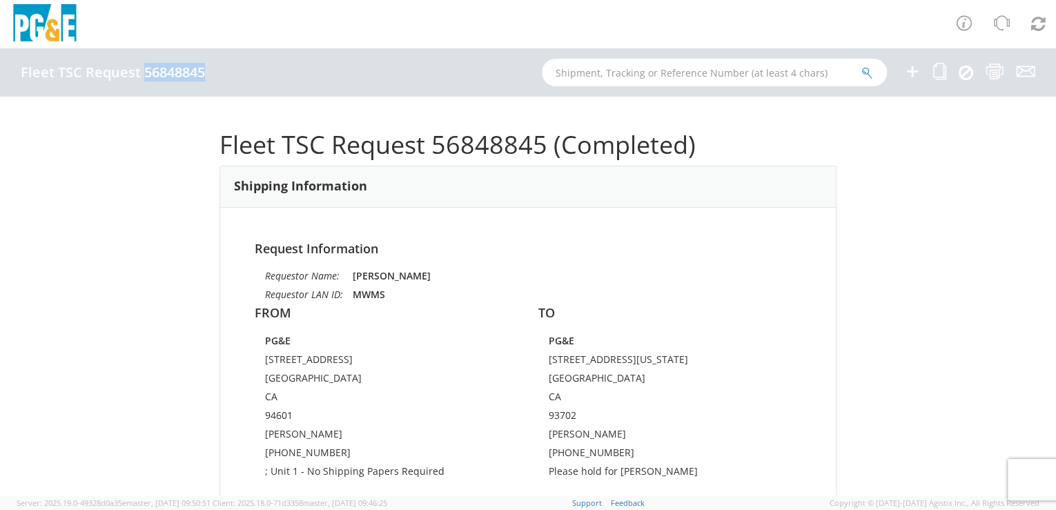
drag, startPoint x: 145, startPoint y: 72, endPoint x: 203, endPoint y: 70, distance: 58.0
click at [203, 70] on h4 "Fleet TSC Request 56848845" at bounding box center [113, 72] width 184 height 15
drag, startPoint x: 203, startPoint y: 70, endPoint x: 188, endPoint y: 72, distance: 15.3
copy h4 "56848845"
